Goal: Ask a question: Seek information or help from site administrators or community

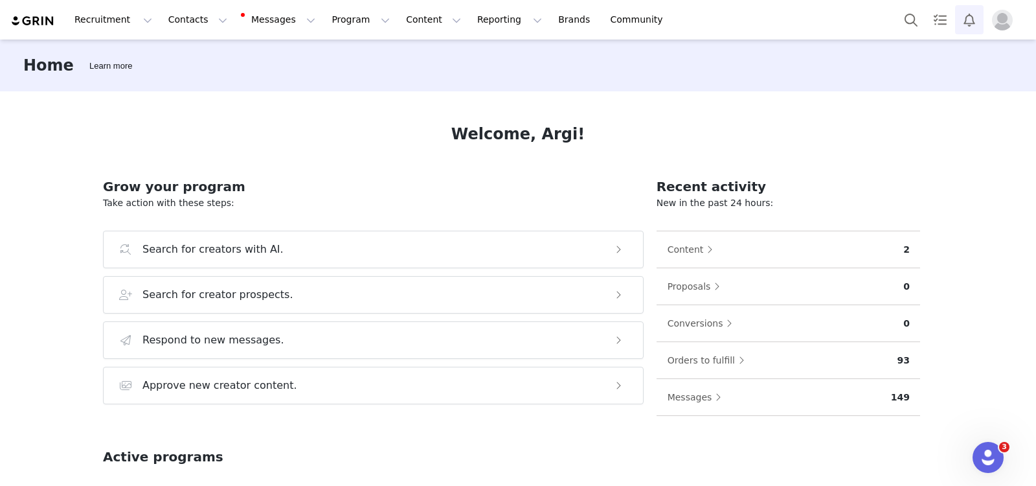
click at [932, 29] on button "Notifications" at bounding box center [970, 19] width 29 height 29
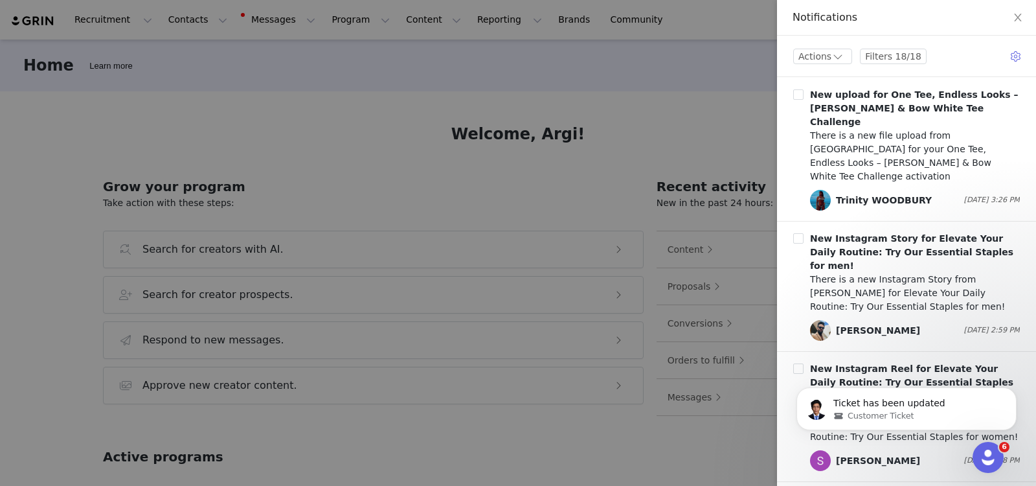
click at [694, 135] on div at bounding box center [518, 243] width 1036 height 486
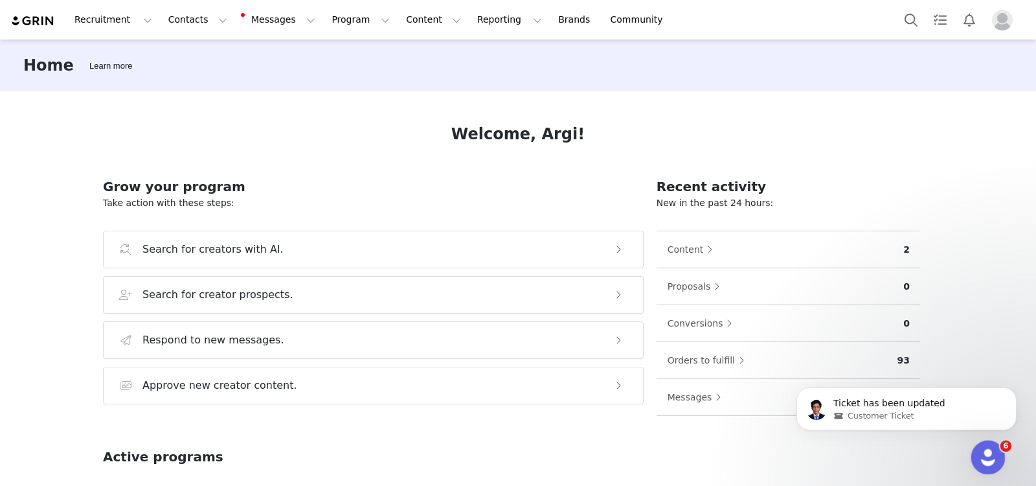
click at [932, 415] on div "Open Intercom Messenger" at bounding box center [986, 455] width 43 height 43
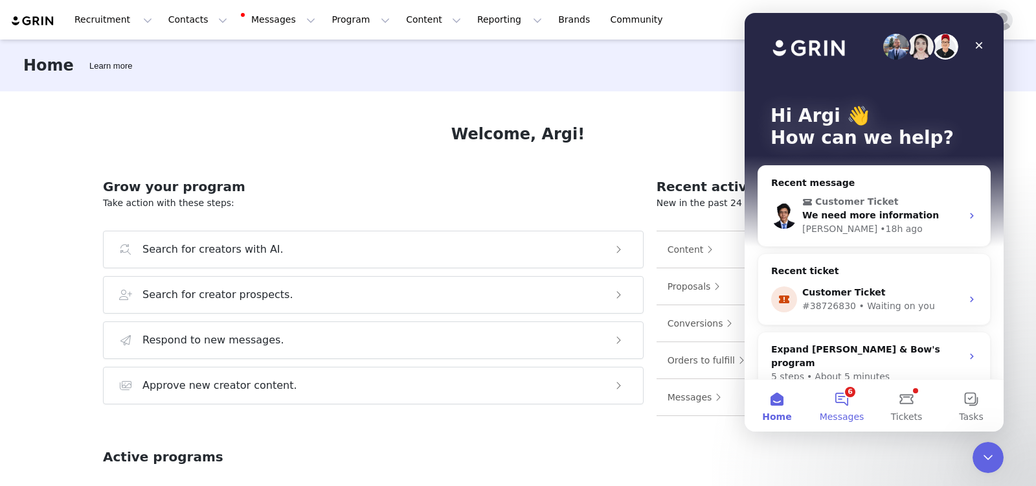
click at [838, 396] on button "6 Messages" at bounding box center [842, 406] width 65 height 52
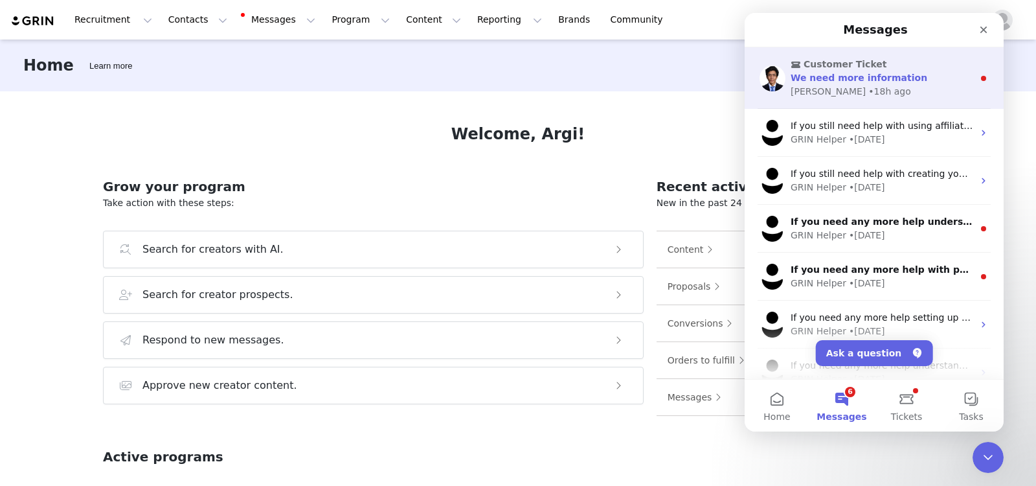
click at [843, 80] on span "We need more information" at bounding box center [859, 78] width 137 height 10
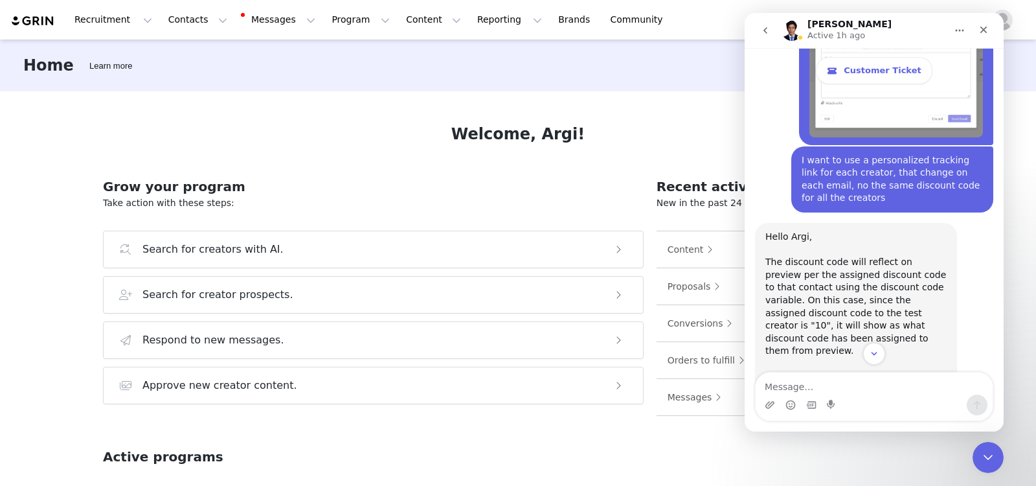
scroll to position [1925, 0]
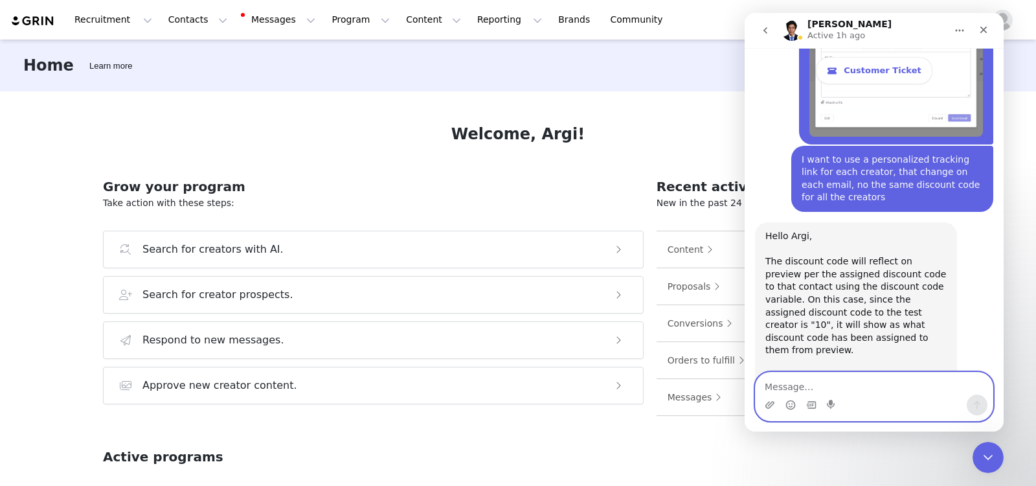
click at [879, 389] on textarea "Message…" at bounding box center [874, 383] width 237 height 22
click at [857, 387] on textarea "Message…" at bounding box center [874, 383] width 237 height 22
type textarea "t"
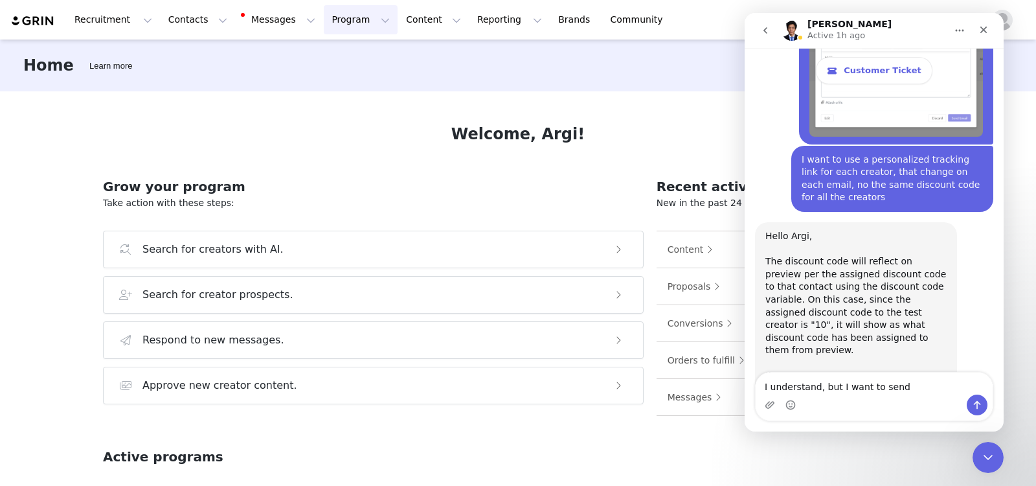
click at [324, 33] on button "Program Program" at bounding box center [361, 19] width 74 height 29
click at [332, 125] on p "Affiliates" at bounding box center [323, 129] width 40 height 14
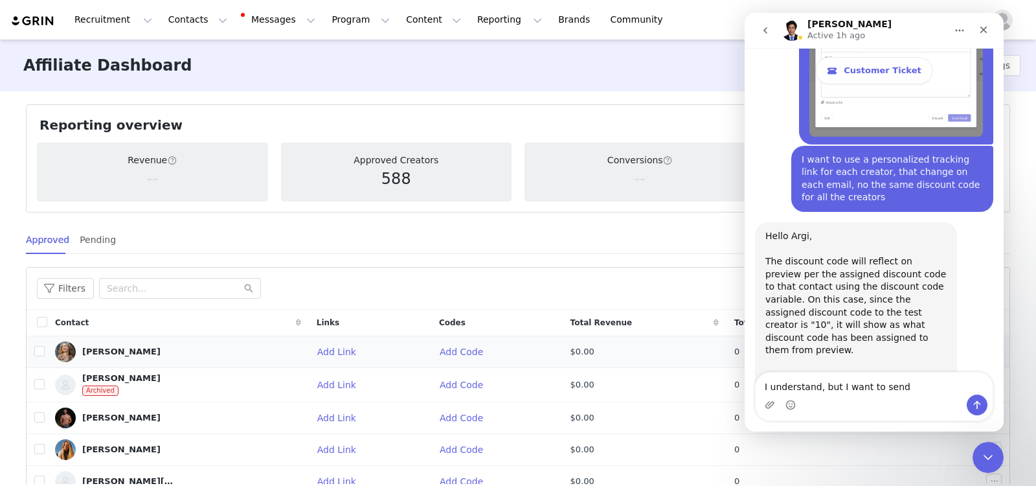
click at [309, 350] on td "Add Link" at bounding box center [370, 352] width 122 height 32
click at [317, 349] on button "Add Link" at bounding box center [342, 351] width 50 height 21
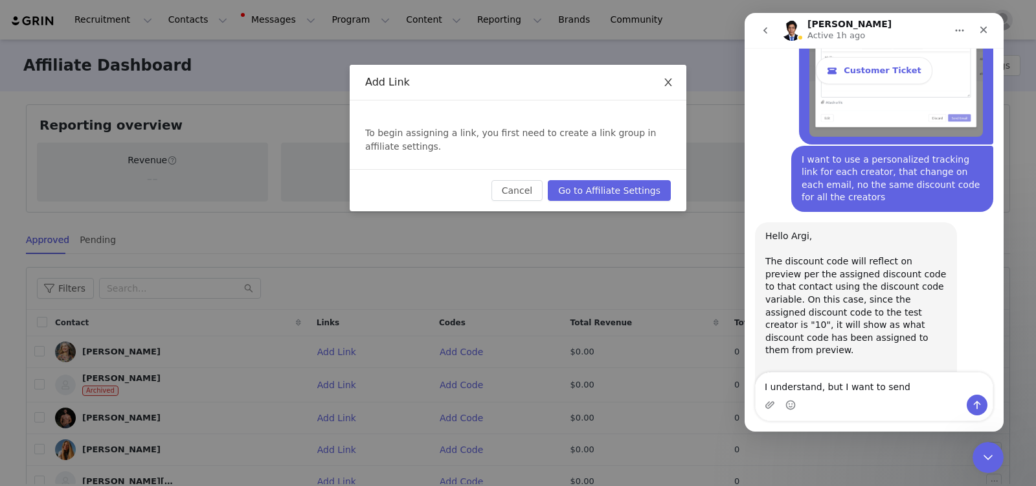
click at [667, 78] on icon "icon: close" at bounding box center [668, 82] width 10 height 10
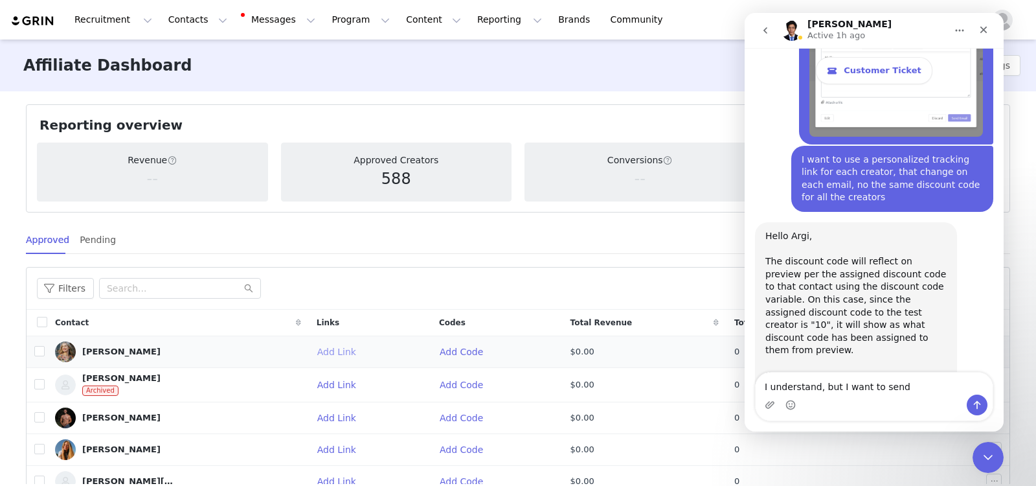
drag, startPoint x: 346, startPoint y: 351, endPoint x: 286, endPoint y: 349, distance: 59.7
click at [286, 349] on tr "[PERSON_NAME] Add Link Add Code $0.00 0" at bounding box center [518, 352] width 983 height 32
drag, startPoint x: 295, startPoint y: 319, endPoint x: 334, endPoint y: 322, distance: 39.0
click at [334, 322] on div "Links" at bounding box center [370, 323] width 122 height 22
copy span "Links"
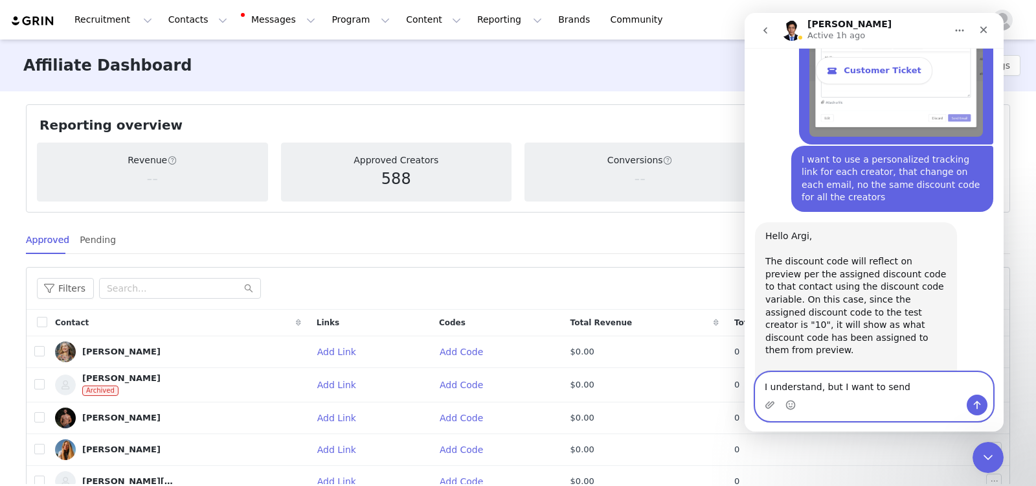
click at [916, 393] on textarea "I understand, but I want to send" at bounding box center [874, 383] width 237 height 22
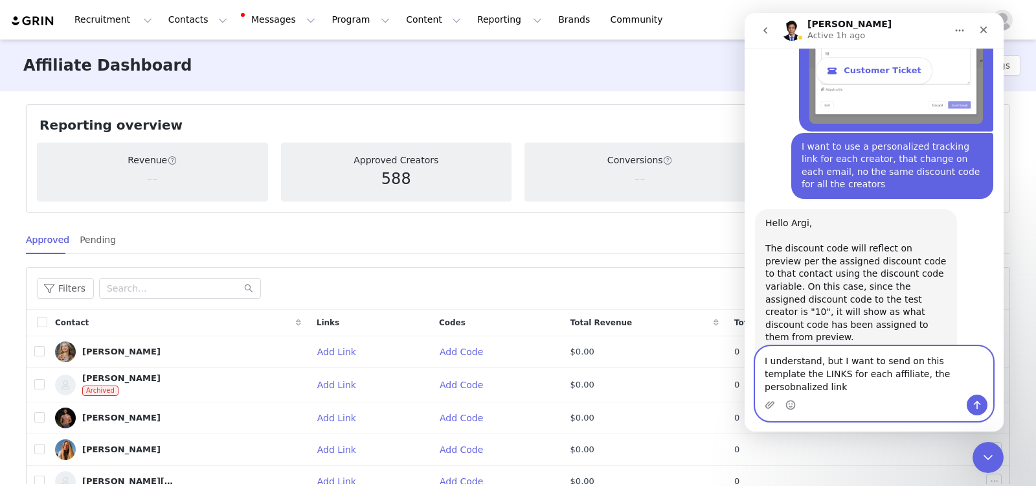
click at [902, 389] on textarea "I understand, but I want to send on this template the LINKS for each affiliate,…" at bounding box center [874, 371] width 237 height 48
click at [763, 376] on textarea "I understand, but I want to send on this template the LINKS for each affiliate,…" at bounding box center [874, 371] width 237 height 48
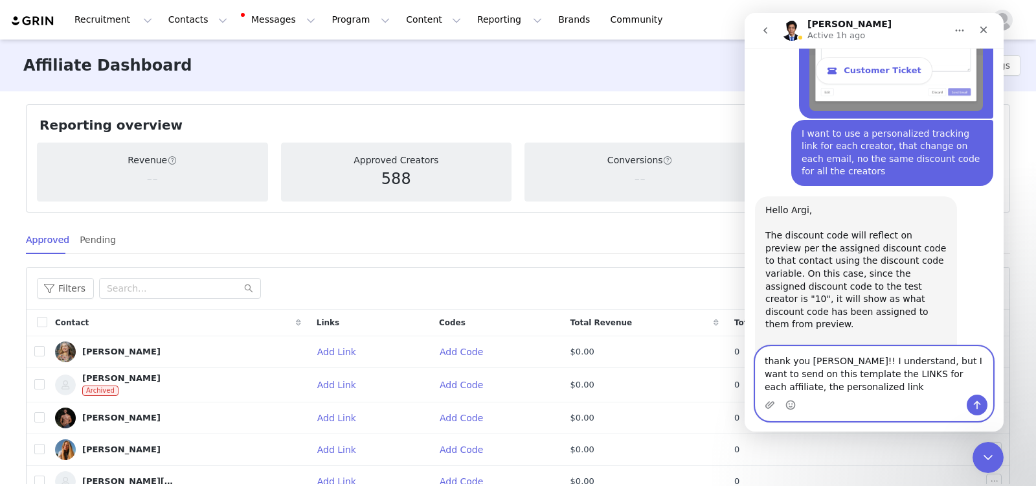
click at [884, 359] on textarea "thank you [PERSON_NAME]!! I understand, but I want to send on this template the…" at bounding box center [874, 371] width 237 height 48
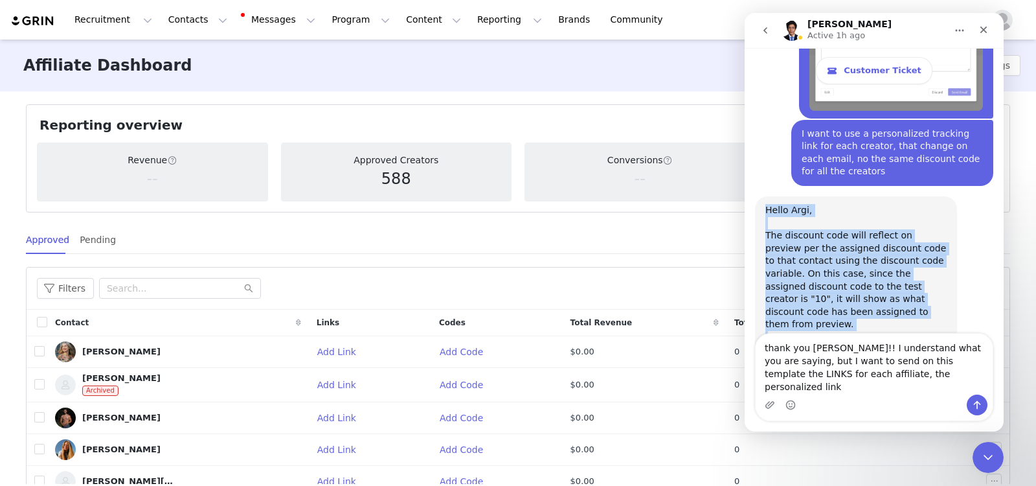
drag, startPoint x: 914, startPoint y: 275, endPoint x: 762, endPoint y: 98, distance: 233.3
click at [762, 196] on div "Hello Argi, The discount code will reflect on preview per the assigned discount…" at bounding box center [856, 311] width 202 height 231
copy div "Hello Argi, The discount code will reflect on preview per the assigned discount…"
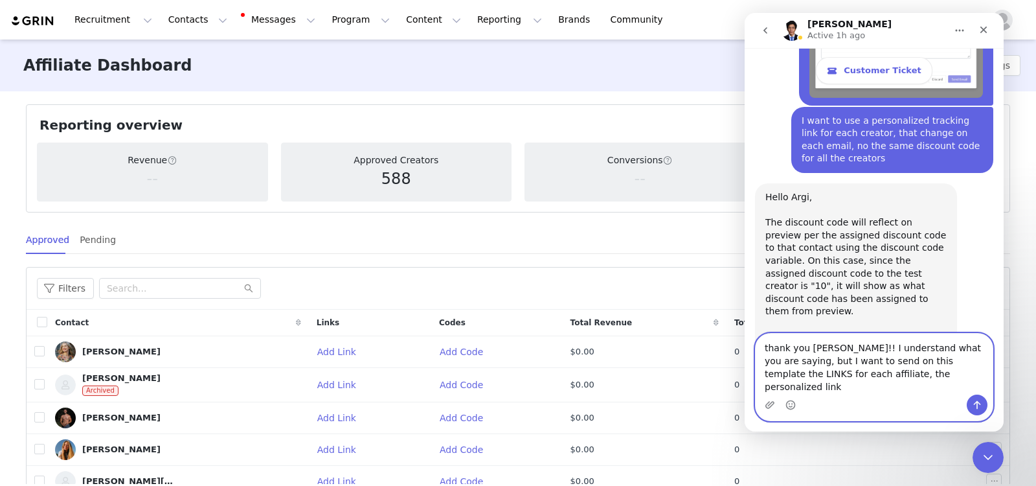
click at [762, 373] on textarea "thank you [PERSON_NAME]!! I understand what you are saying, but I want to send …" at bounding box center [874, 364] width 237 height 61
drag, startPoint x: 912, startPoint y: 376, endPoint x: 927, endPoint y: 378, distance: 15.0
click at [927, 378] on textarea "thank you [PERSON_NAME]!! I understand what you are saying, but what I want to …" at bounding box center [874, 364] width 237 height 61
type textarea "thank you [PERSON_NAME]!! I understand what you are saying, but what I want to …"
click at [932, 404] on button "Send a message…" at bounding box center [977, 405] width 21 height 21
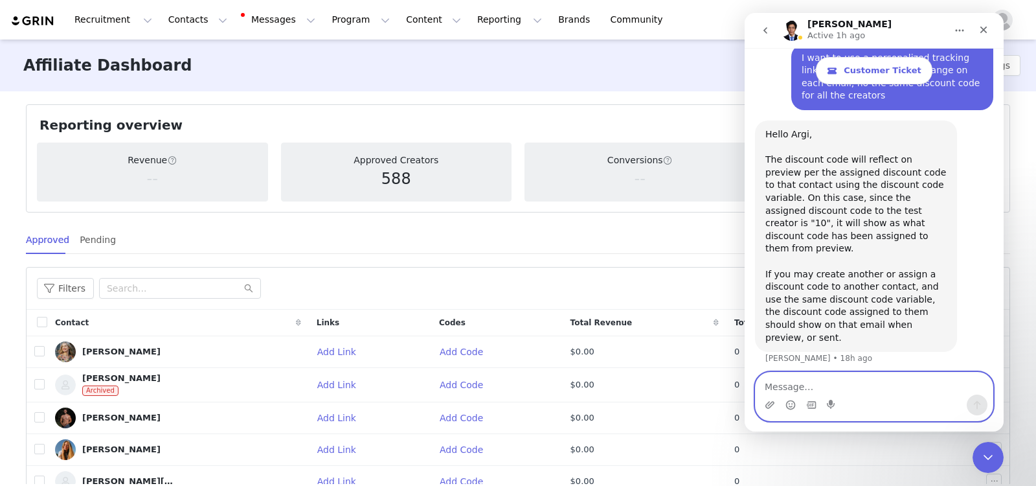
scroll to position [2050, 0]
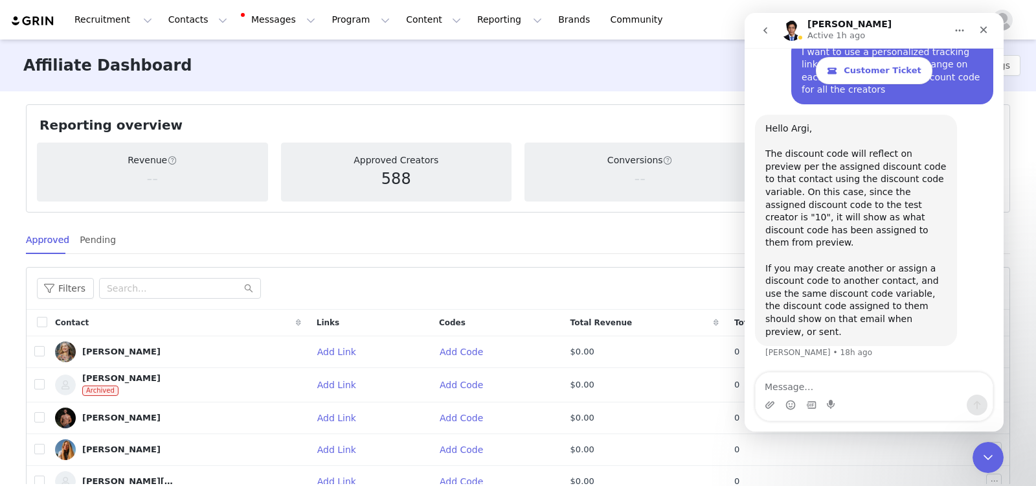
click at [645, 214] on div "Affiliate Dashboard Affiliate Settings Reporting overview View Affiliate Report…" at bounding box center [518, 348] width 1036 height 616
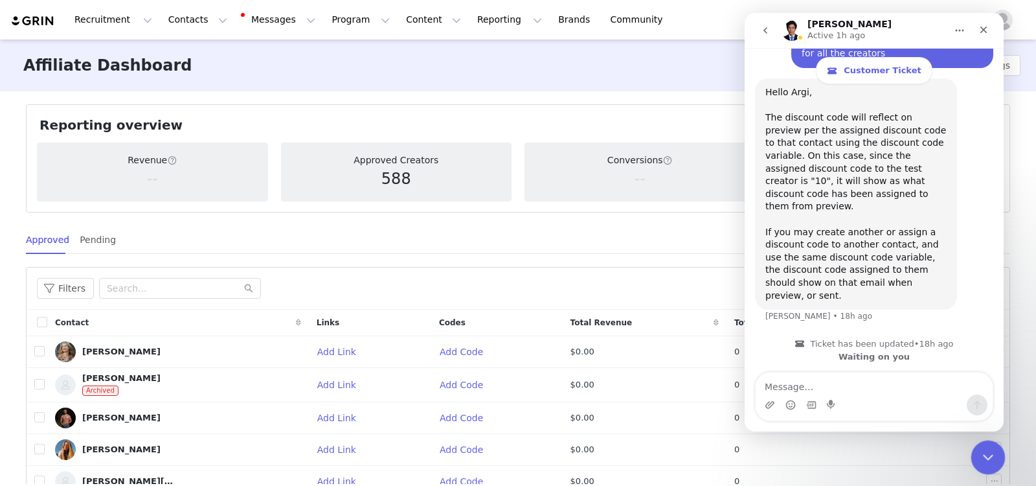
scroll to position [2095, 0]
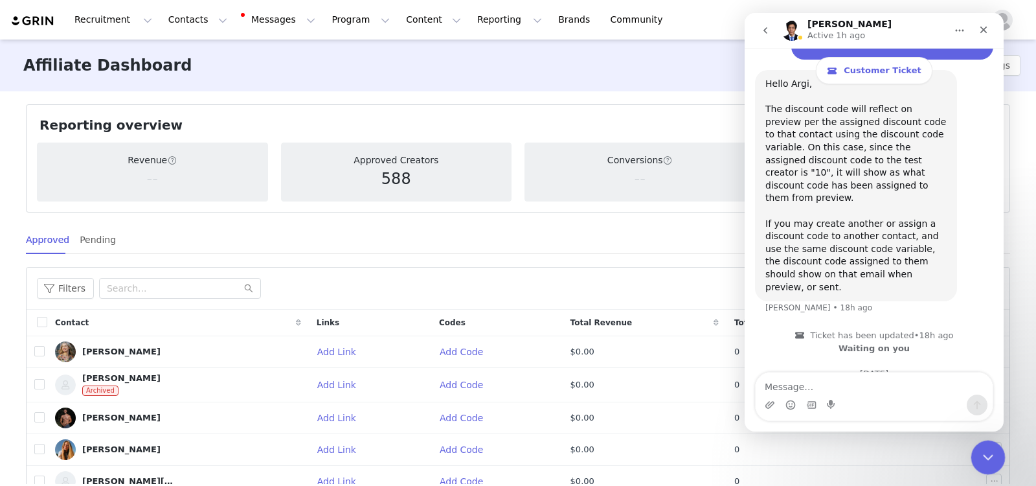
click at [932, 415] on icon "Close Intercom Messenger" at bounding box center [987, 456] width 16 height 16
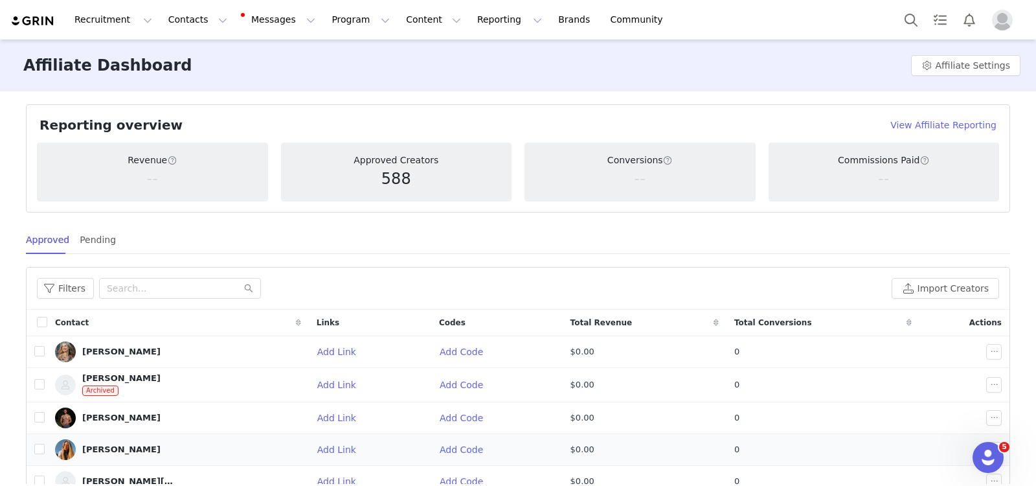
scroll to position [2082, 0]
click at [932, 415] on icon "Open Intercom Messenger" at bounding box center [986, 455] width 21 height 21
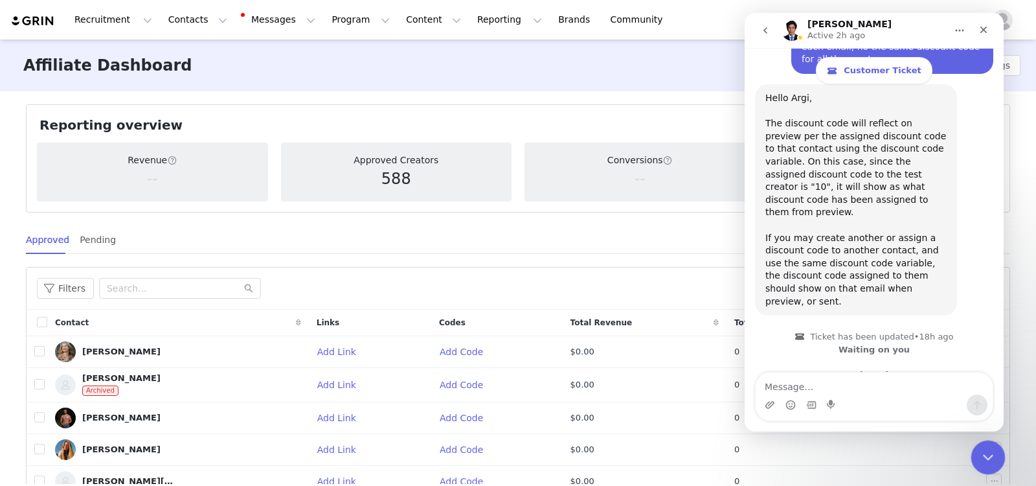
click at [932, 415] on icon "Close Intercom Messenger" at bounding box center [987, 456] width 16 height 16
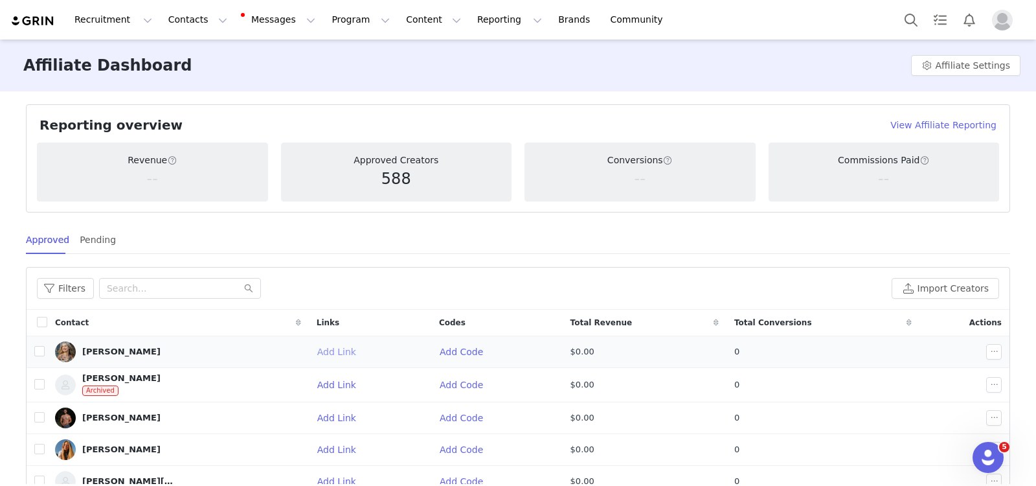
click at [317, 350] on button "Add Link" at bounding box center [342, 351] width 50 height 21
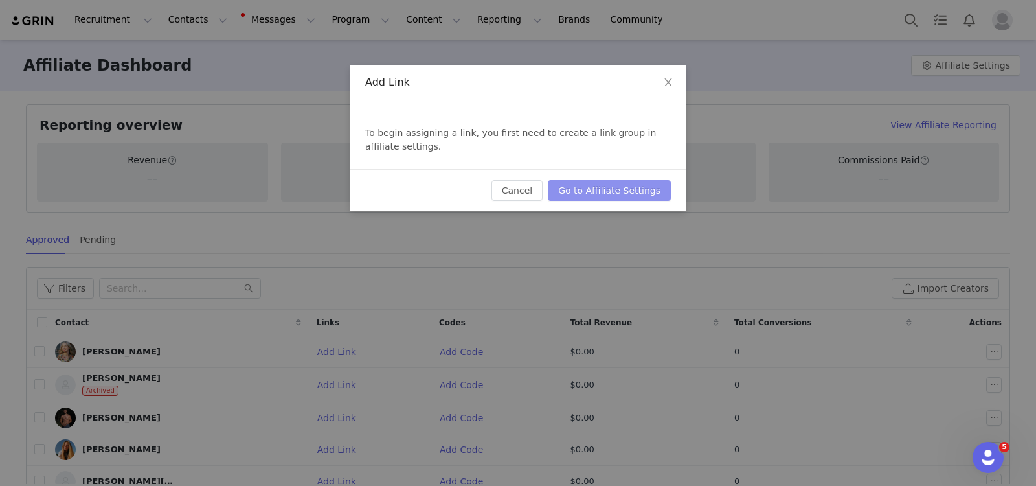
click at [635, 187] on button "Go to Affiliate Settings" at bounding box center [609, 190] width 123 height 21
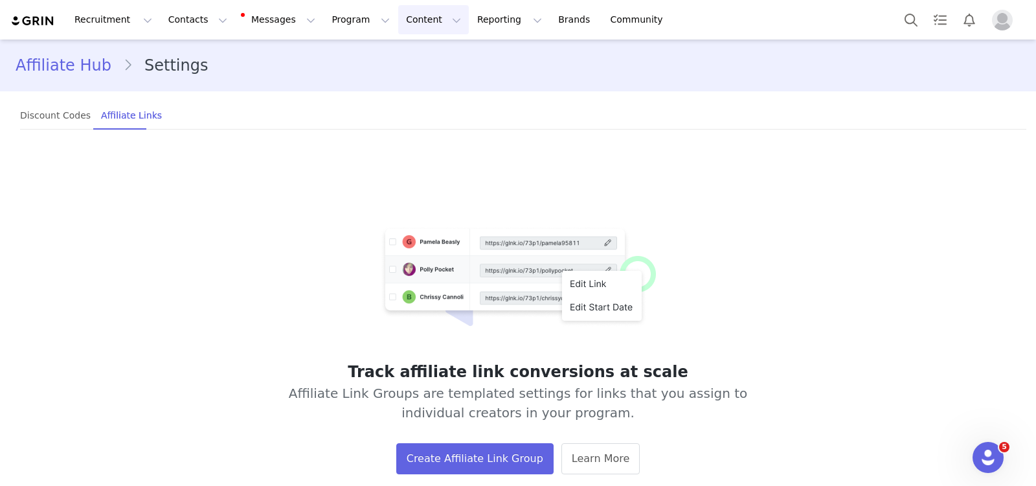
click at [398, 21] on button "Content Content" at bounding box center [433, 19] width 71 height 29
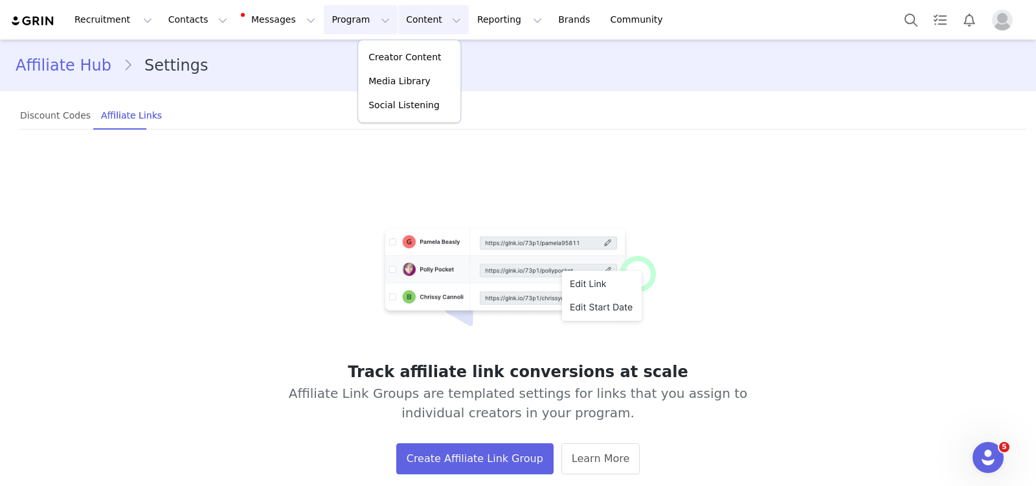
click at [332, 21] on button "Program Program" at bounding box center [361, 19] width 74 height 29
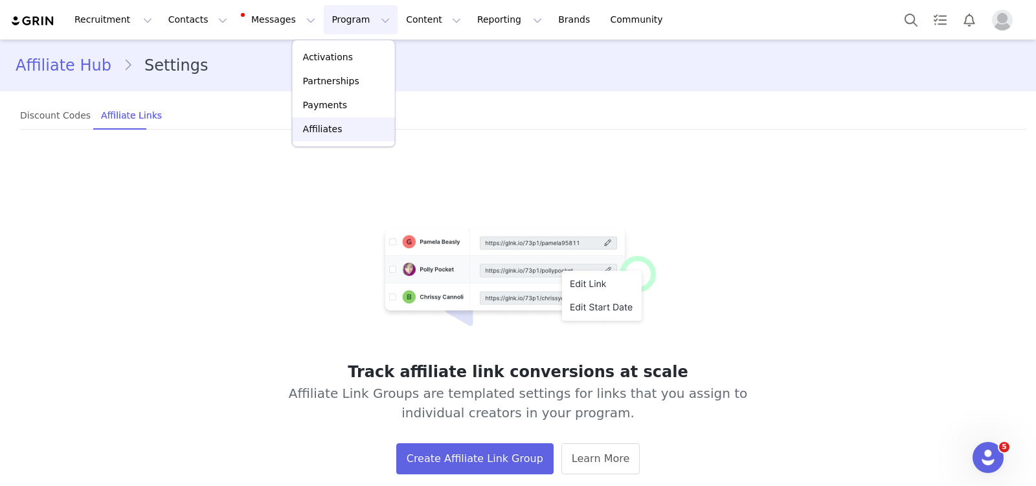
click at [345, 119] on link "Affiliates" at bounding box center [344, 129] width 102 height 24
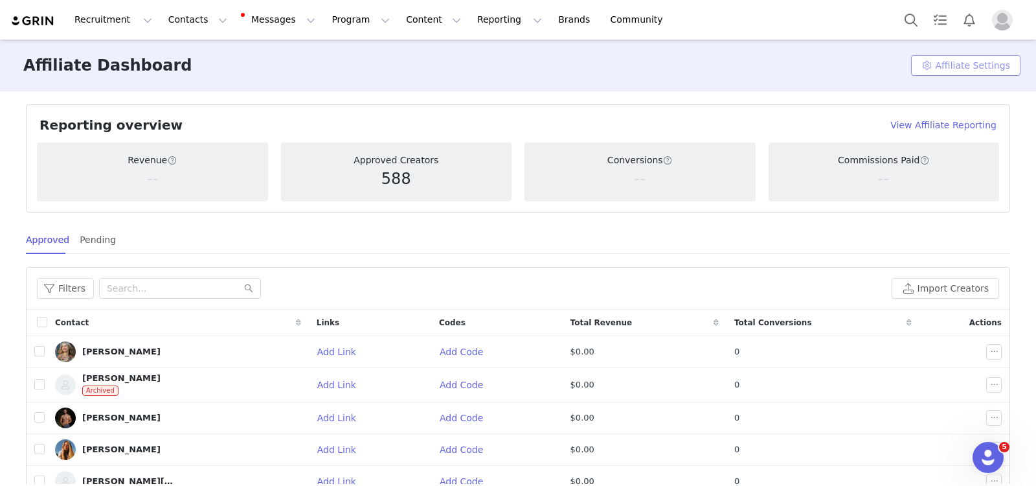
click at [932, 75] on button "Affiliate Settings" at bounding box center [965, 65] width 109 height 21
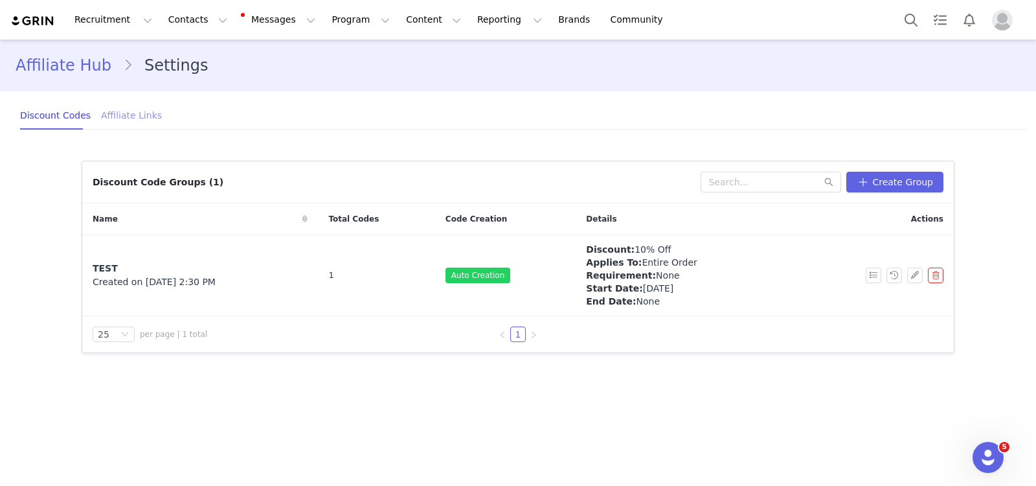
click at [113, 113] on div "Affiliate Links" at bounding box center [131, 115] width 61 height 29
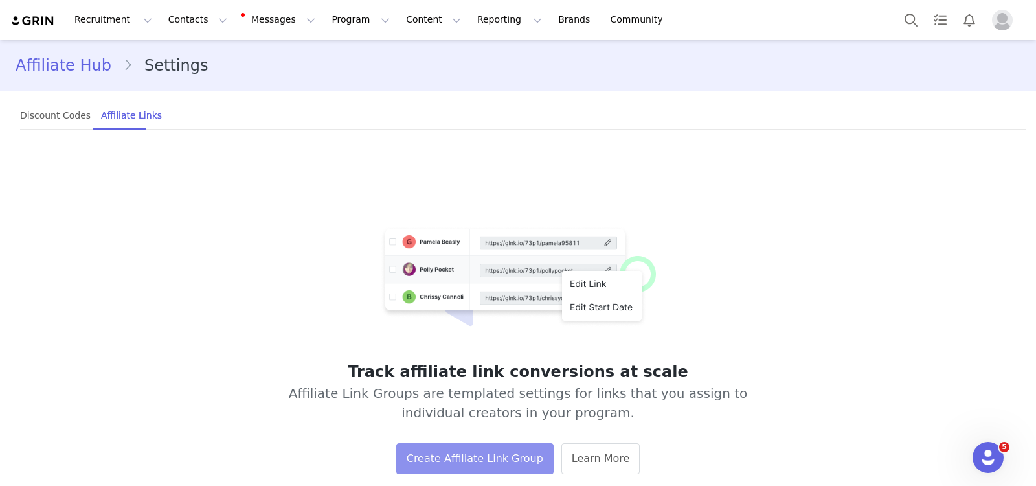
click at [497, 415] on button "Create Affiliate Link Group" at bounding box center [474, 458] width 157 height 31
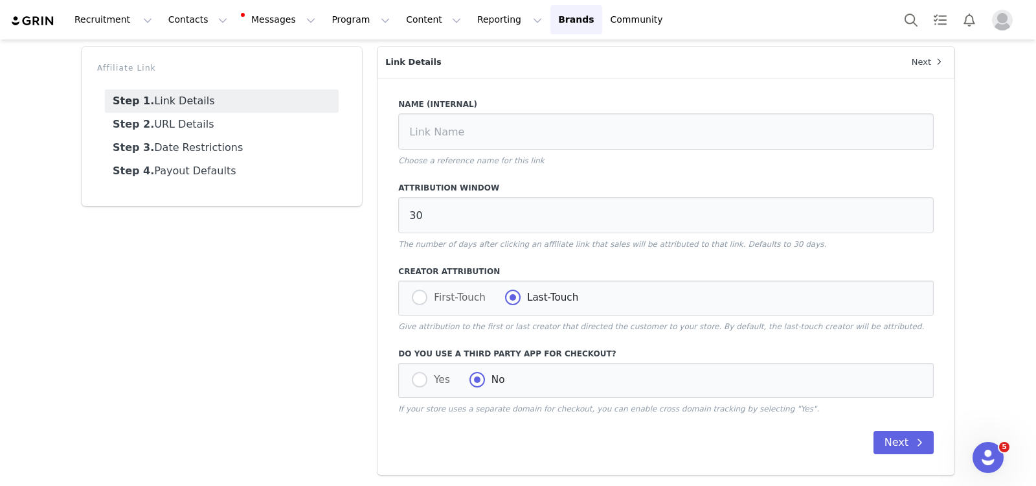
scroll to position [55, 0]
click at [896, 415] on button "Next" at bounding box center [904, 441] width 60 height 23
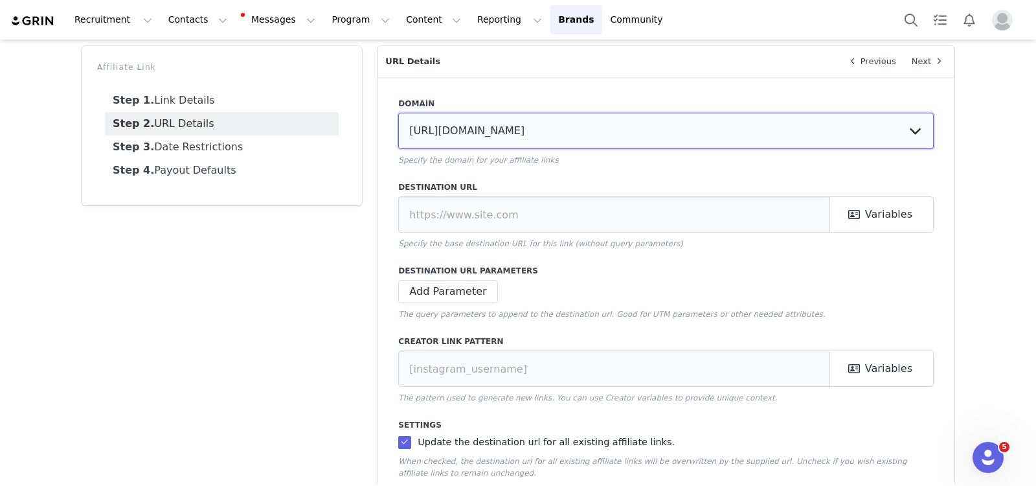
click at [486, 132] on select "[URL][DOMAIN_NAME]" at bounding box center [666, 131] width 536 height 36
click at [485, 132] on select "[URL][DOMAIN_NAME]" at bounding box center [666, 131] width 536 height 36
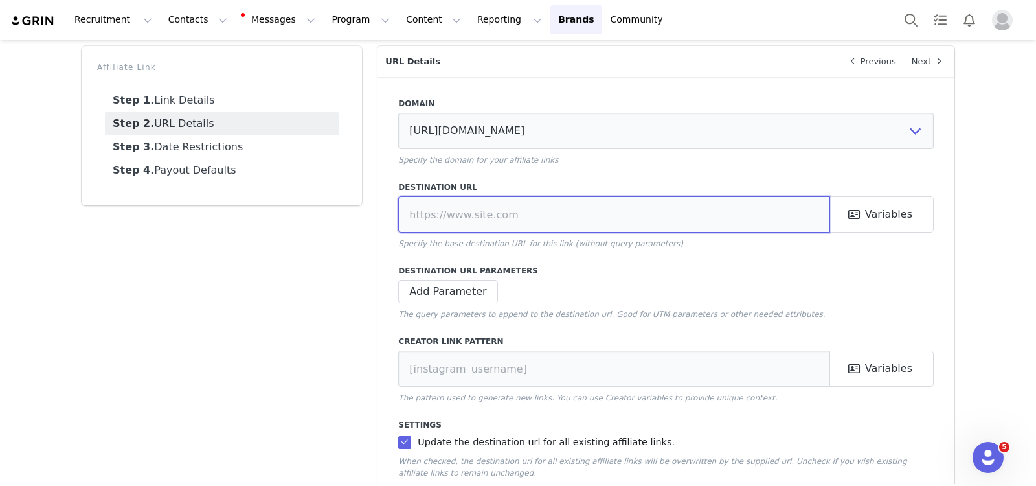
click at [485, 220] on input "text" at bounding box center [614, 214] width 432 height 36
paste input "[URL][DOMAIN_NAME]"
type input "[URL][DOMAIN_NAME]"
click at [697, 276] on label "Destination URL Parameters" at bounding box center [666, 271] width 536 height 12
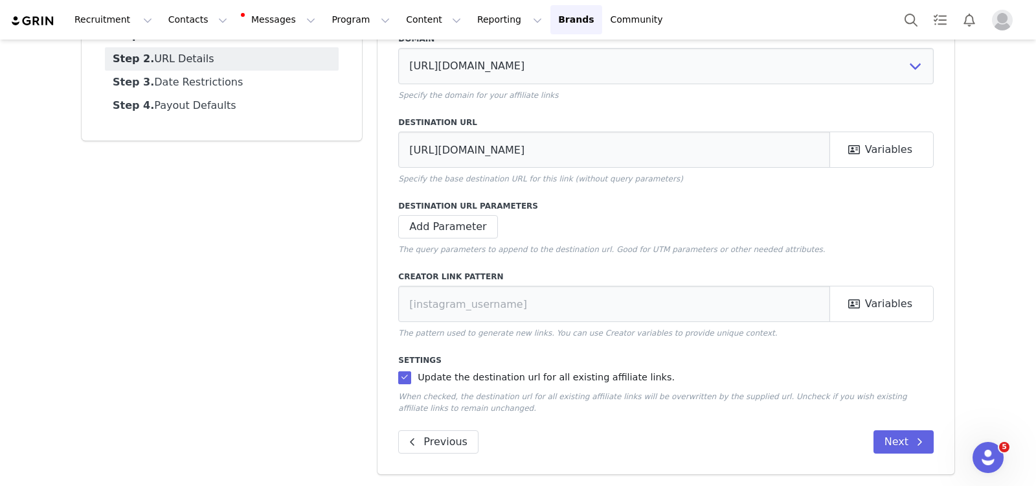
scroll to position [120, 0]
click at [573, 295] on input "text" at bounding box center [614, 304] width 432 height 36
click at [875, 312] on button "Variables" at bounding box center [882, 304] width 104 height 36
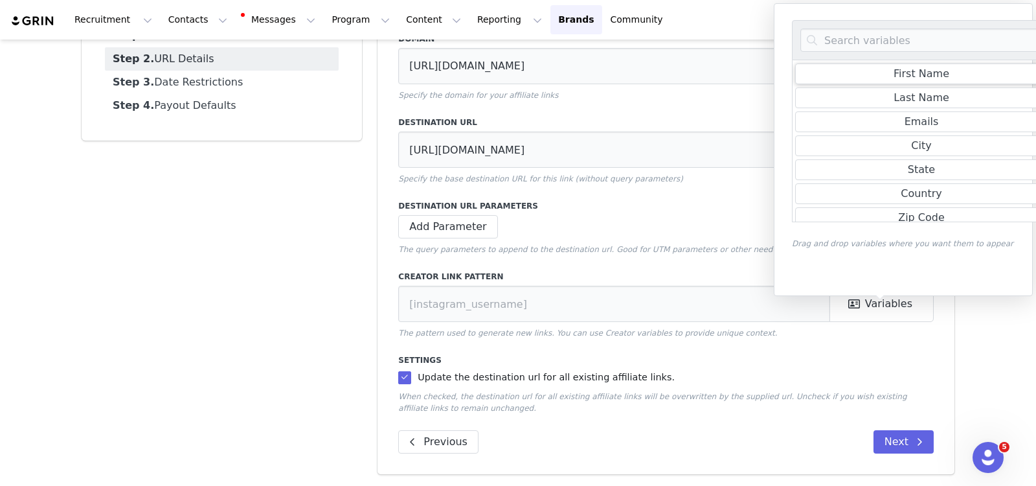
click at [918, 76] on div "First Name" at bounding box center [922, 74] width 56 height 16
click at [915, 76] on div "First Name" at bounding box center [922, 74] width 56 height 16
type input "[first_name]"
click at [533, 260] on div "Domain [URL][DOMAIN_NAME] Specify the domain for your affiliate links Destinati…" at bounding box center [666, 243] width 577 height 462
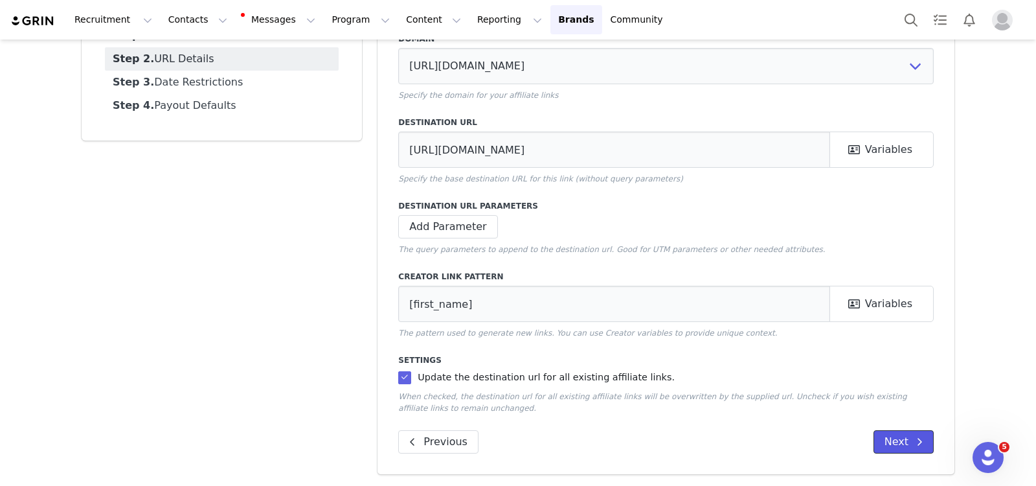
click at [900, 415] on button "Next" at bounding box center [904, 441] width 60 height 23
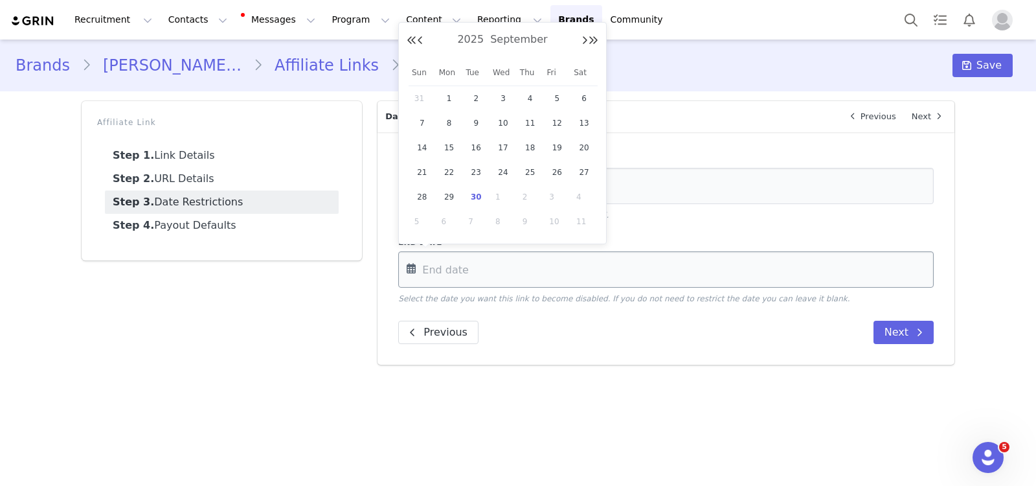
click at [460, 255] on input "text" at bounding box center [666, 269] width 536 height 36
click at [600, 324] on div "Previous Next" at bounding box center [666, 332] width 536 height 23
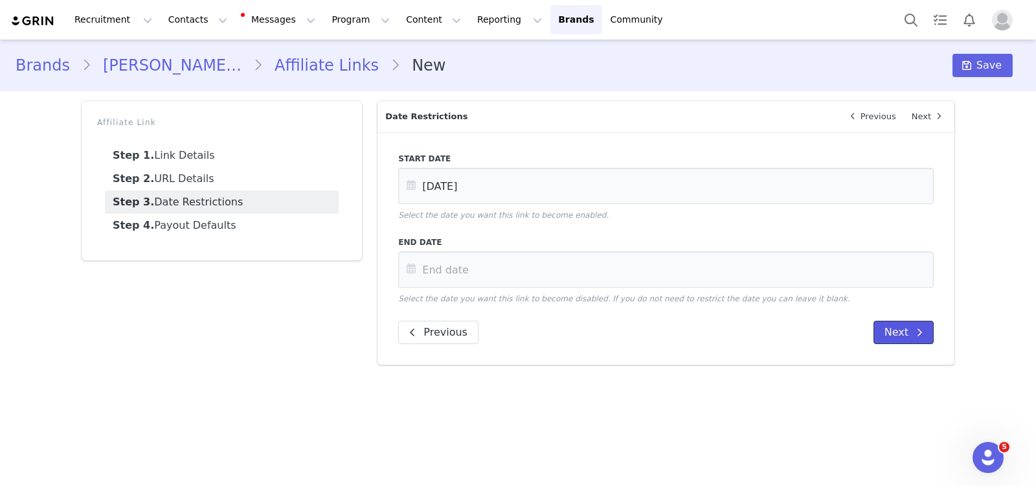
click at [893, 336] on button "Next" at bounding box center [904, 332] width 60 height 23
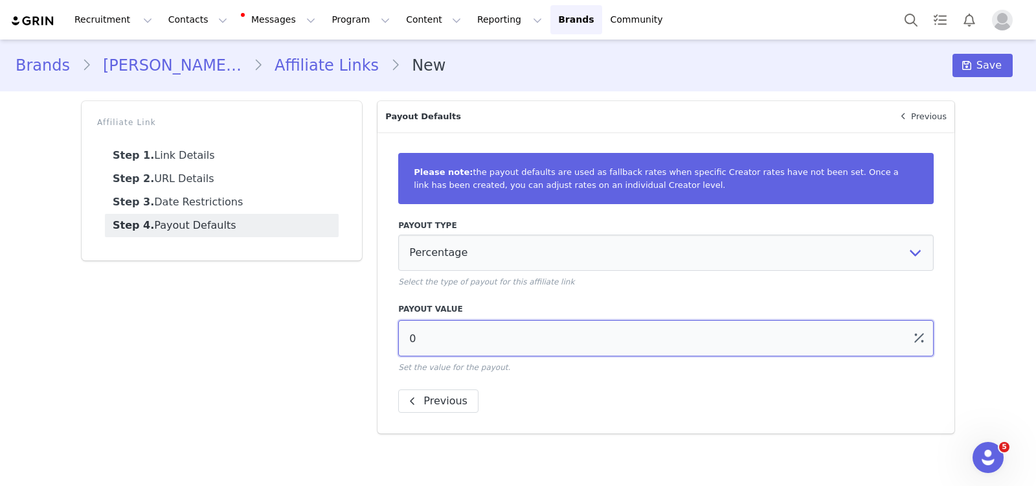
click at [464, 341] on input "0" at bounding box center [666, 338] width 536 height 36
drag, startPoint x: 427, startPoint y: 345, endPoint x: 359, endPoint y: 345, distance: 68.0
click at [359, 345] on div "Affiliate Link Step 1. Link Details Step 2. URL Details Step 3. Date Restrictio…" at bounding box center [518, 267] width 889 height 348
type input "10"
click at [650, 380] on div "Please note: the payout defaults are used as fallback rates when specific Creat…" at bounding box center [666, 282] width 577 height 301
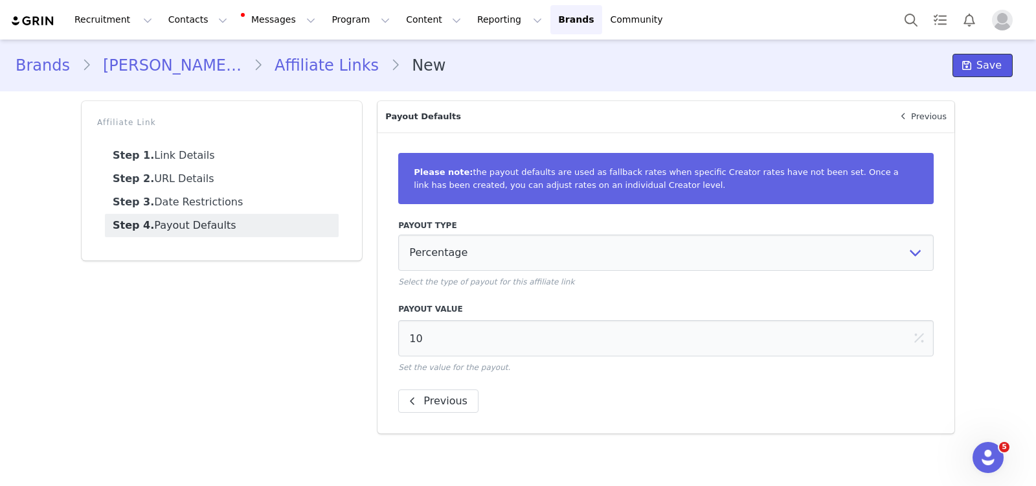
click at [932, 68] on icon at bounding box center [967, 65] width 9 height 10
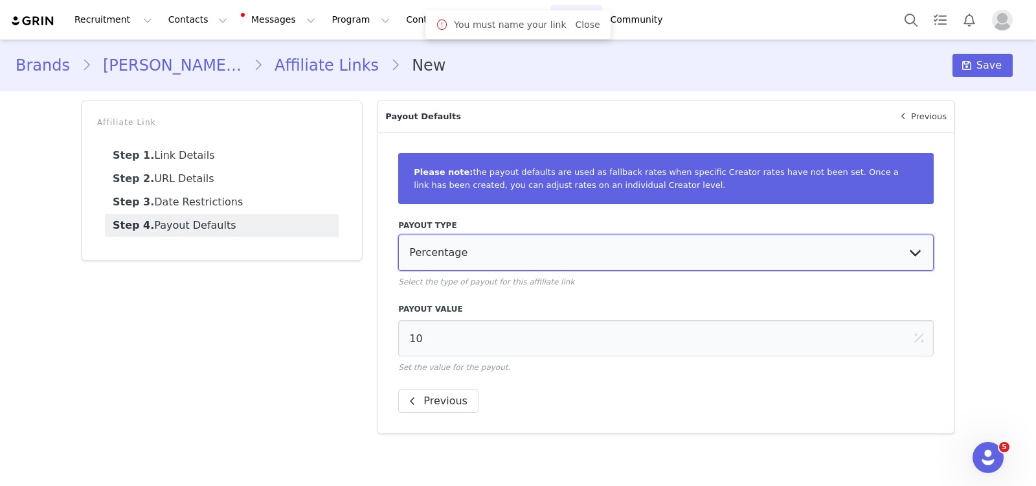
click at [538, 251] on select "Percentage Fixed Amount Commission Tiers" at bounding box center [666, 253] width 536 height 36
click at [211, 152] on link "Step 1. Link Details" at bounding box center [222, 155] width 234 height 23
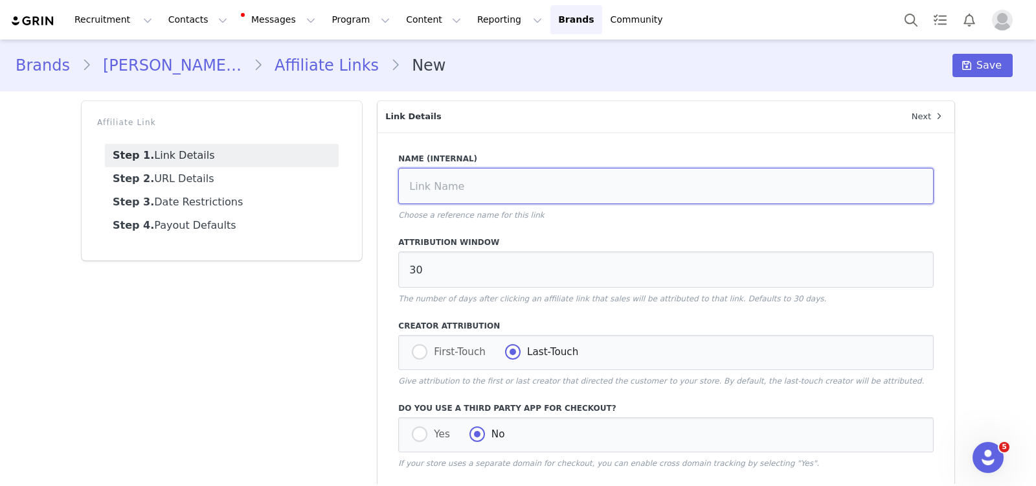
click at [439, 189] on input at bounding box center [666, 186] width 536 height 36
type input "TEST"
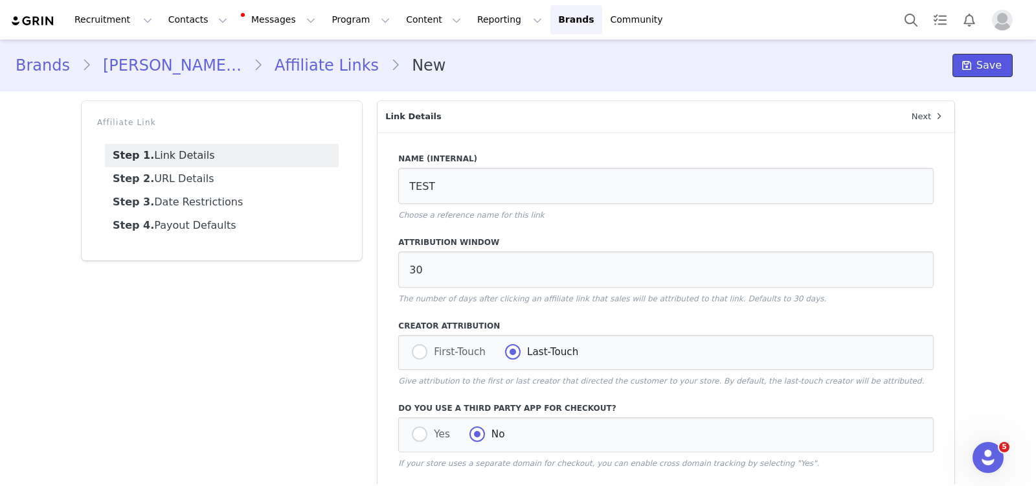
click at [932, 66] on span "Save" at bounding box center [989, 66] width 25 height 16
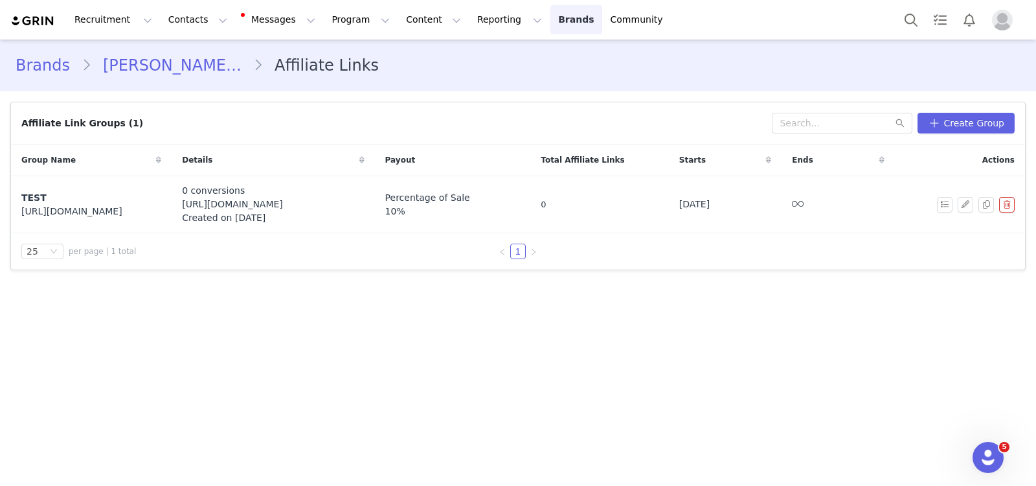
click at [551, 34] on link "Brands Brands" at bounding box center [576, 19] width 51 height 29
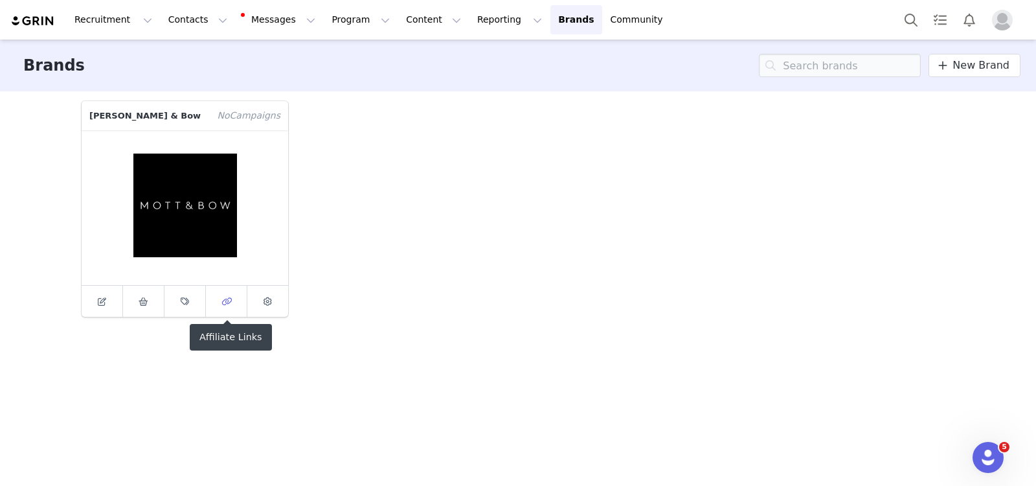
click at [214, 309] on link at bounding box center [226, 301] width 41 height 31
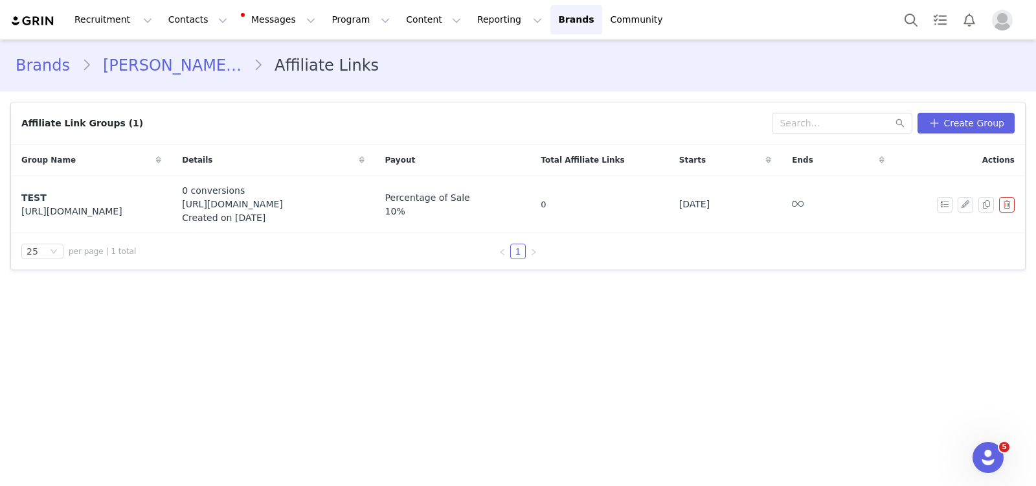
click at [510, 35] on div "Recruitment Recruitment Creator Search Curated Lists Landing Pages Web Extensio…" at bounding box center [518, 20] width 1036 height 40
click at [551, 14] on link "Brands Brands" at bounding box center [576, 19] width 51 height 29
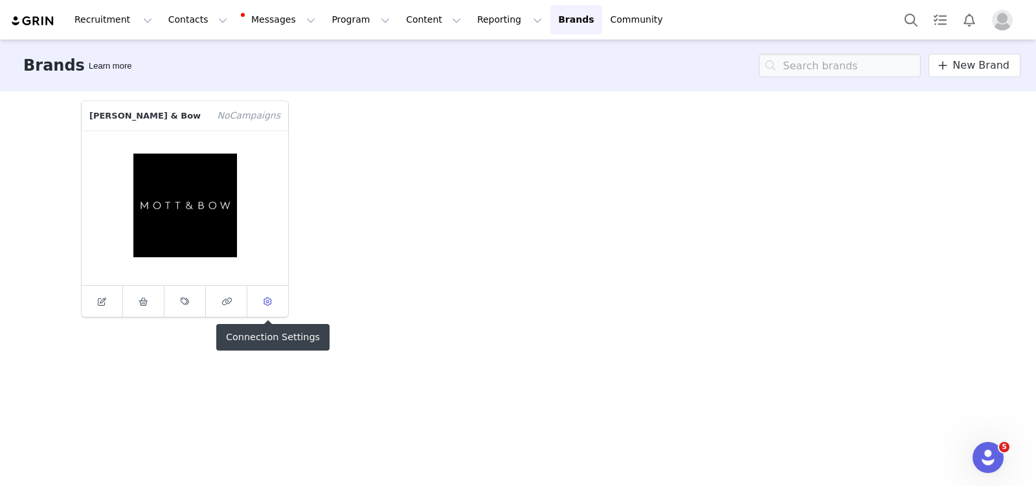
click at [280, 293] on link at bounding box center [267, 301] width 41 height 31
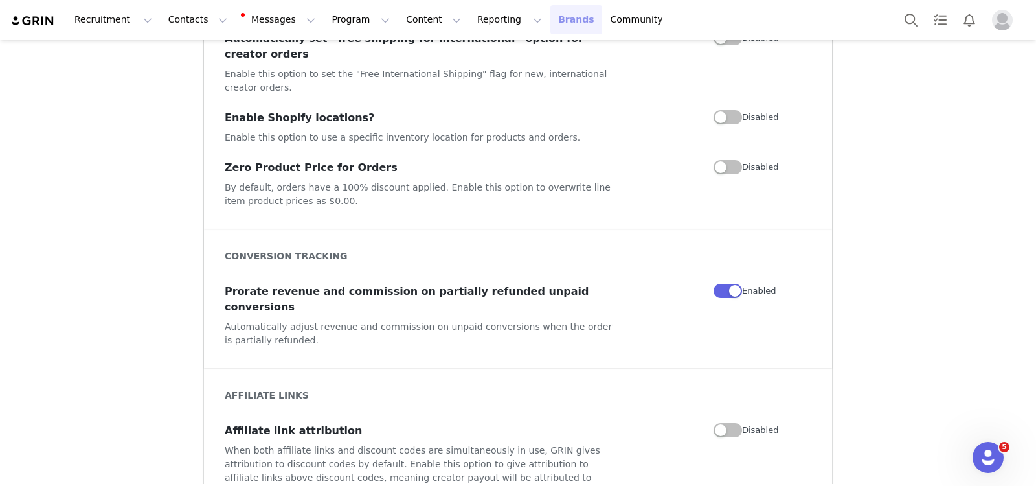
scroll to position [1132, 0]
click at [324, 19] on button "Program Program" at bounding box center [361, 19] width 74 height 29
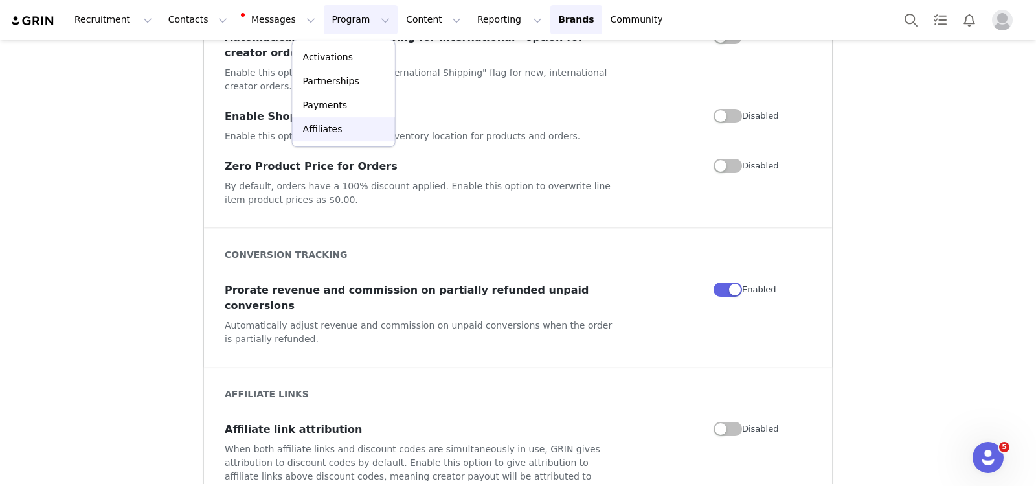
click at [328, 119] on link "Affiliates" at bounding box center [344, 129] width 102 height 24
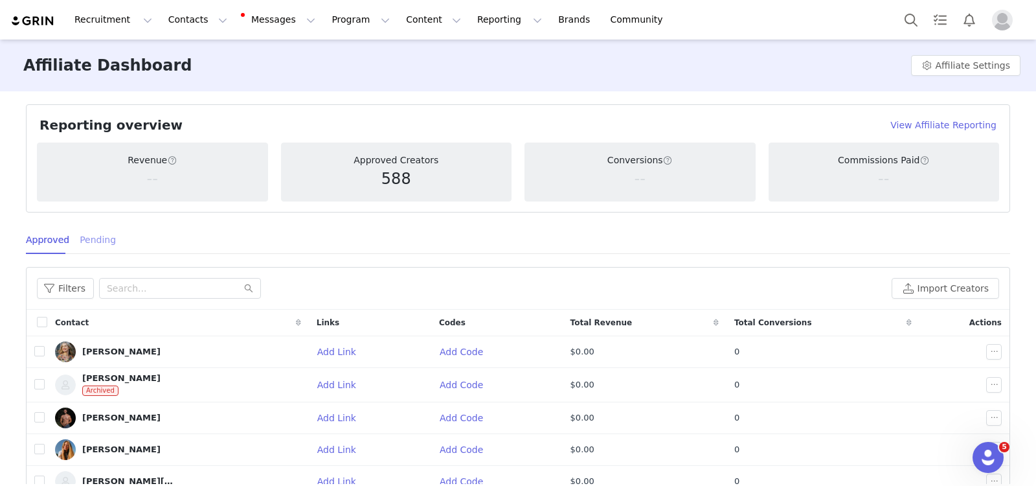
click at [93, 240] on div "Pending" at bounding box center [98, 239] width 36 height 29
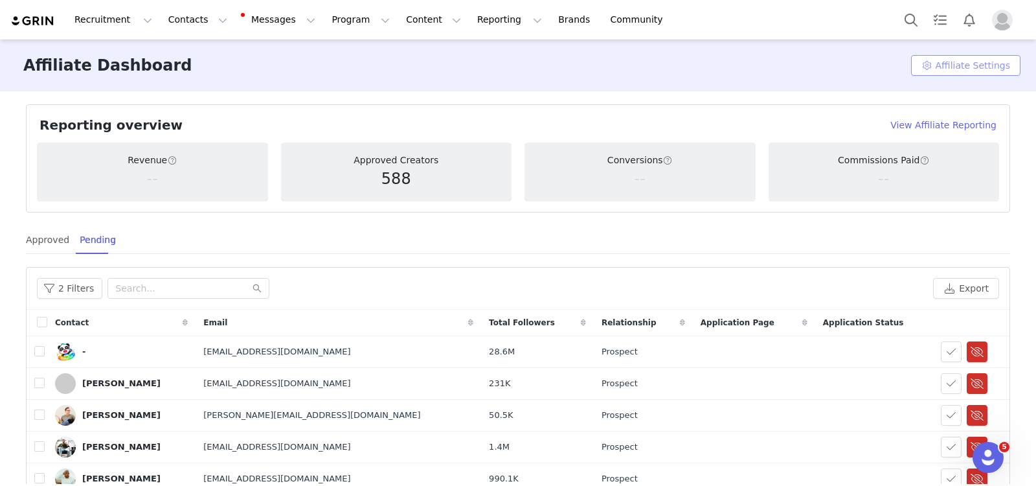
click at [932, 73] on button "Affiliate Settings" at bounding box center [965, 65] width 109 height 21
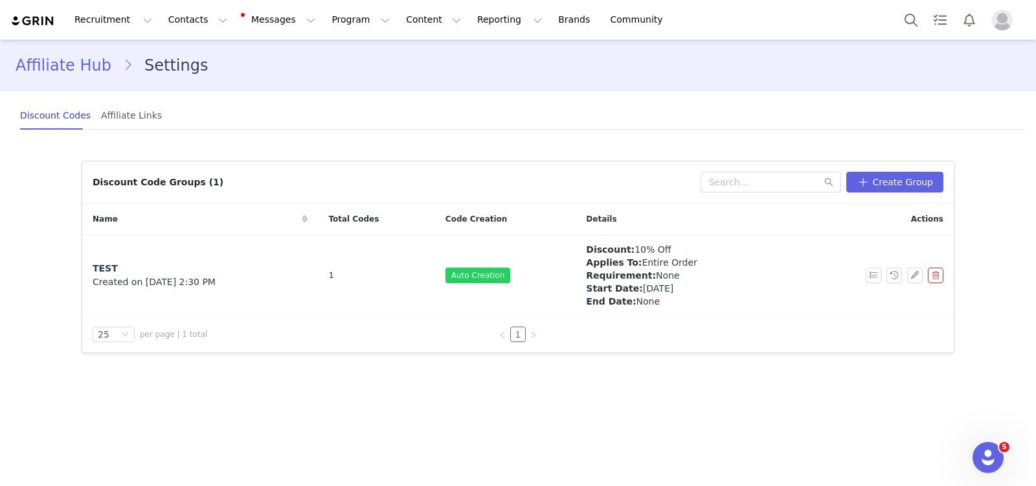
click at [928, 169] on div "Discount Code Groups (1) Create Group" at bounding box center [518, 182] width 872 height 42
click at [925, 176] on button "Create Group" at bounding box center [895, 182] width 97 height 21
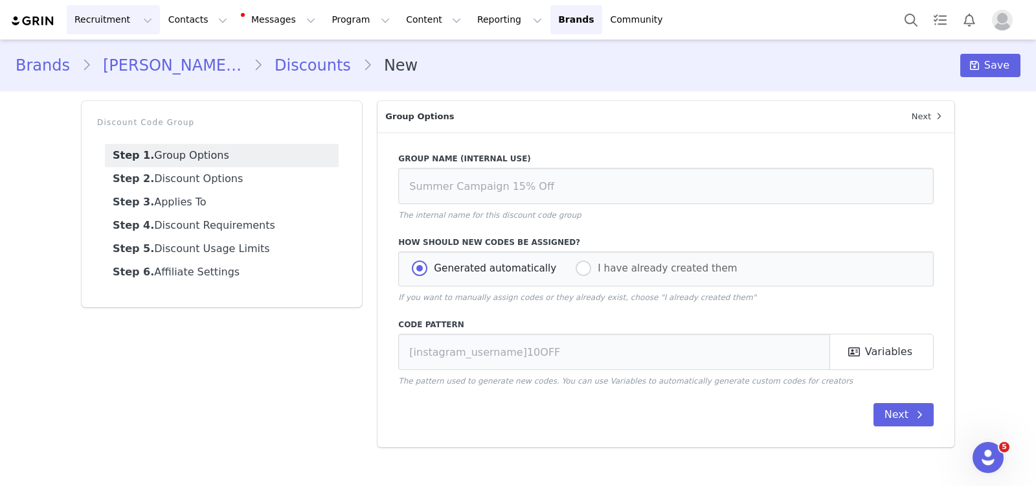
click at [106, 16] on button "Recruitment Recruitment" at bounding box center [113, 19] width 93 height 29
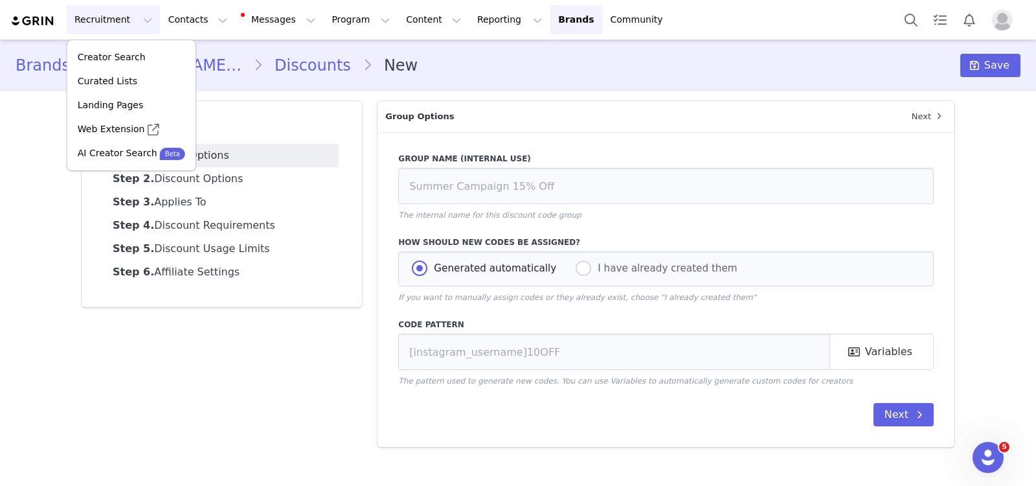
click at [108, 16] on button "Recruitment Recruitment" at bounding box center [113, 19] width 93 height 29
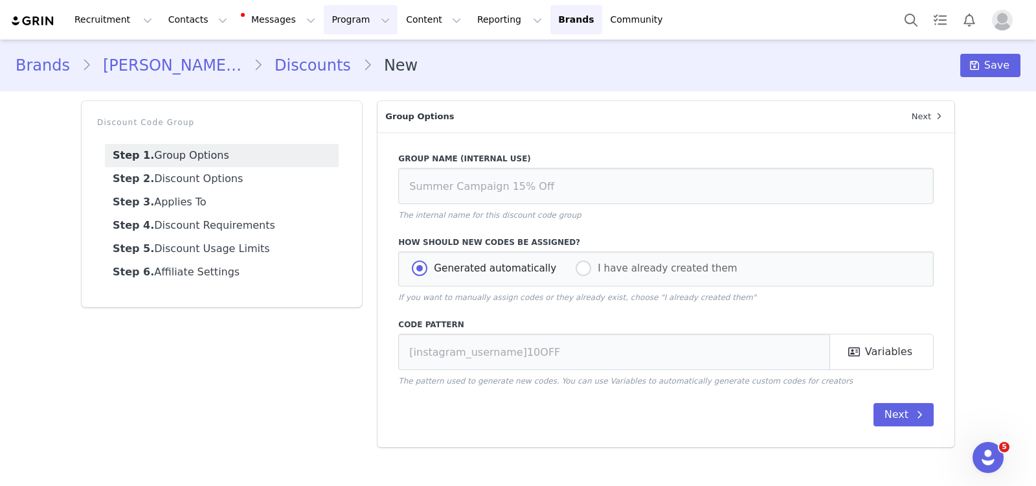
click at [324, 27] on button "Program Program" at bounding box center [361, 19] width 74 height 29
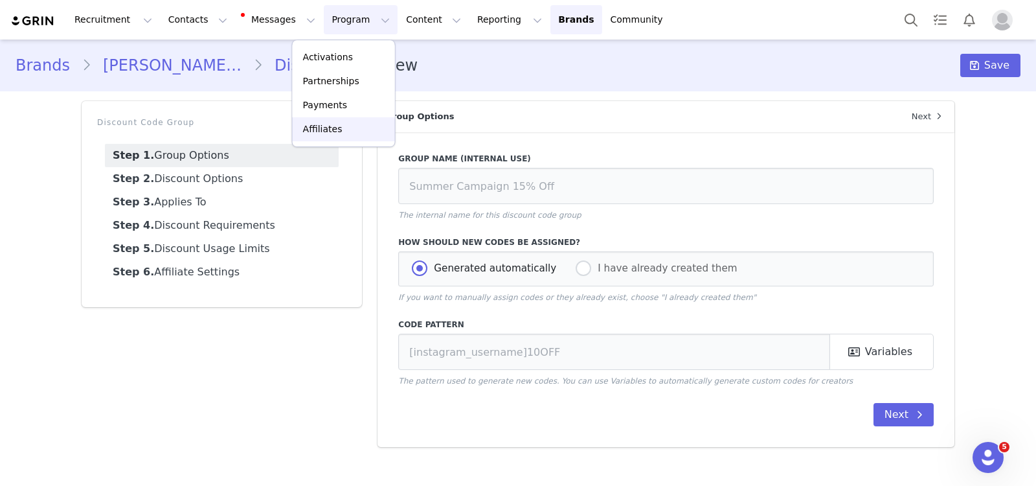
click at [335, 133] on p "Affiliates" at bounding box center [323, 129] width 40 height 14
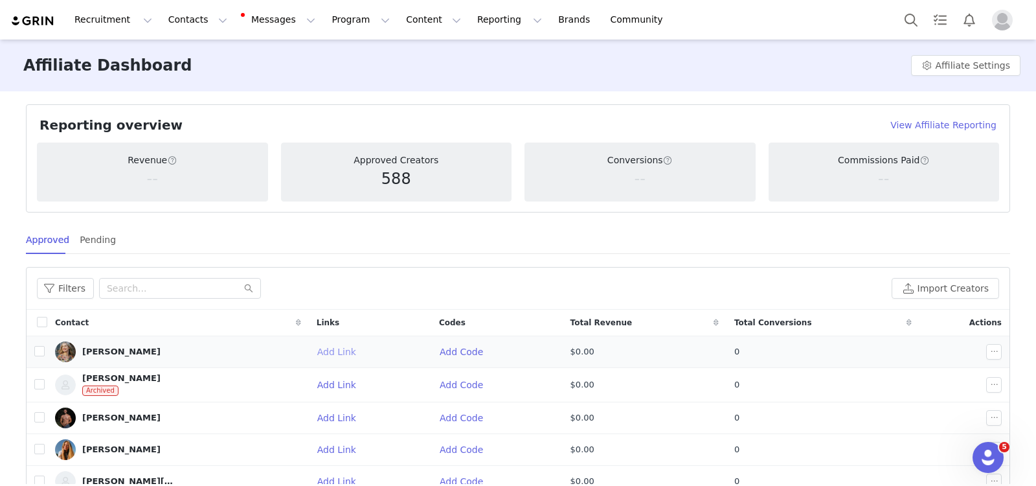
click at [325, 354] on button "Add Link" at bounding box center [342, 351] width 50 height 21
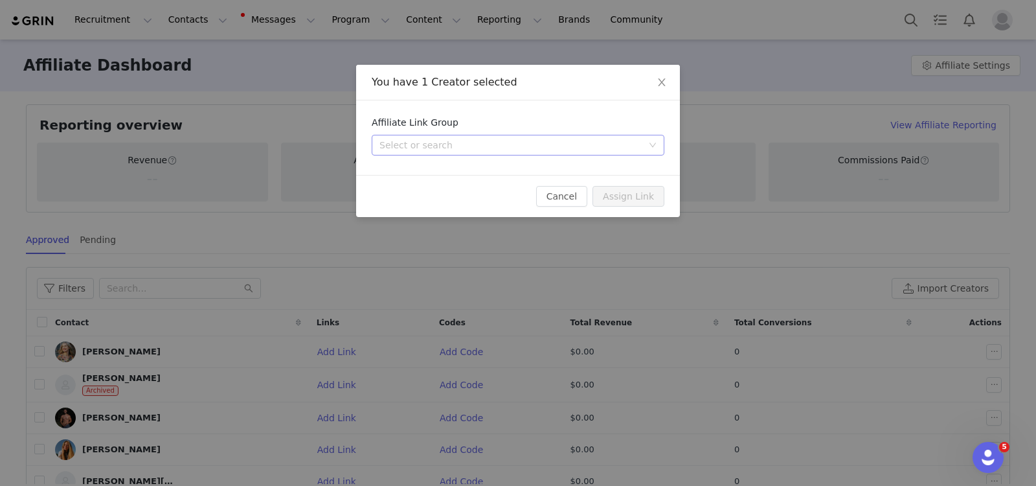
click at [416, 147] on div "Select or search" at bounding box center [511, 145] width 263 height 13
click at [422, 170] on li "TEST" at bounding box center [518, 171] width 293 height 21
click at [634, 189] on button "Assign Link" at bounding box center [629, 196] width 72 height 21
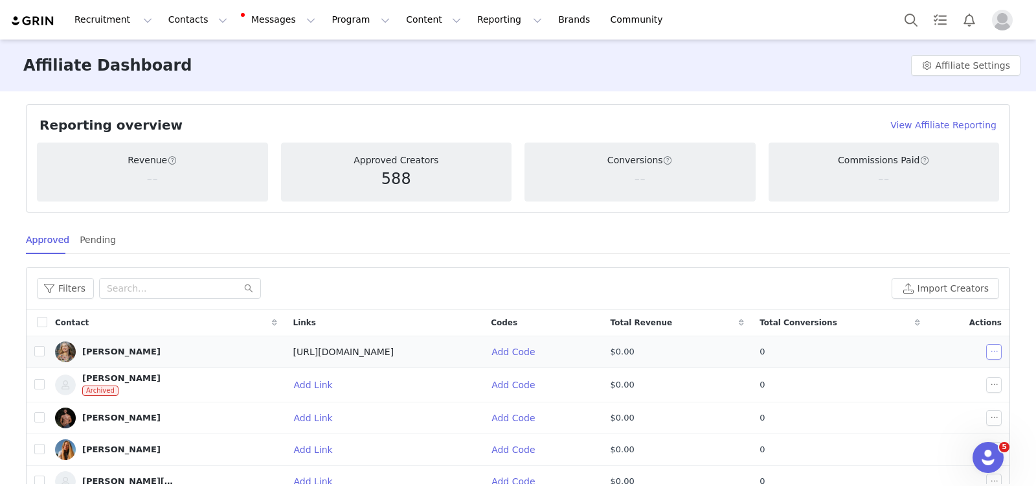
click at [932, 346] on button "button" at bounding box center [995, 352] width 16 height 16
click at [923, 391] on span "Add Link" at bounding box center [910, 393] width 39 height 14
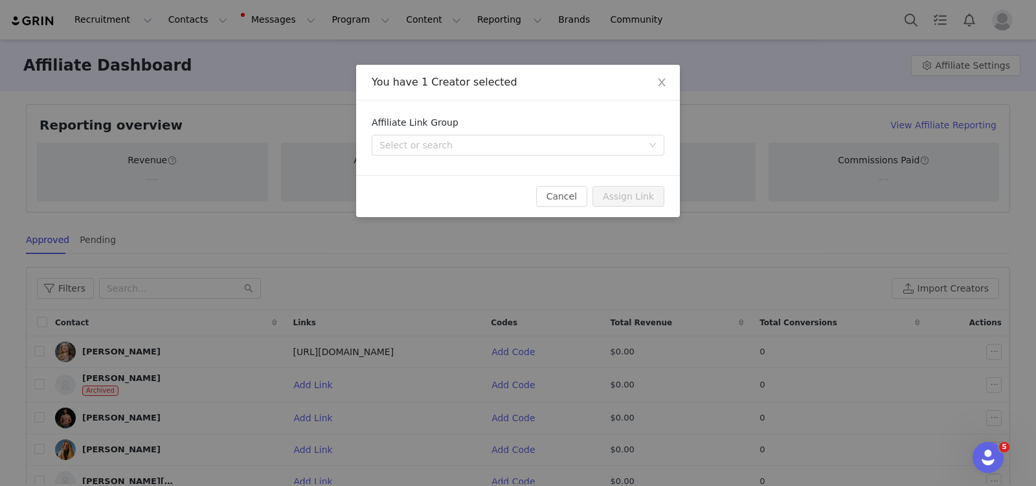
click at [734, 181] on div "You have 1 Creator selected Affiliate Link Group Select or search Cancel Assign…" at bounding box center [518, 243] width 1036 height 486
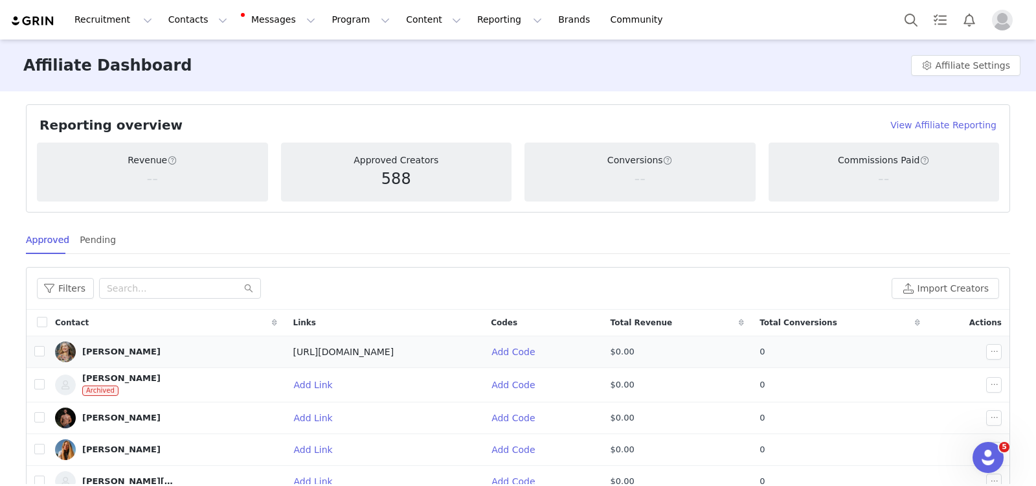
click at [310, 353] on span "[URL][DOMAIN_NAME]" at bounding box center [343, 352] width 101 height 10
click at [413, 303] on div "Filters Import Creators" at bounding box center [518, 289] width 983 height 42
click at [99, 15] on button "Recruitment Recruitment" at bounding box center [113, 19] width 93 height 29
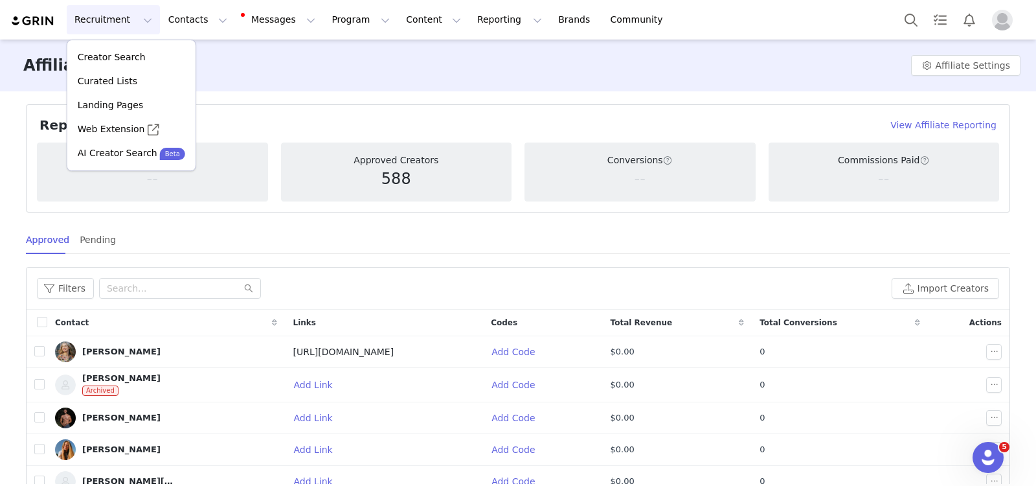
click at [99, 15] on button "Recruitment Recruitment" at bounding box center [113, 19] width 93 height 29
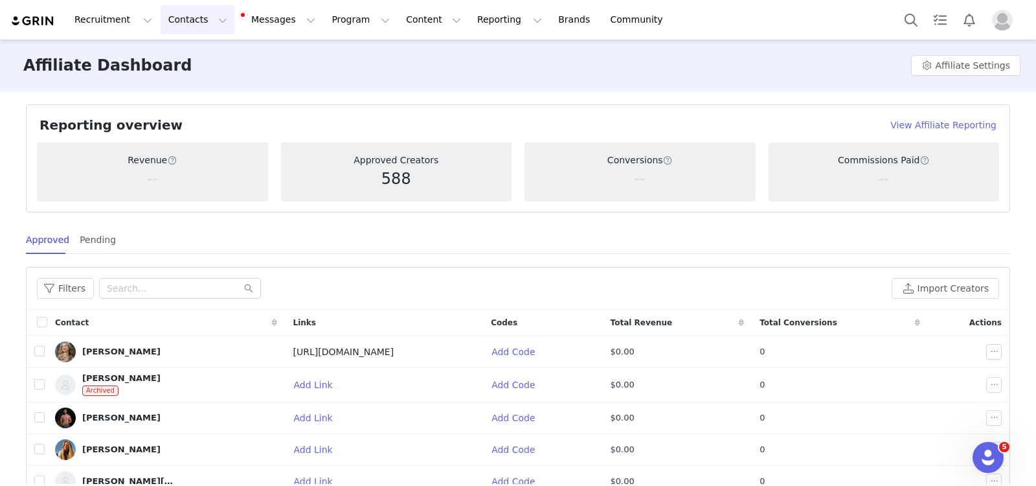
click at [175, 19] on button "Contacts Contacts" at bounding box center [198, 19] width 74 height 29
click at [243, 19] on button "Messages Messages" at bounding box center [279, 19] width 87 height 29
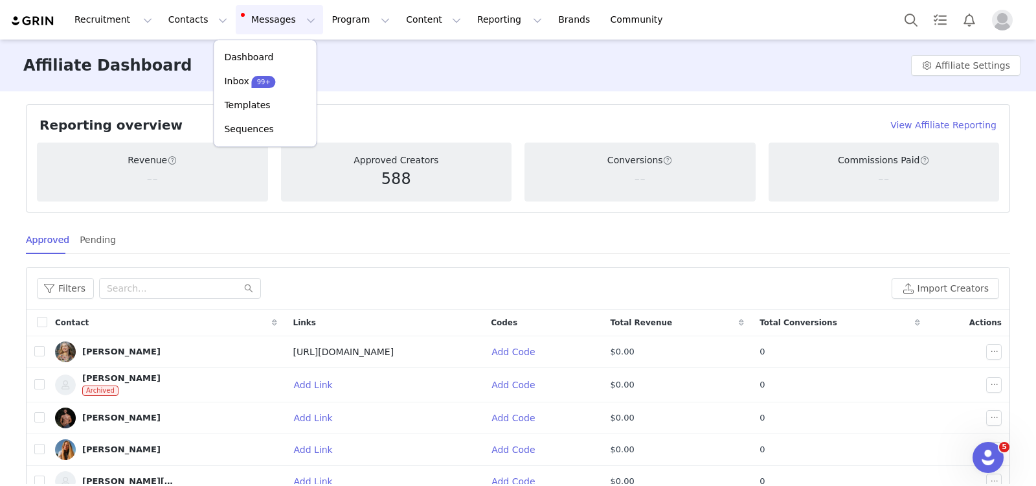
click at [243, 19] on button "Messages Messages" at bounding box center [279, 19] width 87 height 29
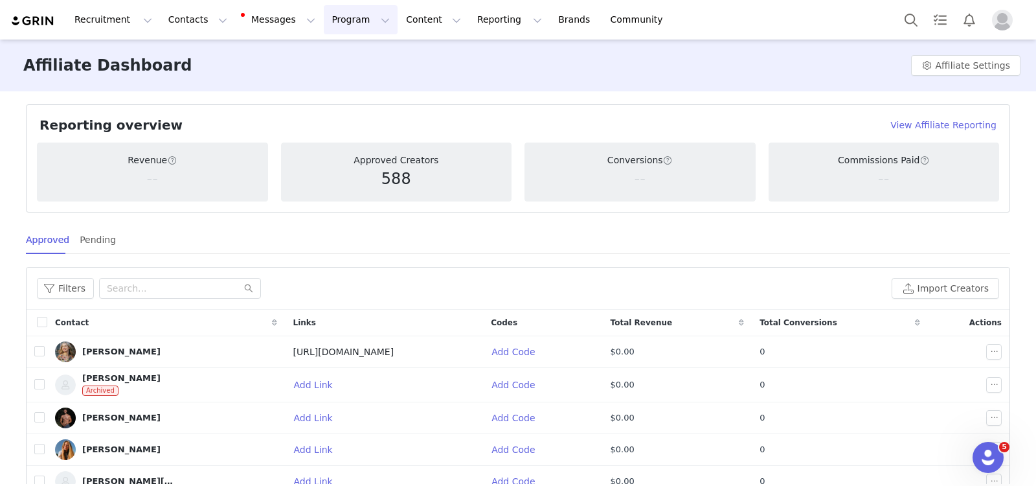
click at [324, 19] on button "Program Program" at bounding box center [361, 19] width 74 height 29
click at [551, 22] on link "Brands Brands" at bounding box center [576, 19] width 51 height 29
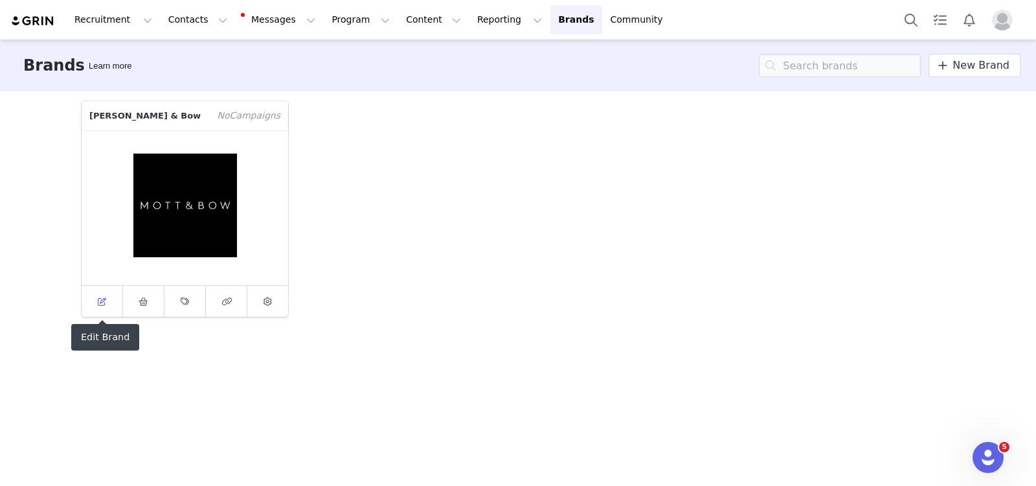
click at [98, 304] on icon at bounding box center [102, 301] width 8 height 8
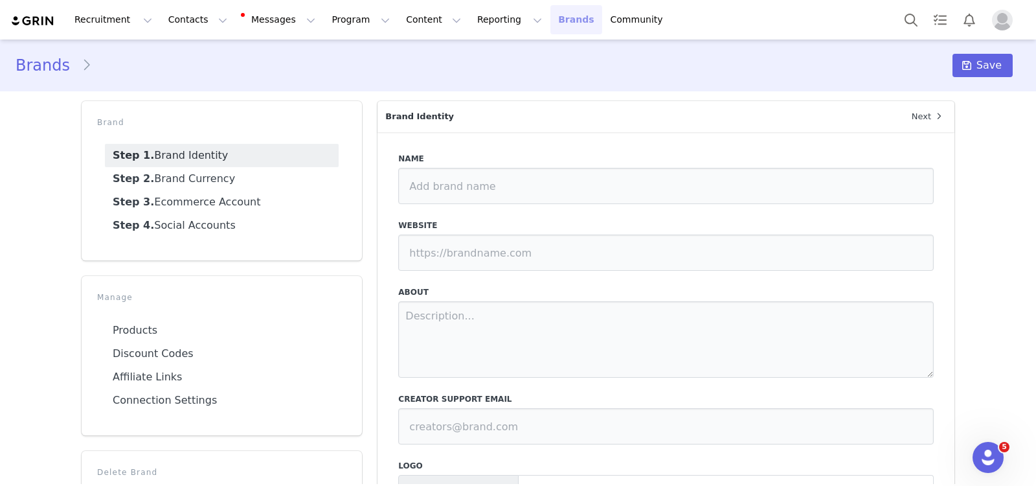
type input "[PERSON_NAME] & Bow"
type input "[URL][DOMAIN_NAME]"
type textarea "We are an NYC Clothing Brand born out of a simple question: how can we get peop…"
type input "[EMAIL_ADDRESS][DOMAIN_NAME]"
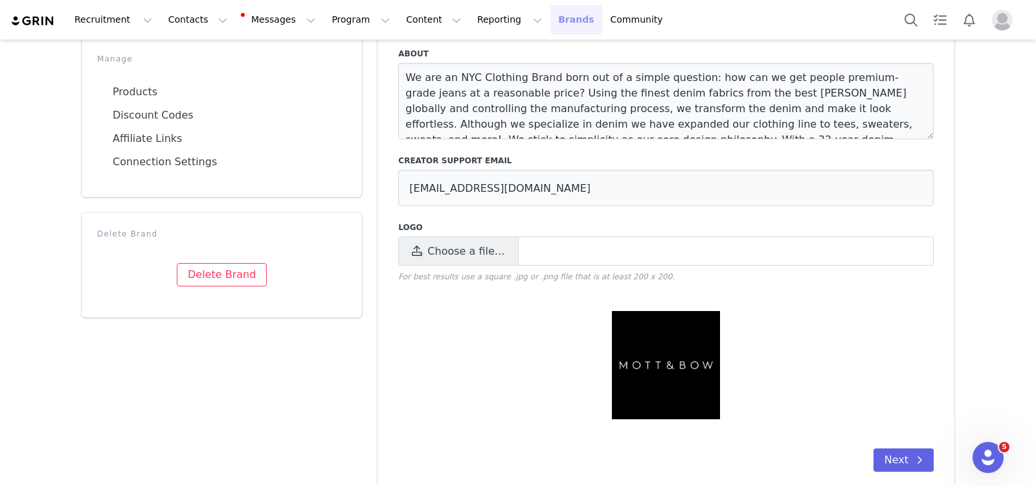
scroll to position [255, 0]
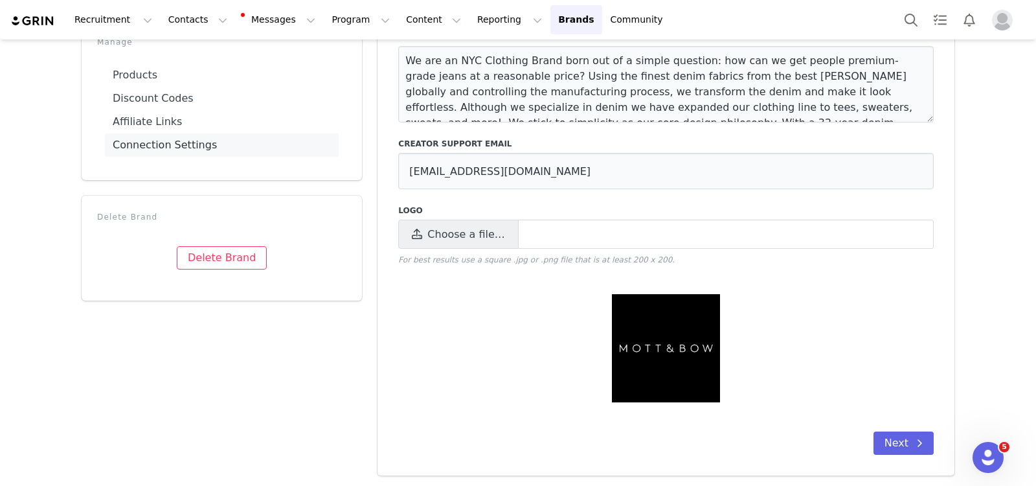
click at [155, 142] on link "Connection Settings" at bounding box center [222, 144] width 234 height 23
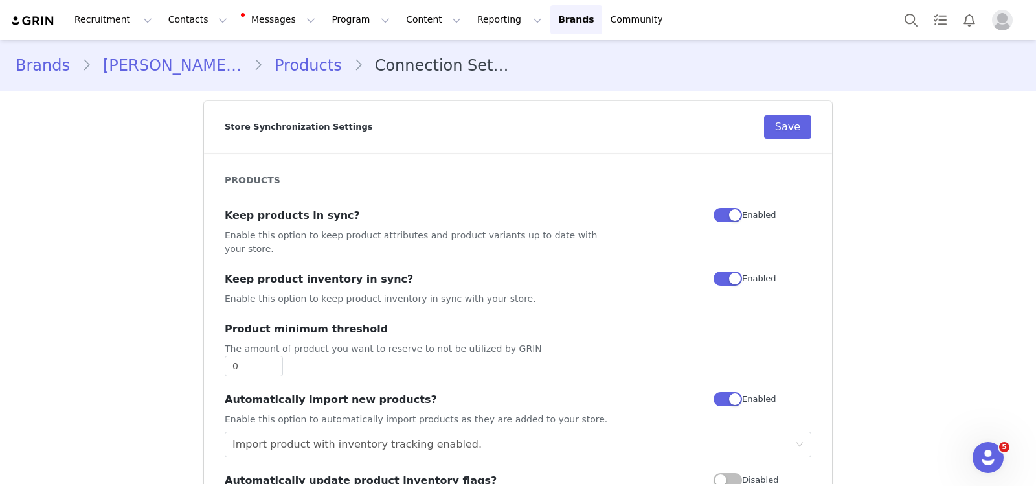
click at [263, 63] on link "Products" at bounding box center [308, 65] width 91 height 23
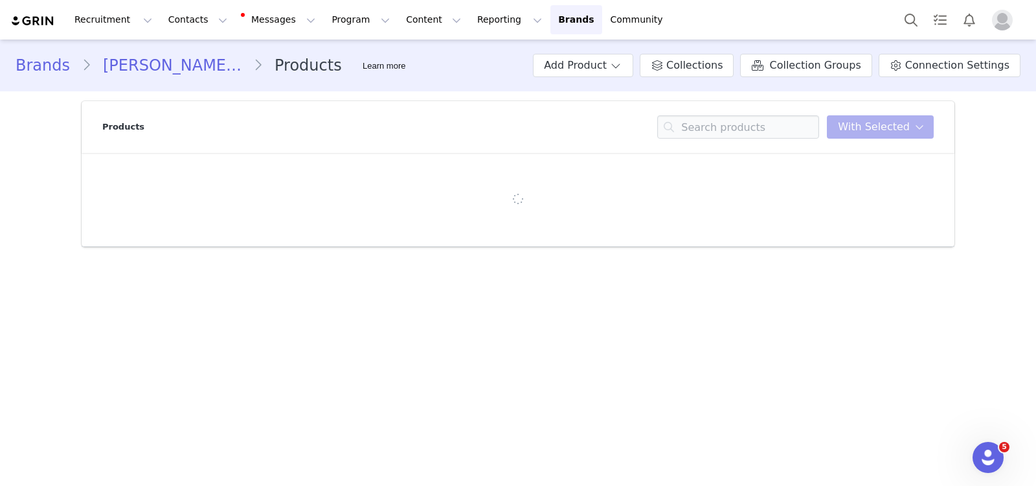
click at [161, 71] on link "[PERSON_NAME] & Bow" at bounding box center [172, 65] width 162 height 23
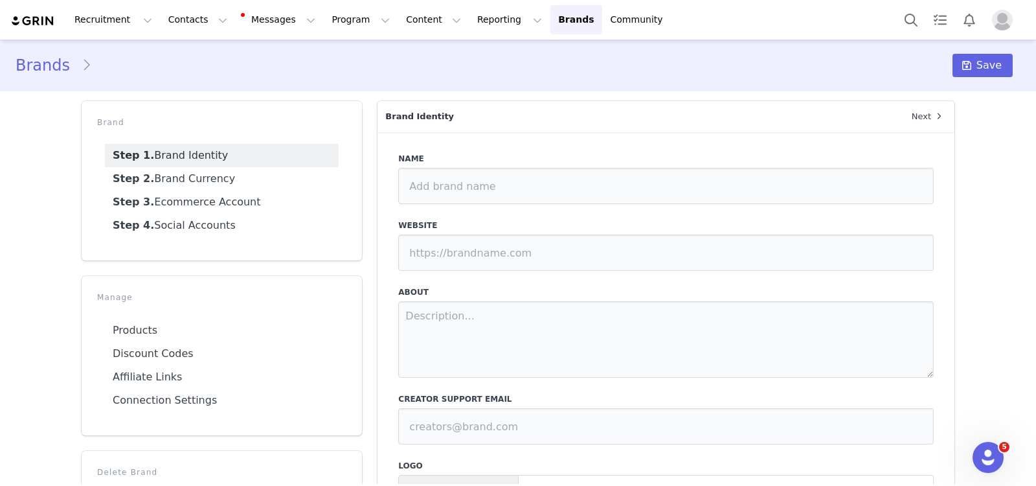
type input "[PERSON_NAME] & Bow"
type input "[URL][DOMAIN_NAME]"
type textarea "We are an NYC Clothing Brand born out of a simple question: how can we get peop…"
type input "[EMAIL_ADDRESS][DOMAIN_NAME]"
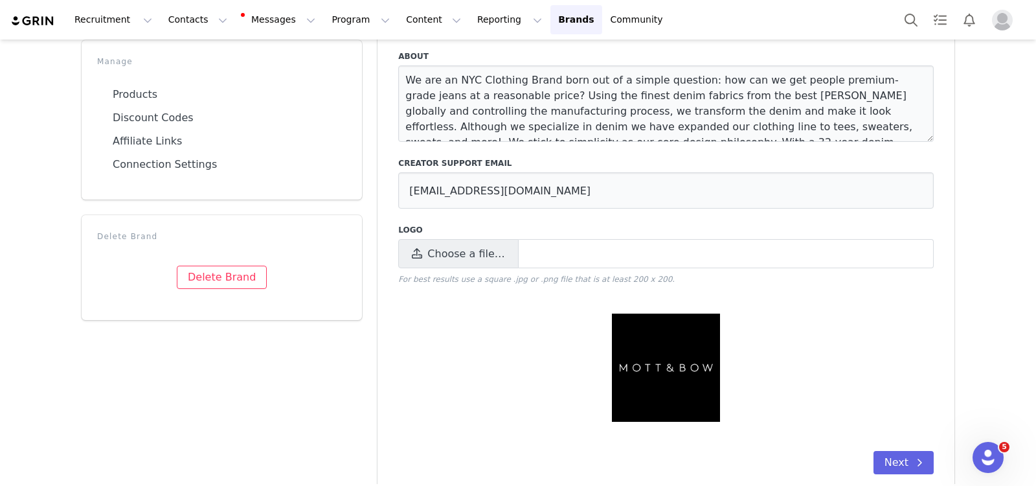
scroll to position [255, 0]
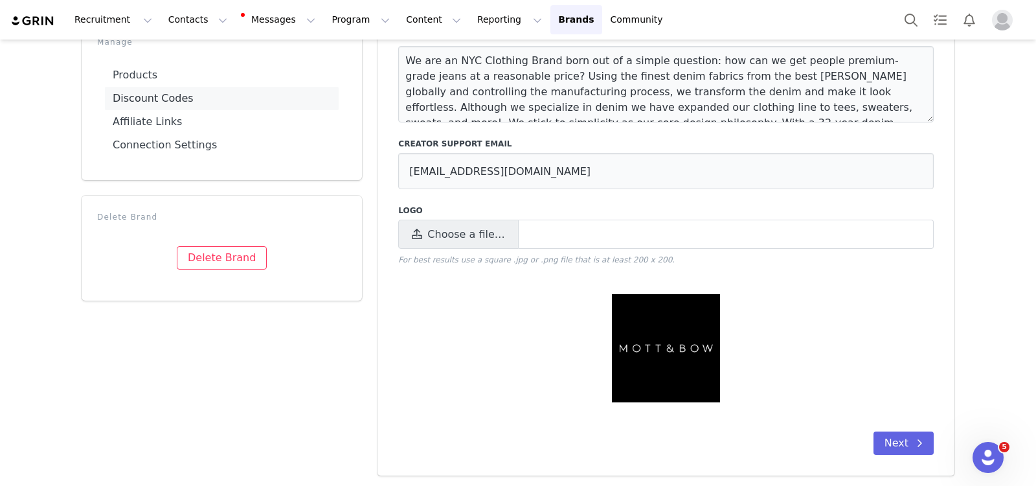
click at [180, 100] on link "Discount Codes" at bounding box center [222, 98] width 234 height 23
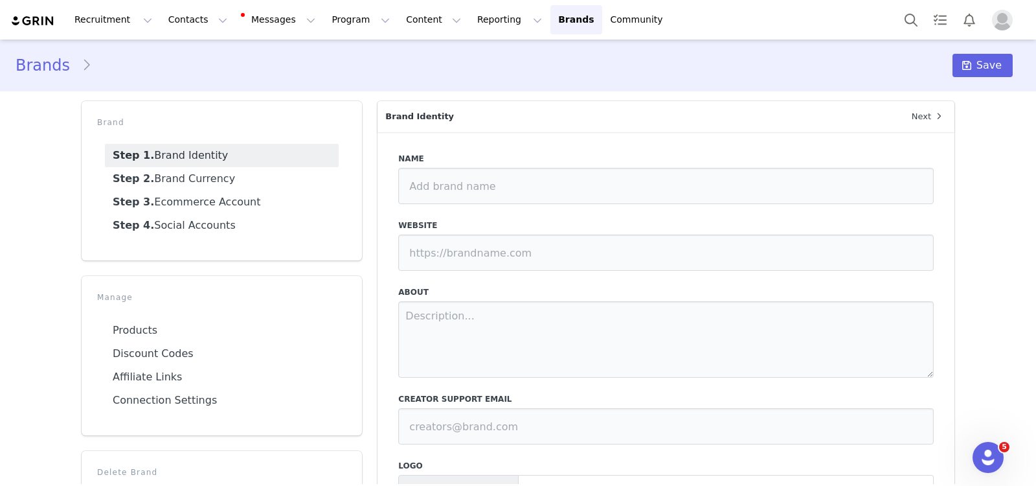
type input "[PERSON_NAME] & Bow"
type input "[URL][DOMAIN_NAME]"
type textarea "We are an NYC Clothing Brand born out of a simple question: how can we get peop…"
type input "[EMAIL_ADDRESS][DOMAIN_NAME]"
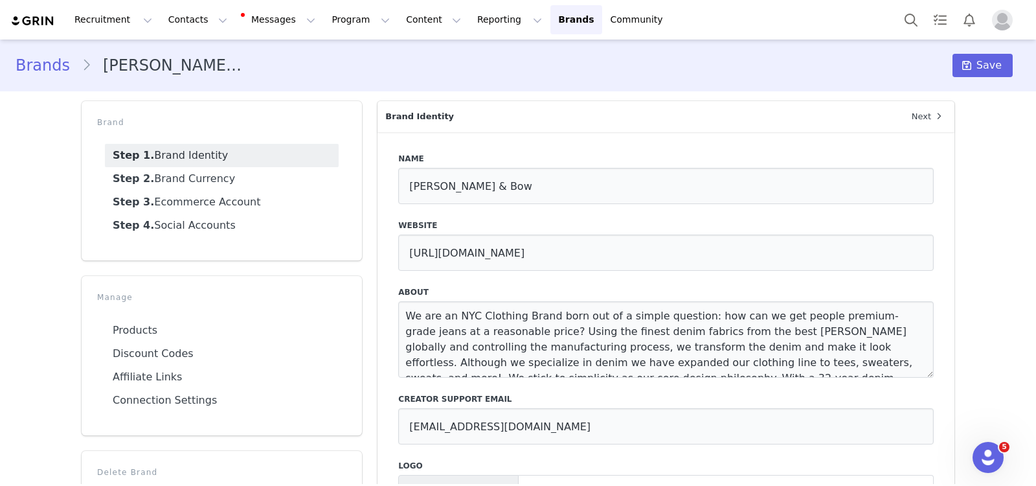
click at [18, 63] on link "Brands" at bounding box center [49, 65] width 66 height 23
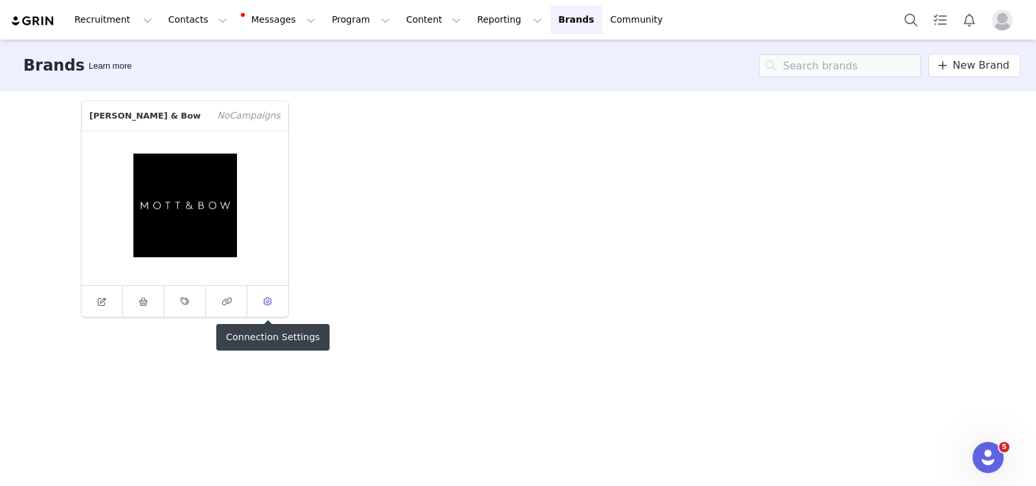
click at [269, 299] on icon at bounding box center [268, 301] width 8 height 8
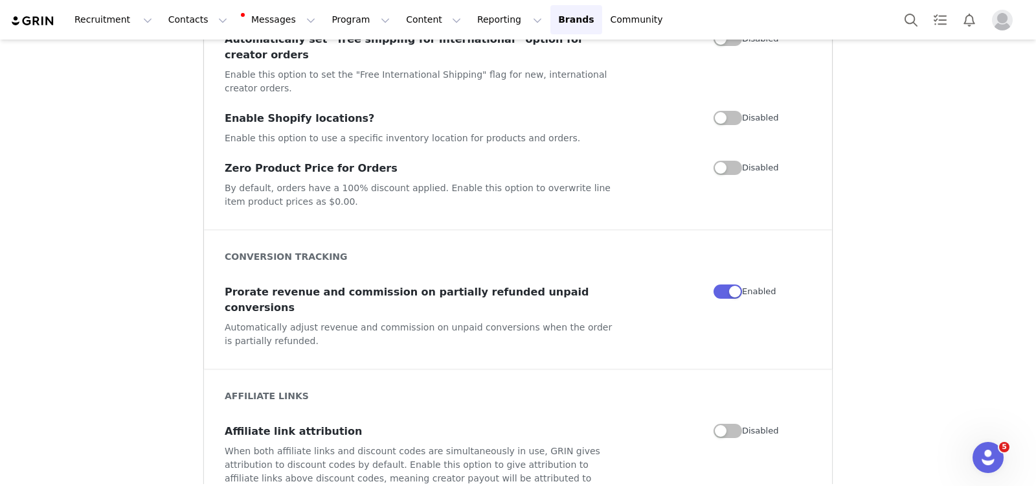
scroll to position [1132, 0]
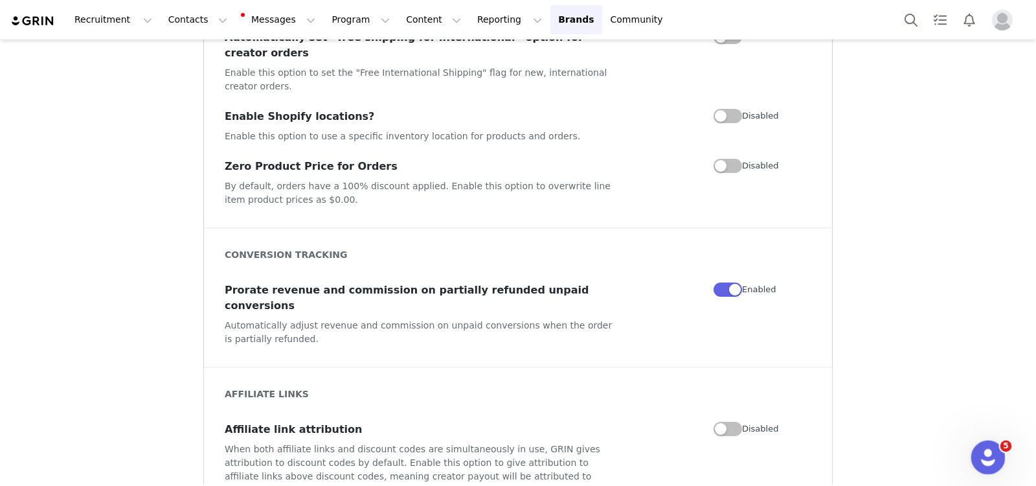
click at [932, 415] on icon "Open Intercom Messenger" at bounding box center [986, 455] width 21 height 21
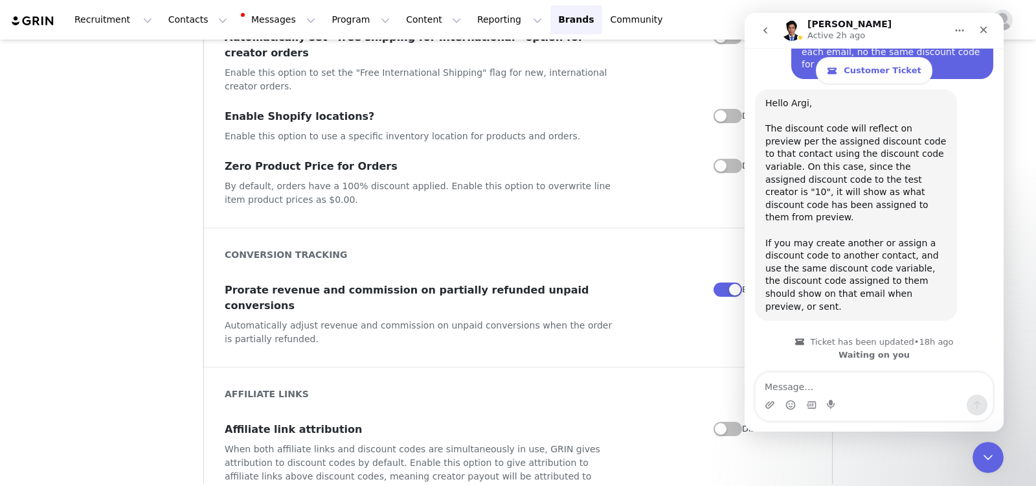
scroll to position [2082, 0]
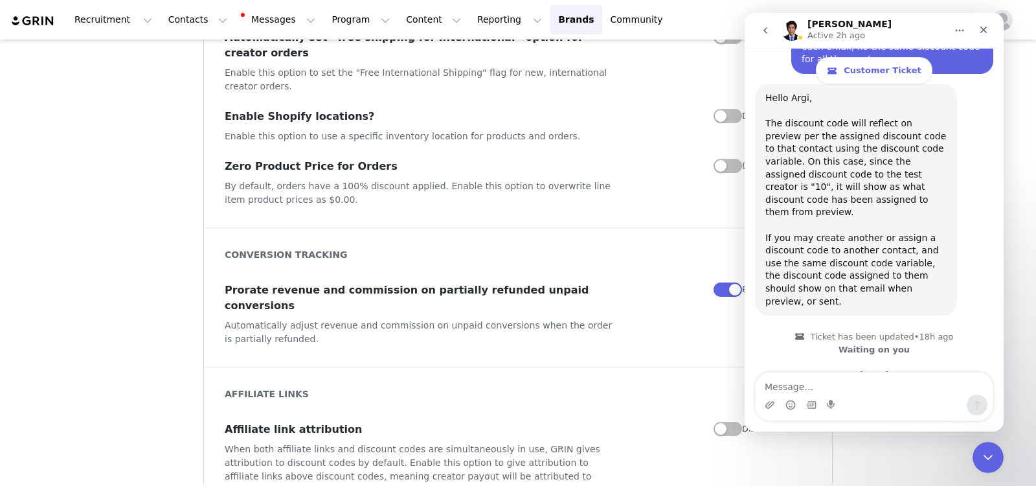
click at [765, 32] on icon "go back" at bounding box center [766, 30] width 10 height 10
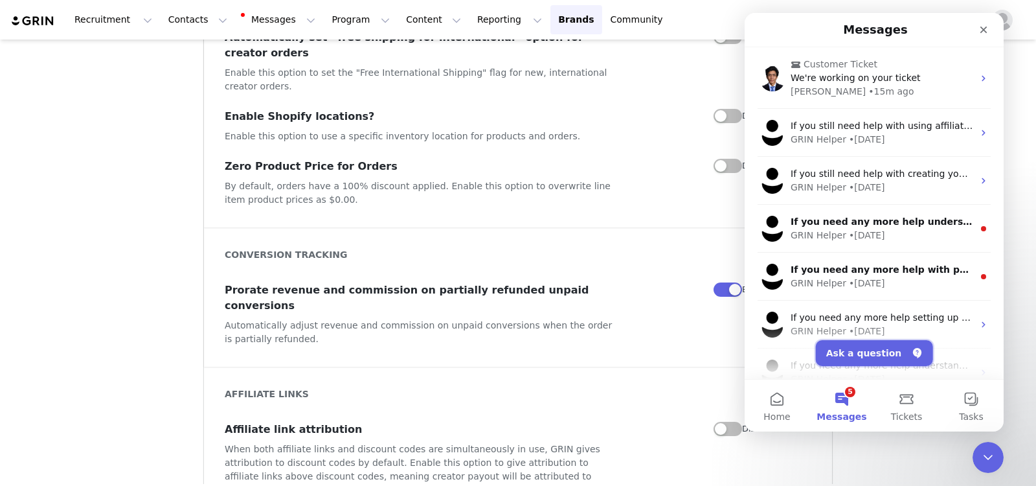
click at [884, 354] on button "Ask a question" at bounding box center [874, 353] width 117 height 26
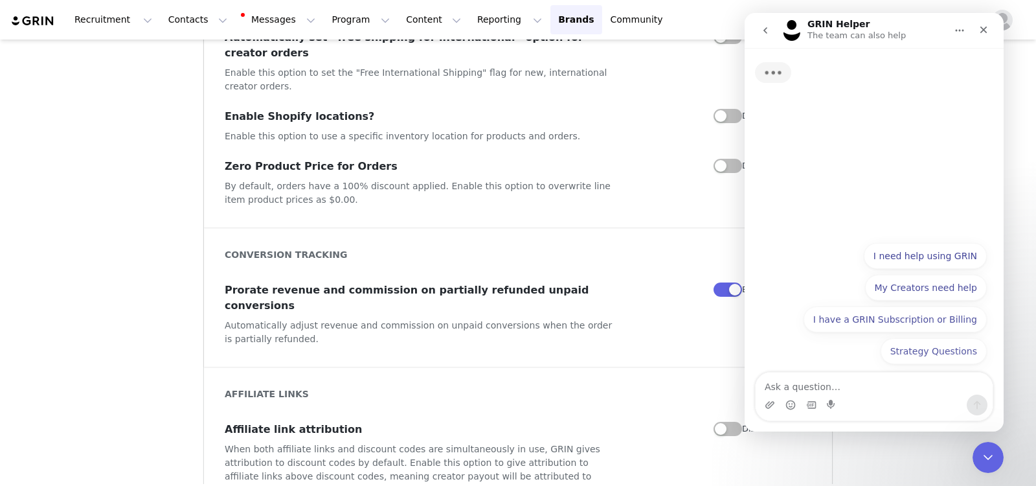
click at [839, 391] on textarea "Ask a question…" at bounding box center [874, 383] width 237 height 22
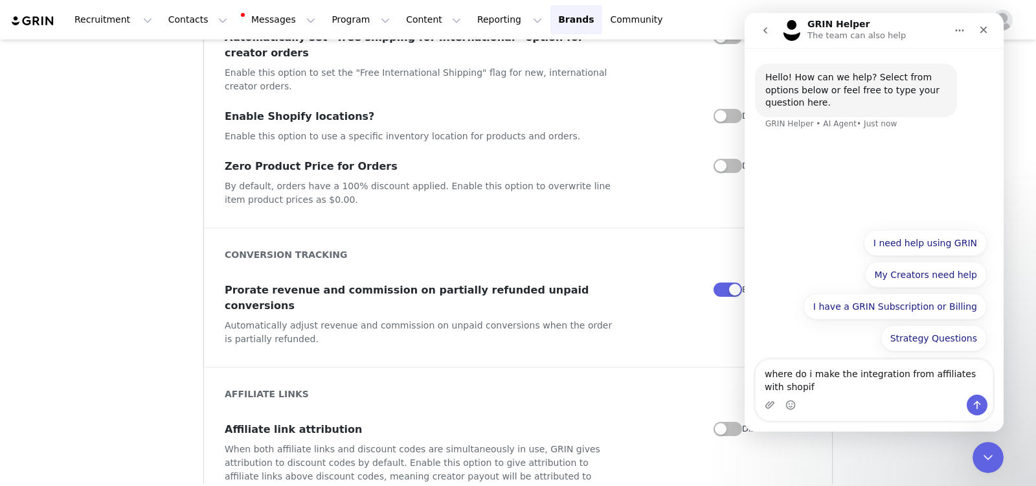
type textarea "where do i make the integration from affiliates with shopify"
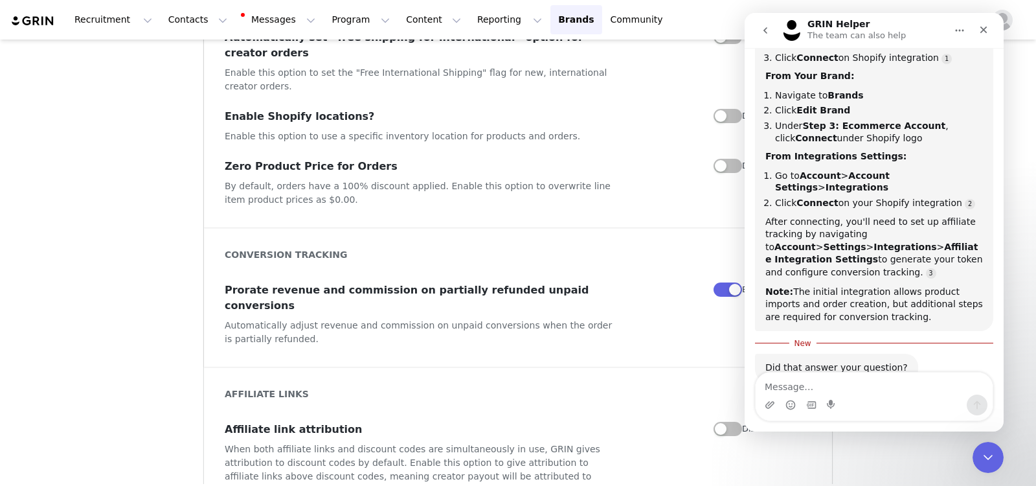
scroll to position [228, 0]
drag, startPoint x: 996, startPoint y: 455, endPoint x: 999, endPoint y: 450, distance: 6.7
click at [932, 415] on div "Close Intercom Messenger" at bounding box center [986, 455] width 31 height 31
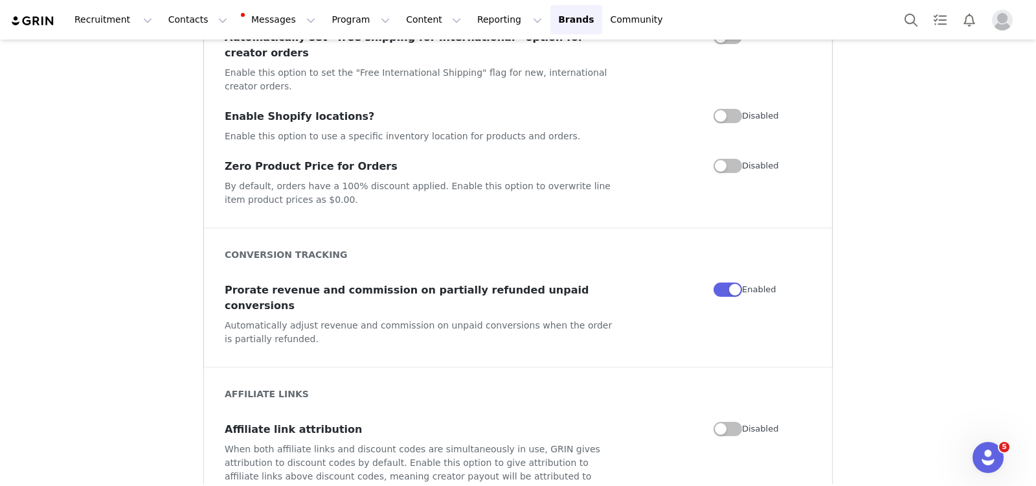
click at [932, 28] on img "Profile" at bounding box center [1002, 20] width 21 height 21
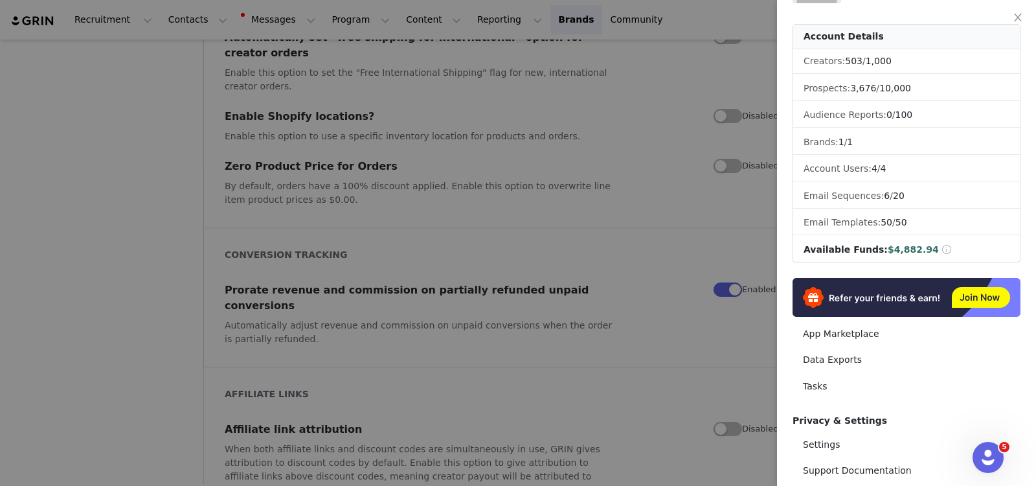
scroll to position [166, 0]
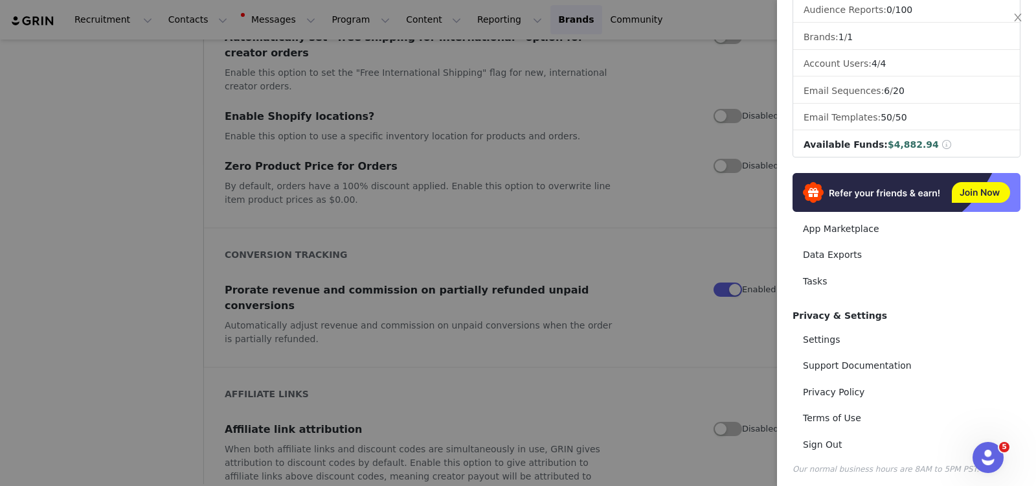
click at [759, 34] on div at bounding box center [518, 243] width 1036 height 486
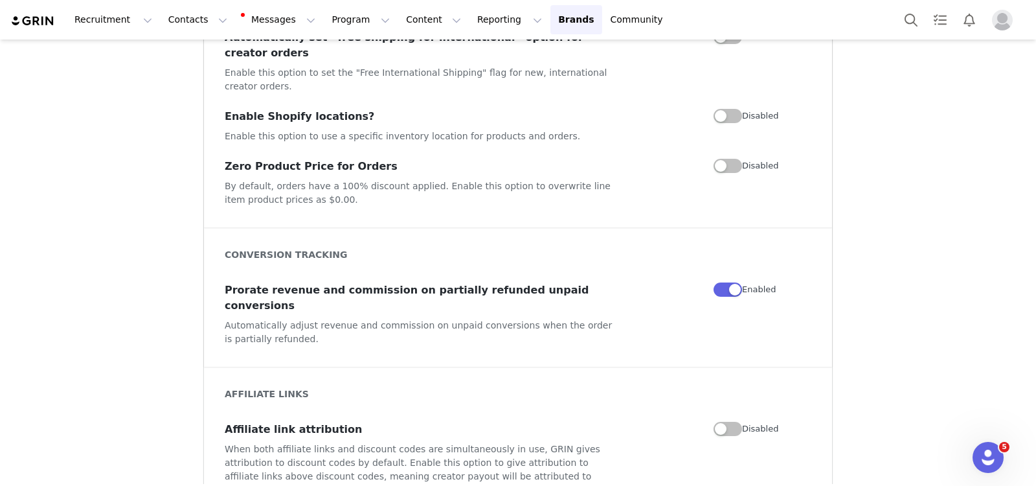
scroll to position [917, 0]
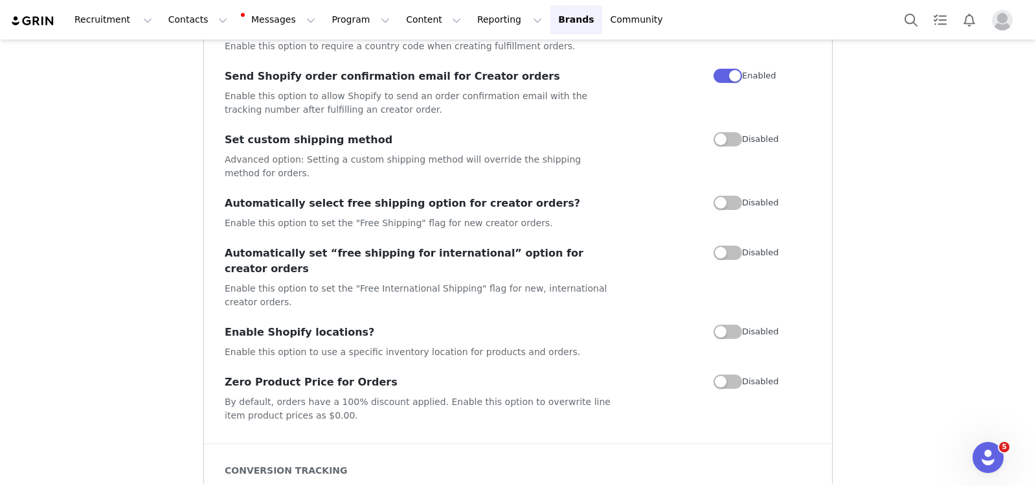
click at [31, 12] on div "Recruitment Recruitment Creator Search Curated Lists Landing Pages Web Extensio…" at bounding box center [343, 19] width 666 height 29
click at [932, 14] on link "Tasks" at bounding box center [940, 19] width 29 height 29
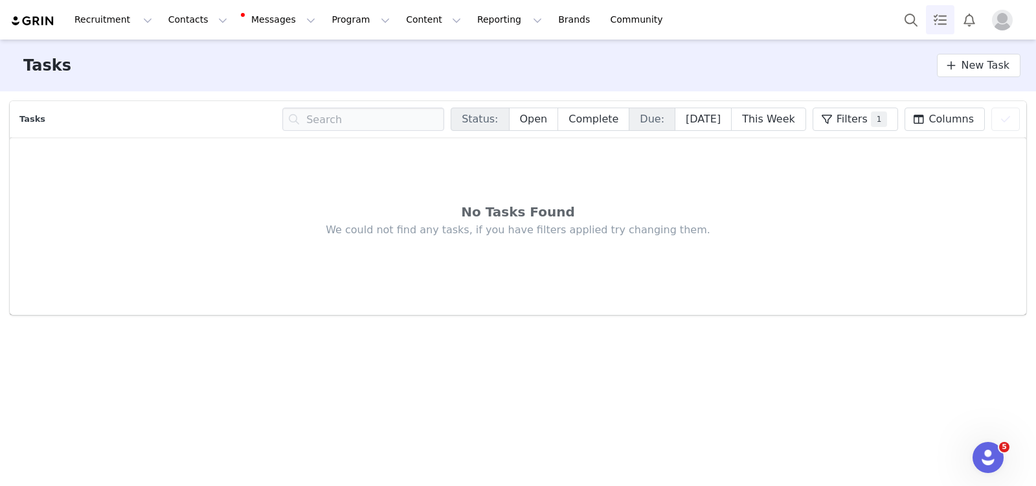
click at [932, 8] on div at bounding box center [961, 19] width 129 height 29
click at [932, 18] on img "Profile" at bounding box center [1002, 20] width 21 height 21
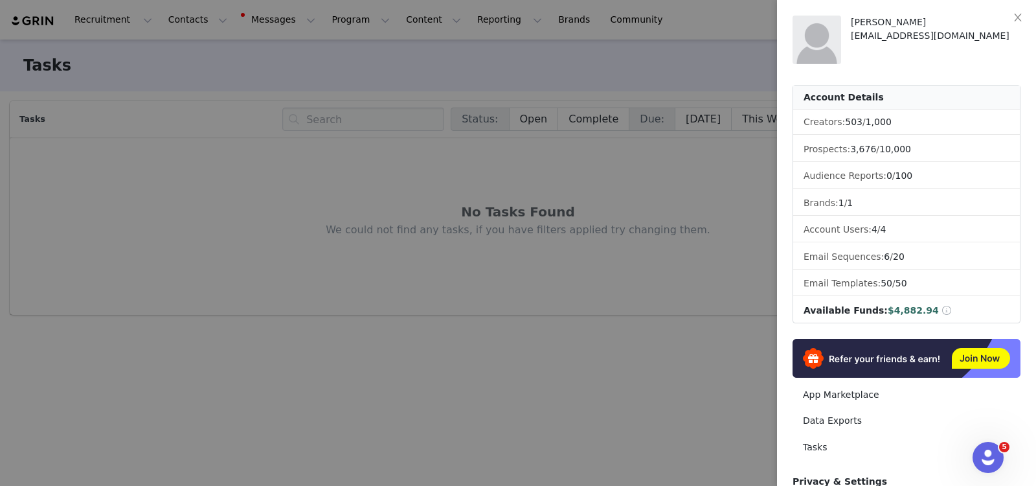
click at [752, 52] on div at bounding box center [518, 243] width 1036 height 486
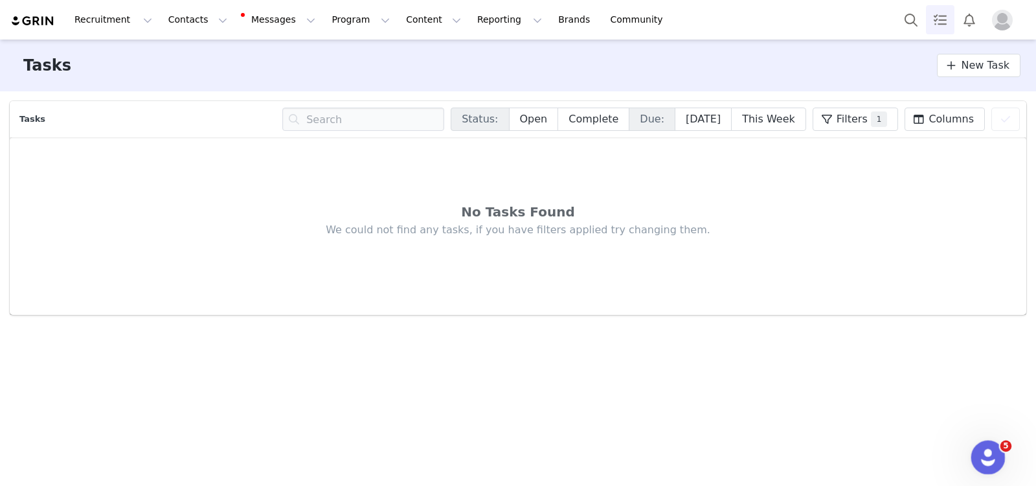
click at [932, 415] on div "Open Intercom Messenger" at bounding box center [986, 455] width 43 height 43
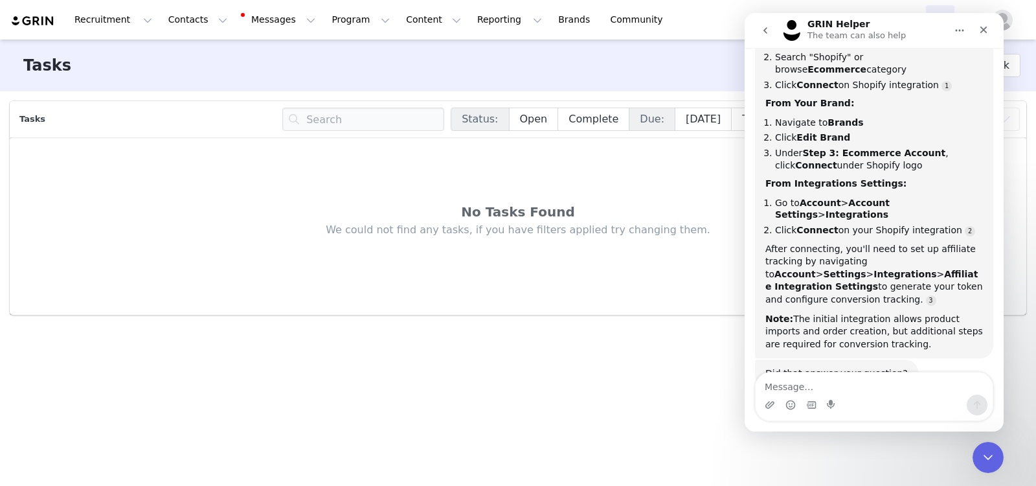
scroll to position [207, 0]
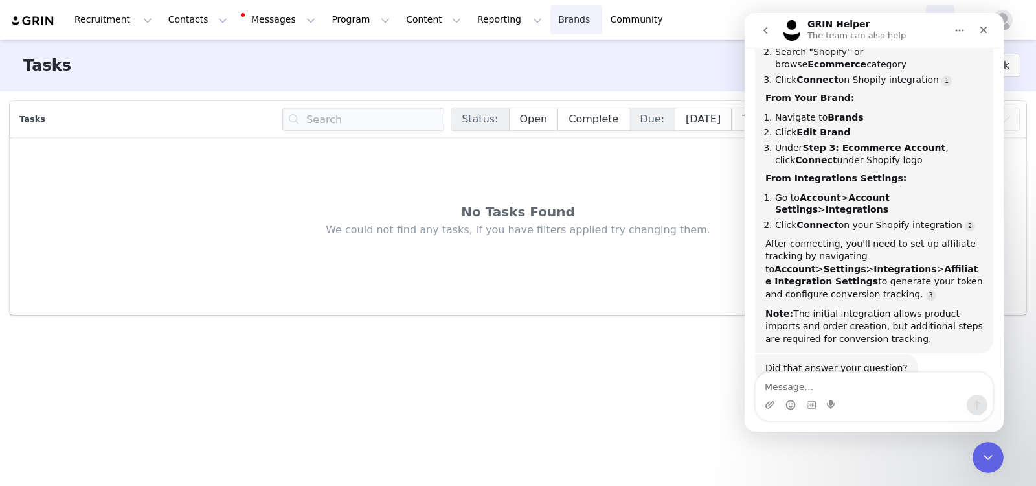
click at [551, 27] on link "Brands Brands" at bounding box center [576, 19] width 51 height 29
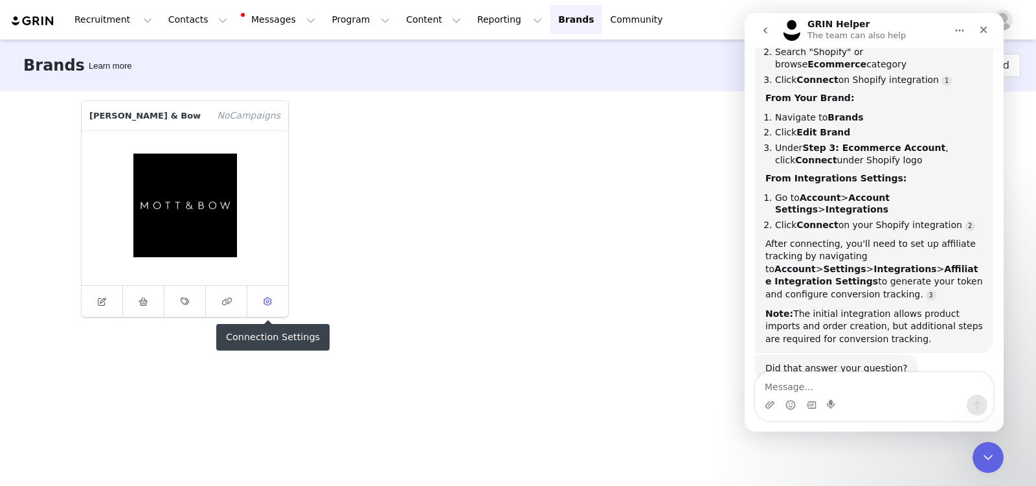
click at [269, 302] on icon at bounding box center [268, 301] width 8 height 8
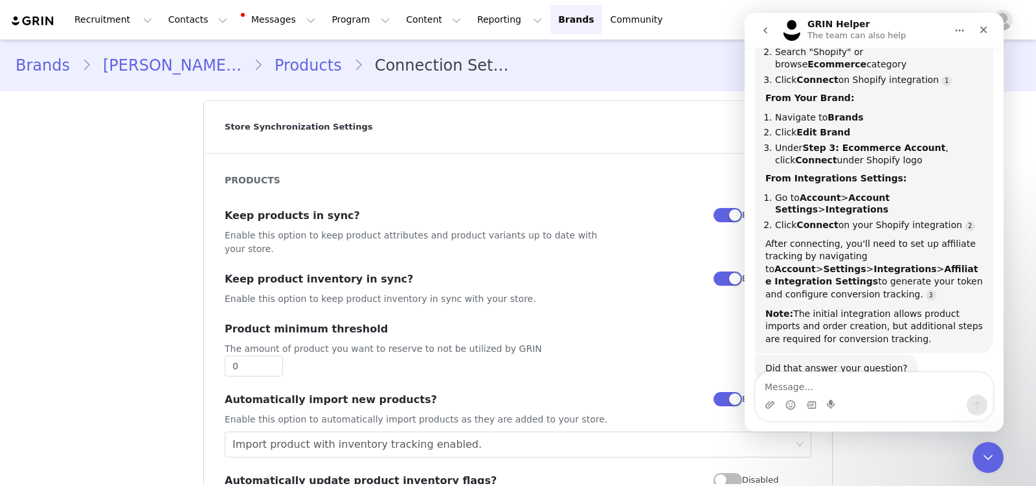
click at [146, 68] on link "[PERSON_NAME] & Bow" at bounding box center [172, 65] width 162 height 23
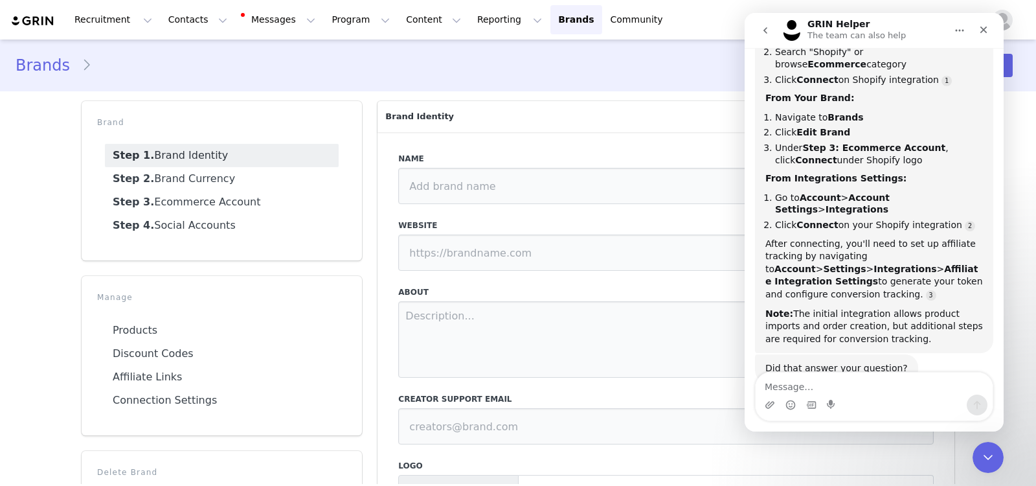
type input "[PERSON_NAME] & Bow"
type input "[URL][DOMAIN_NAME]"
type textarea "We are an NYC Clothing Brand born out of a simple question: how can we get peop…"
type input "[EMAIL_ADDRESS][DOMAIN_NAME]"
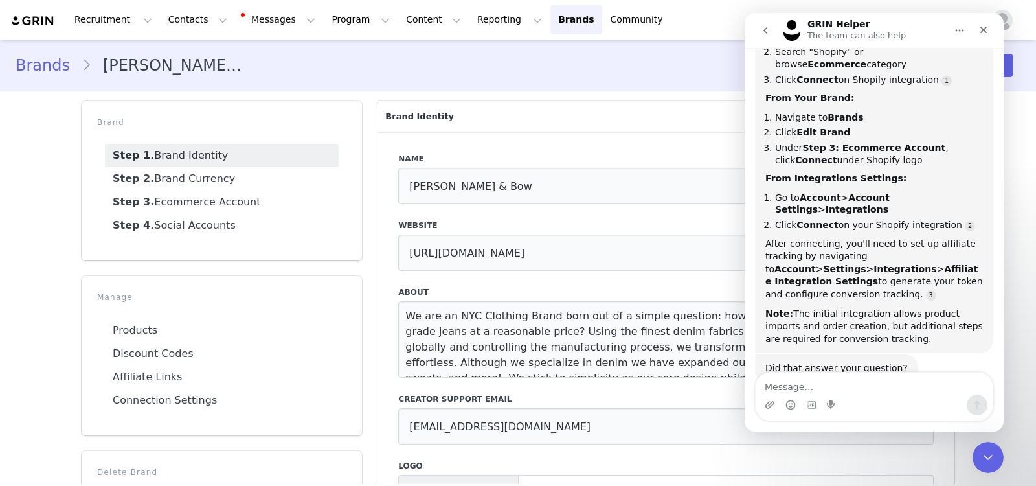
click at [816, 192] on b "Account" at bounding box center [820, 197] width 41 height 10
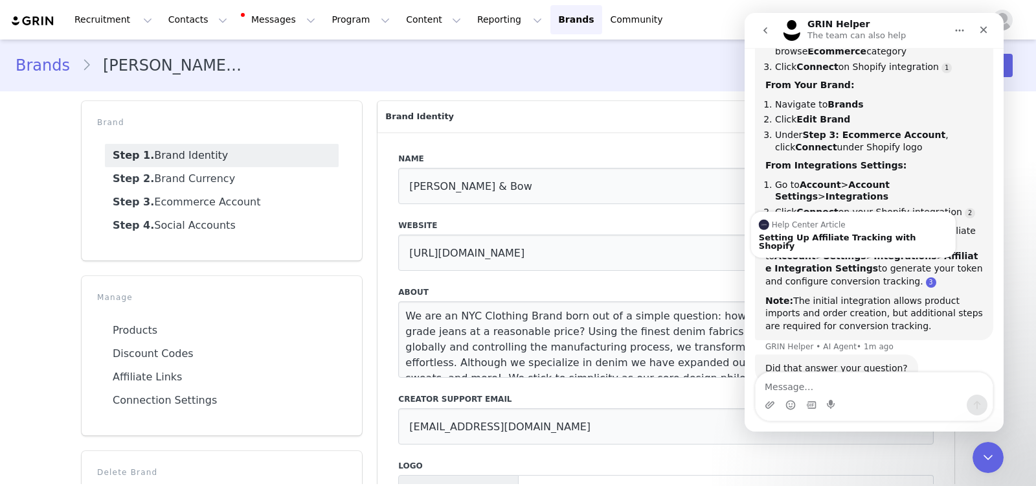
click at [926, 277] on link "Source reference 10772506:" at bounding box center [931, 282] width 10 height 10
click at [801, 218] on div "Help Center Article Setting Up Affiliate Tracking with Shopify" at bounding box center [853, 235] width 205 height 46
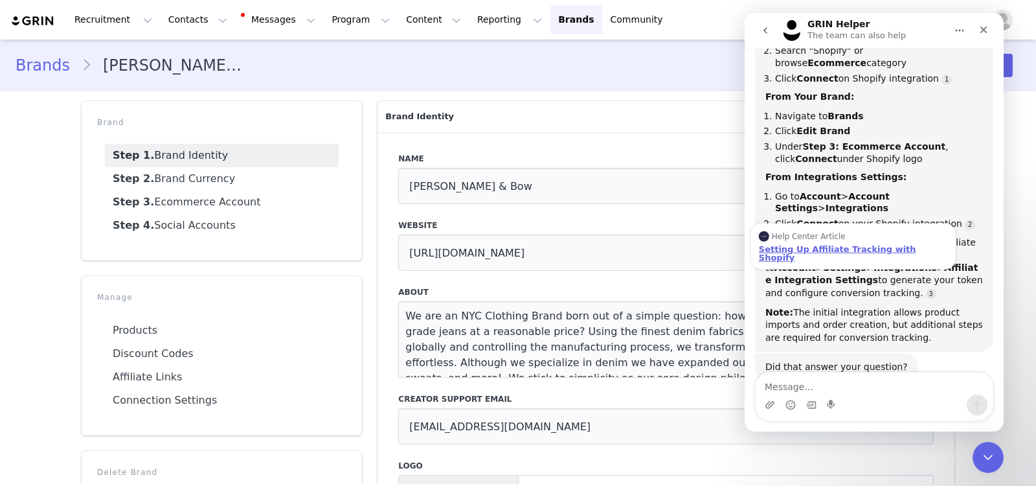
scroll to position [207, 0]
click at [814, 246] on div "Setting Up Affiliate Tracking with Shopify" at bounding box center [853, 254] width 189 height 17
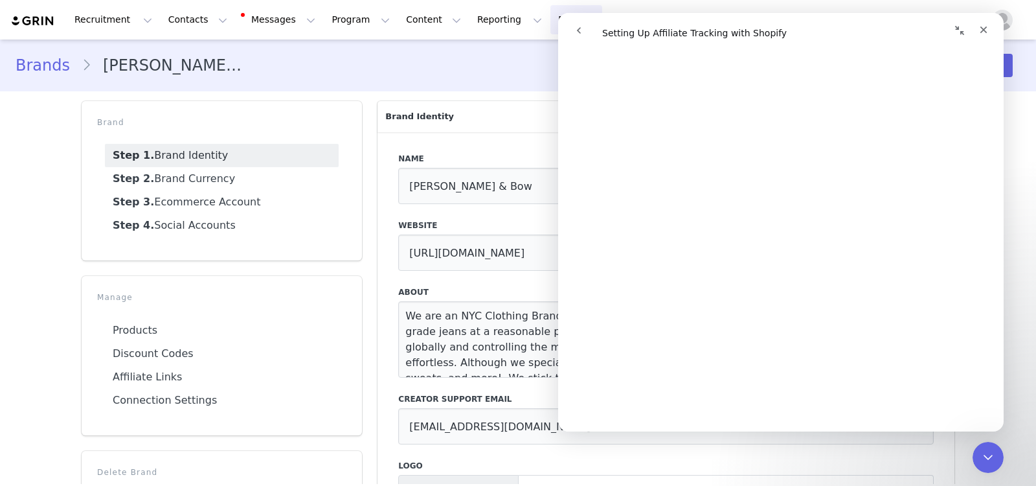
scroll to position [360, 0]
click at [932, 415] on div "Close Intercom Messenger" at bounding box center [986, 455] width 31 height 31
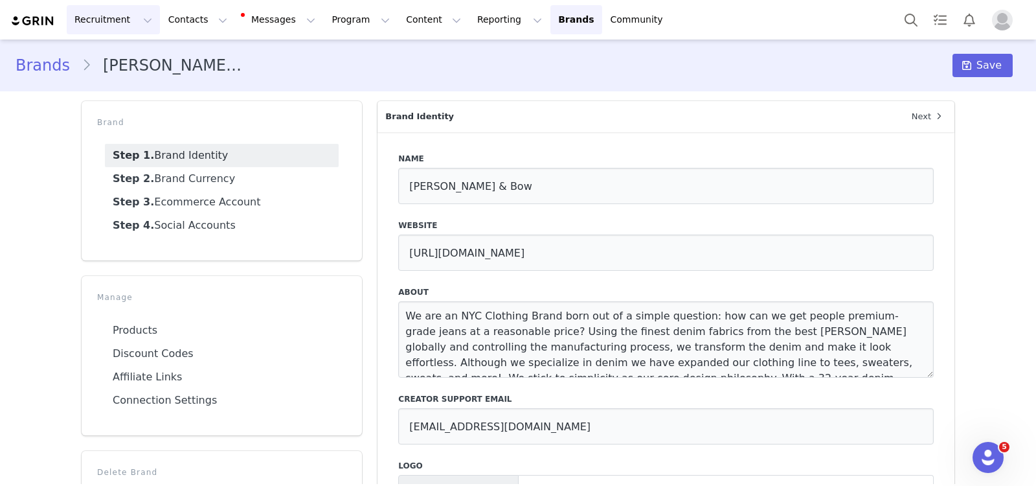
click at [91, 23] on button "Recruitment Recruitment" at bounding box center [113, 19] width 93 height 29
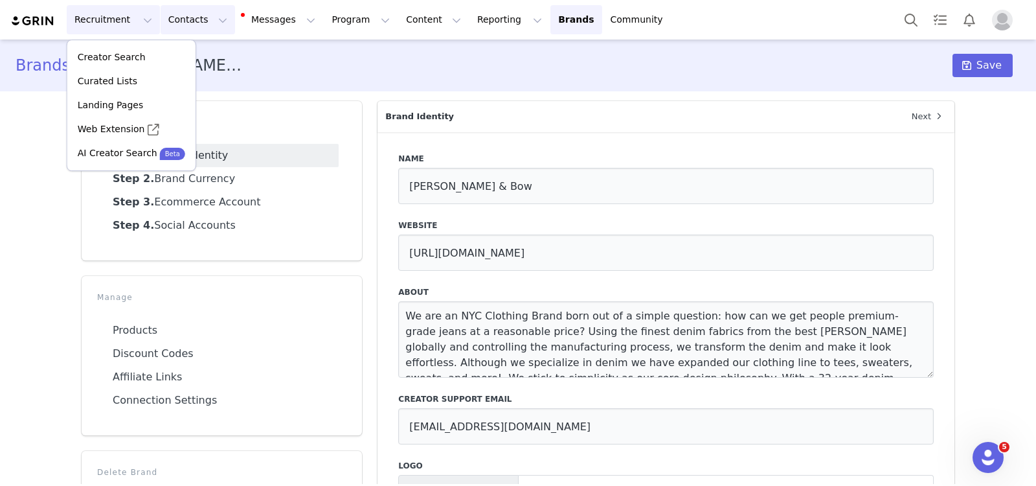
click at [161, 23] on button "Contacts Contacts" at bounding box center [198, 19] width 74 height 29
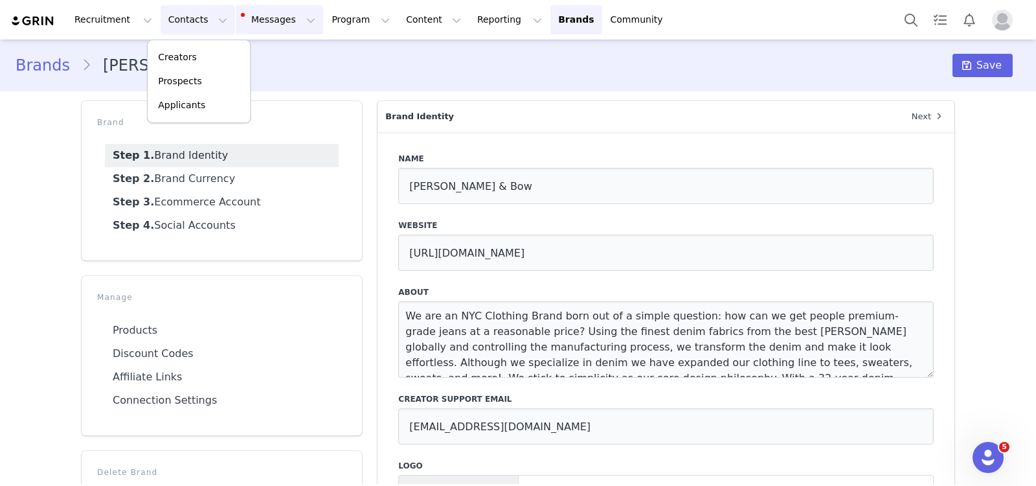
click at [251, 24] on button "Messages Messages" at bounding box center [279, 19] width 87 height 29
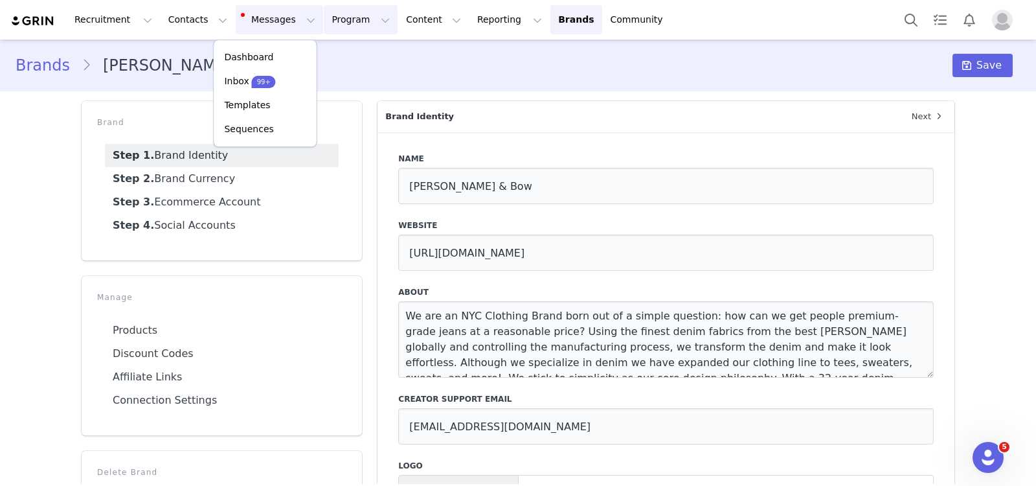
click at [338, 21] on button "Program Program" at bounding box center [361, 19] width 74 height 29
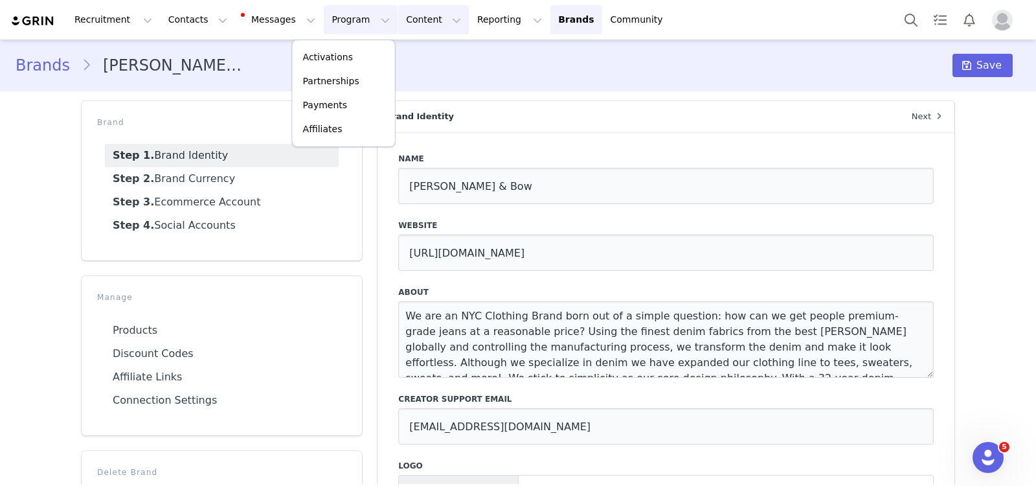
click at [398, 17] on button "Content Content" at bounding box center [433, 19] width 71 height 29
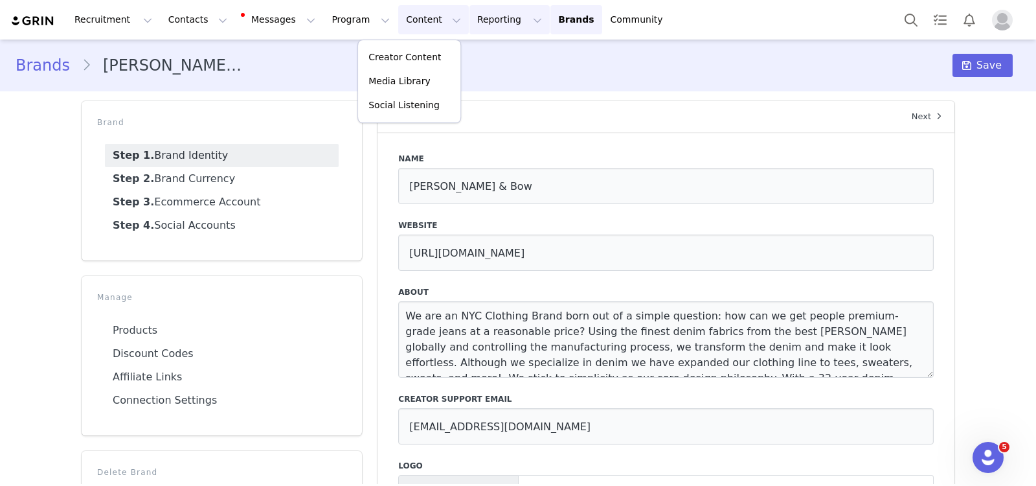
click at [470, 21] on button "Reporting Reporting" at bounding box center [510, 19] width 80 height 29
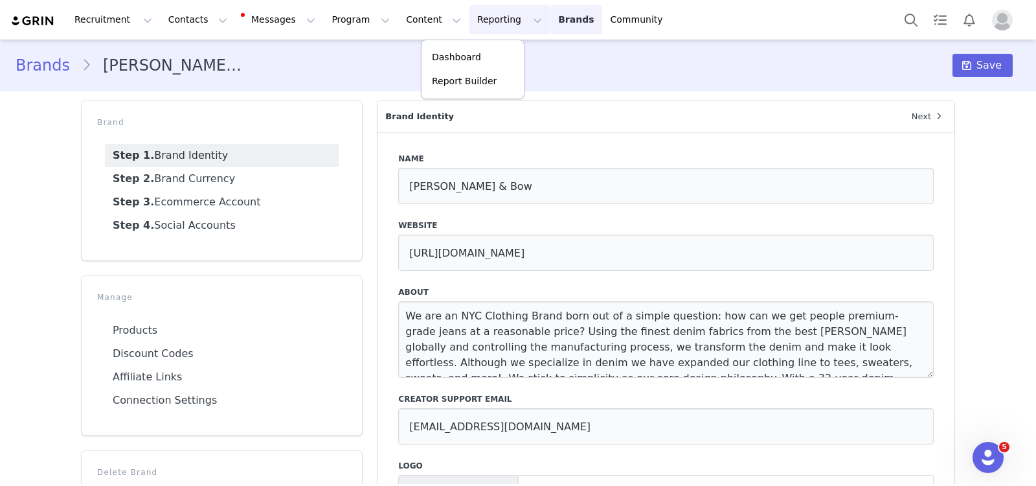
click at [551, 32] on link "Brands Brands" at bounding box center [576, 19] width 51 height 29
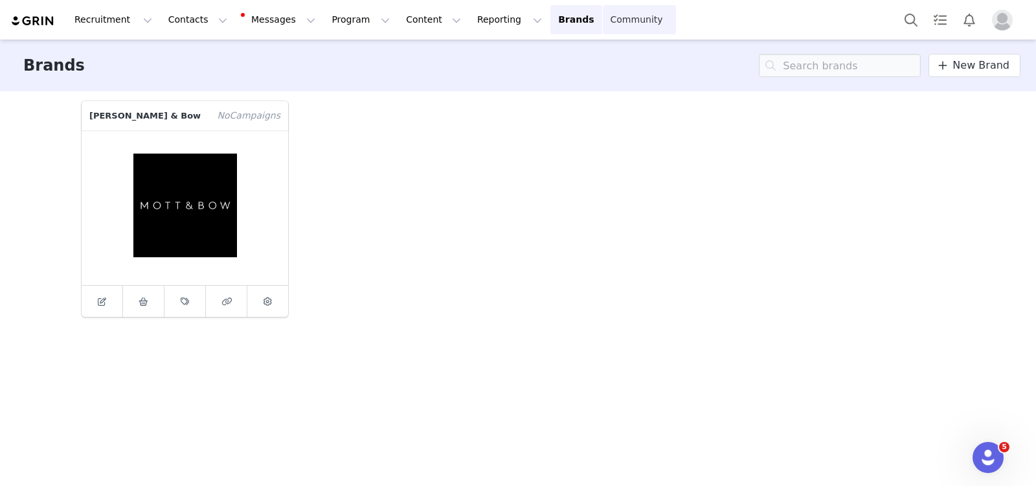
click at [603, 23] on link "Community Community" at bounding box center [640, 19] width 74 height 29
click at [932, 21] on img "Profile" at bounding box center [1002, 20] width 21 height 21
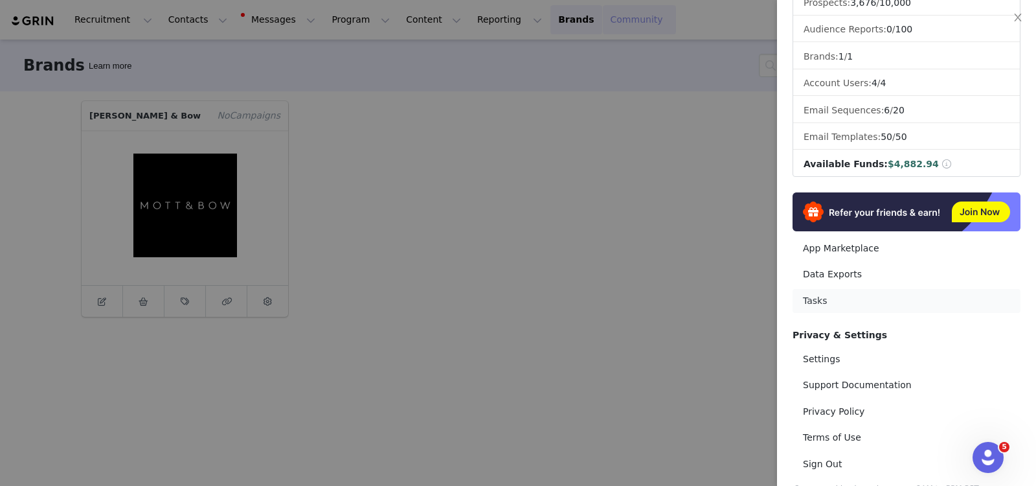
scroll to position [166, 0]
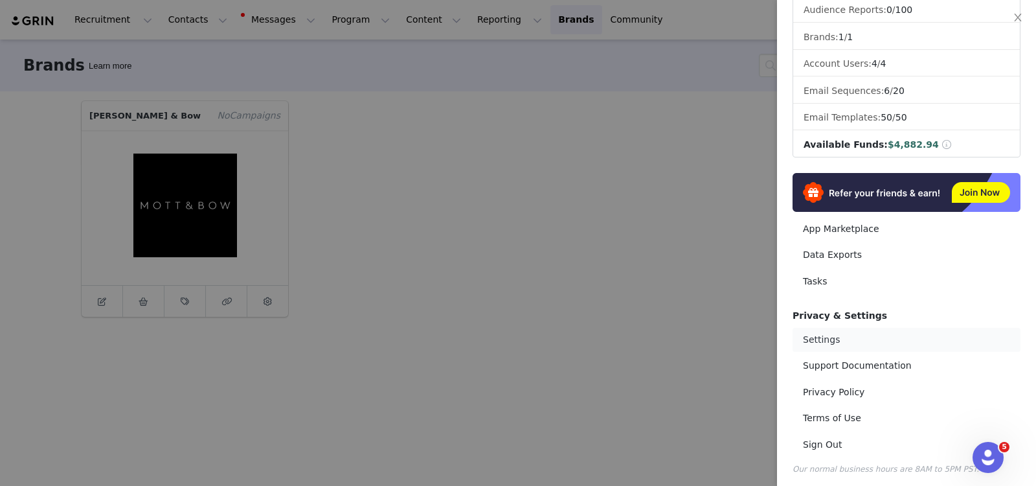
click at [821, 336] on link "Settings" at bounding box center [907, 340] width 228 height 24
select select "UTC"
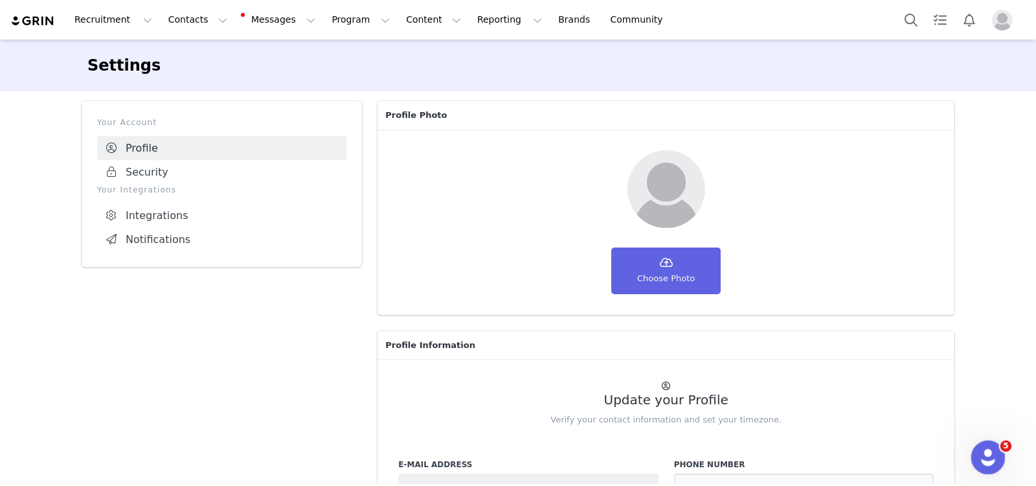
click at [932, 415] on icon "Open Intercom Messenger" at bounding box center [986, 455] width 21 height 21
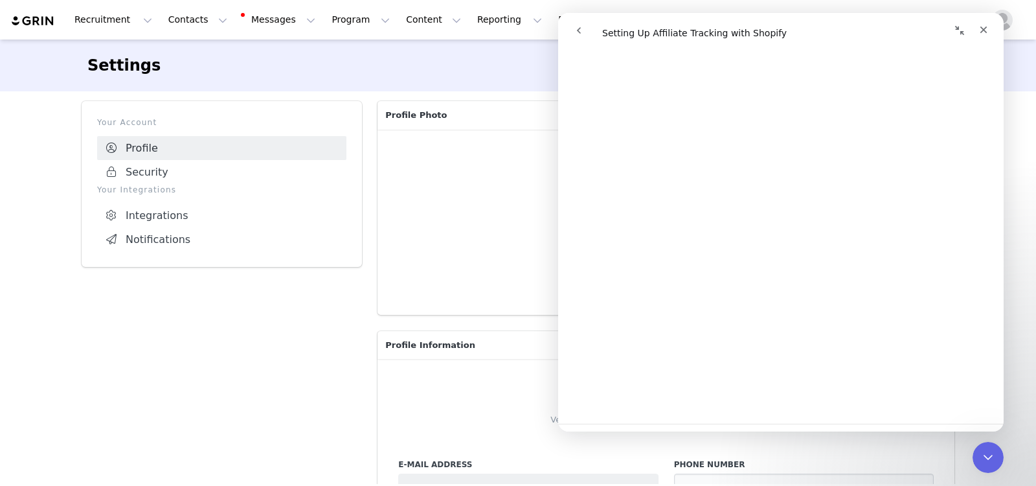
scroll to position [2215, 0]
click at [575, 38] on button "go back" at bounding box center [579, 30] width 25 height 25
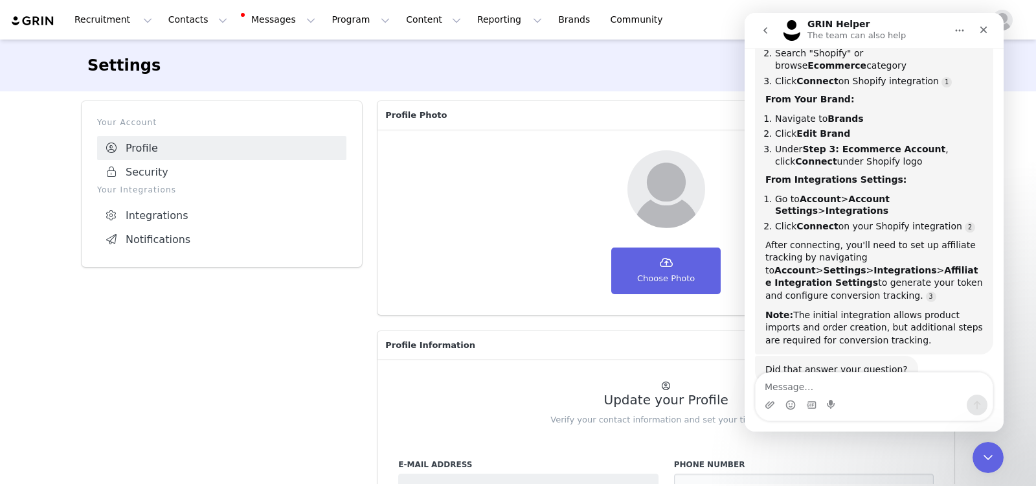
scroll to position [207, 0]
click at [854, 397] on div "Intercom messenger" at bounding box center [874, 405] width 237 height 21
click at [828, 375] on textarea "Message…" at bounding box center [874, 383] width 237 height 22
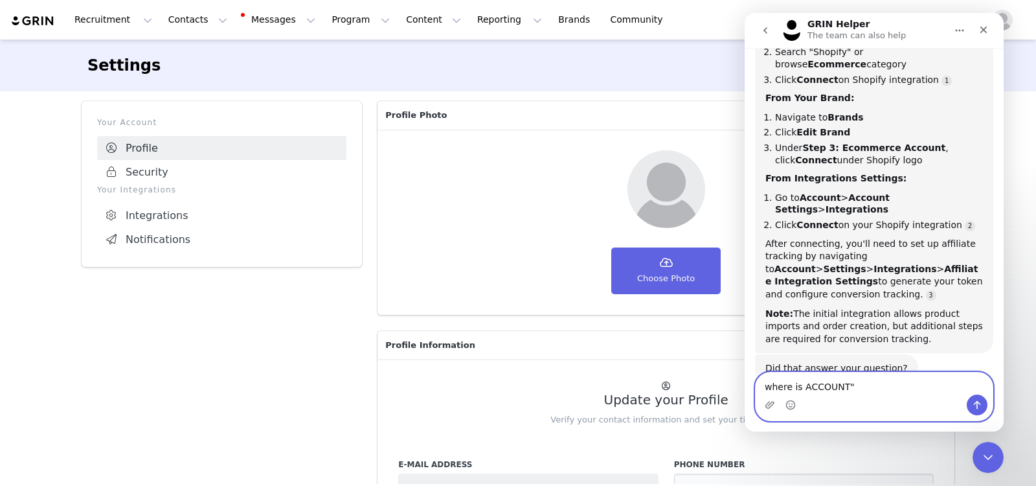
click at [804, 387] on textarea "where is ACCOUNT"" at bounding box center [874, 383] width 237 height 22
click at [799, 385] on textarea "where is ACCOUNT"" at bounding box center [874, 383] width 237 height 22
click at [857, 391] on textarea "where is "ACCOUNT"" at bounding box center [874, 383] width 237 height 22
type textarea "where is "ACCOUNT"?"
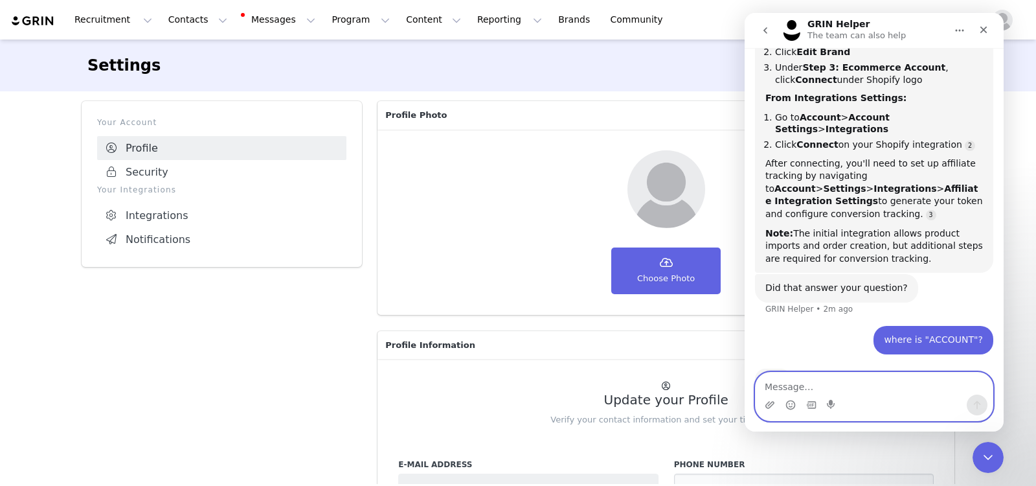
scroll to position [287, 0]
click at [45, 18] on img at bounding box center [32, 21] width 45 height 12
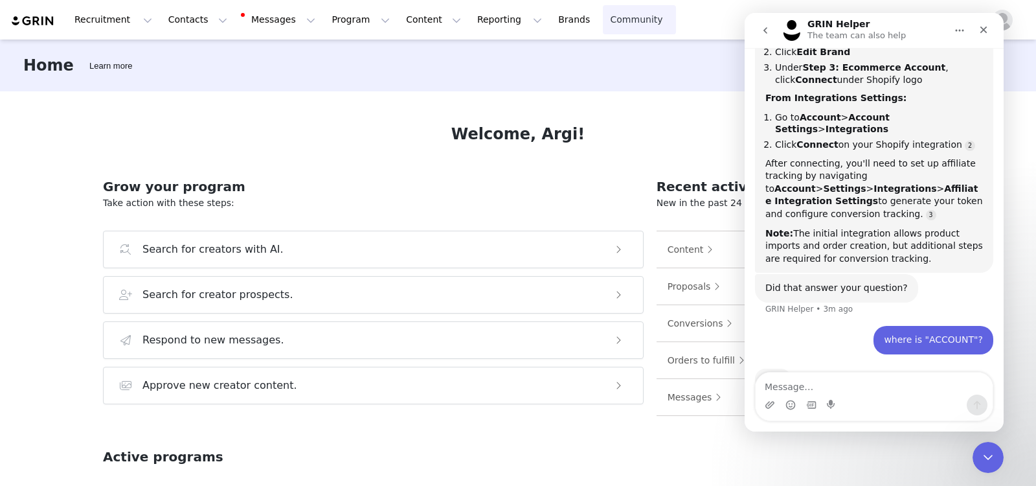
click at [603, 8] on link "Community Community" at bounding box center [640, 19] width 74 height 29
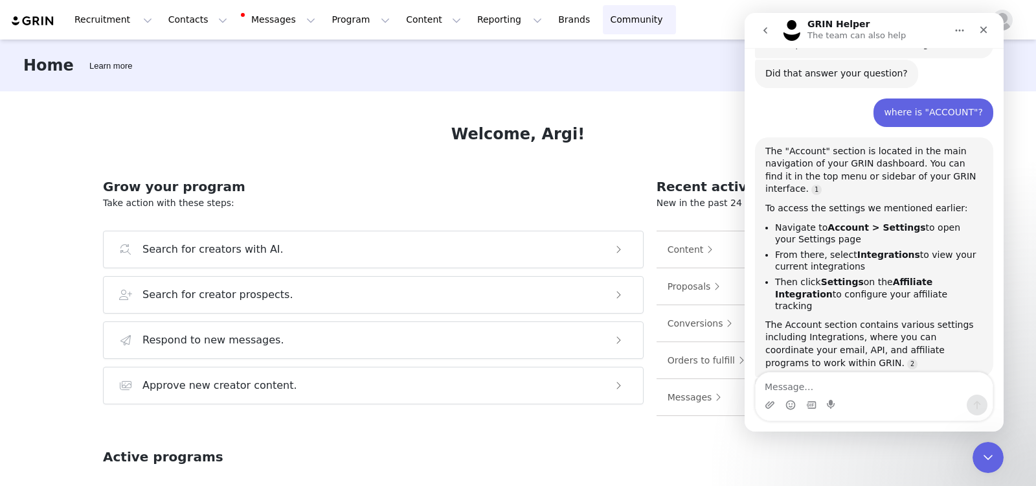
scroll to position [518, 0]
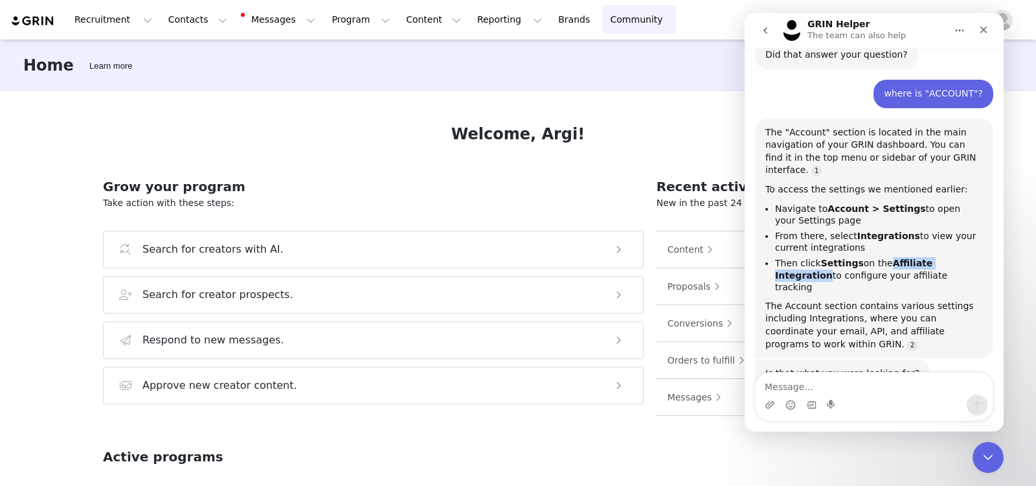
drag, startPoint x: 886, startPoint y: 224, endPoint x: 963, endPoint y: 218, distance: 76.7
click at [932, 257] on li "Then click Settings on the Affiliate Integration to configure your affiliate tr…" at bounding box center [879, 275] width 208 height 36
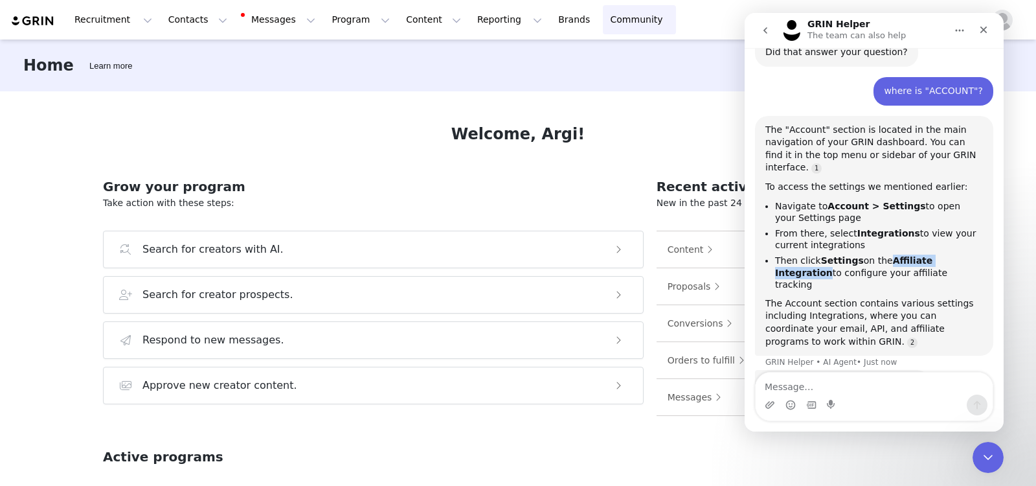
copy b "Affiliate Integration"
drag, startPoint x: 983, startPoint y: 34, endPoint x: 1743, endPoint y: 42, distance: 759.9
click at [932, 34] on icon "Close" at bounding box center [984, 30] width 10 height 10
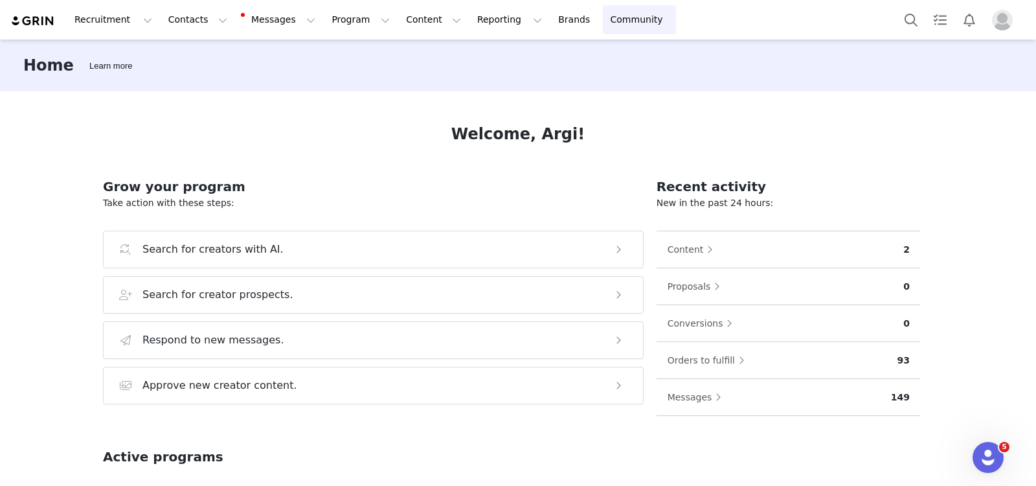
click at [932, 27] on button "Profile" at bounding box center [1005, 20] width 41 height 21
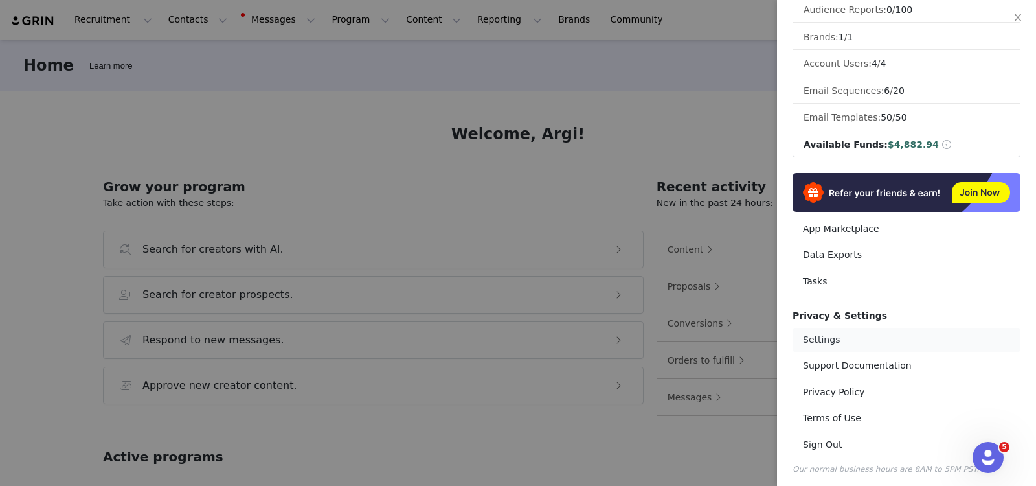
click at [848, 334] on link "Settings" at bounding box center [907, 340] width 228 height 24
select select "UTC"
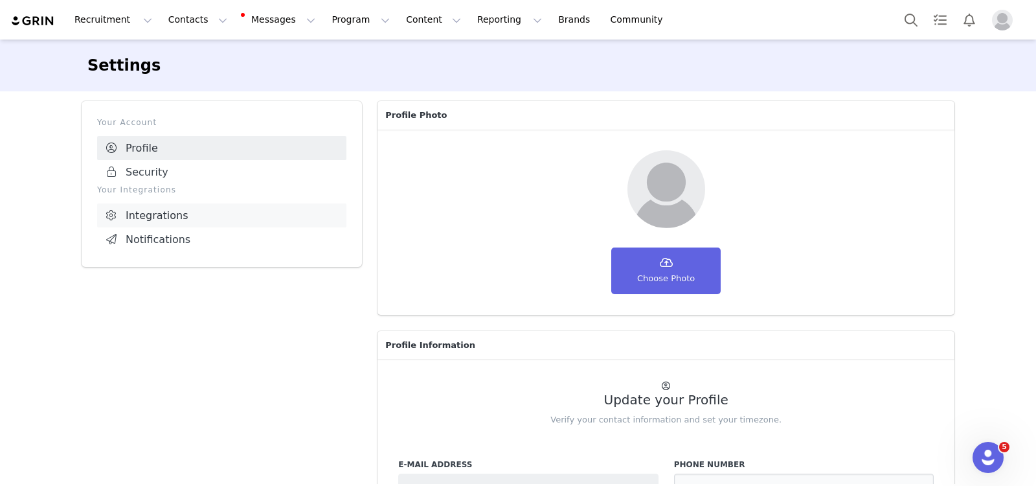
click at [179, 221] on link "Integrations" at bounding box center [221, 215] width 249 height 24
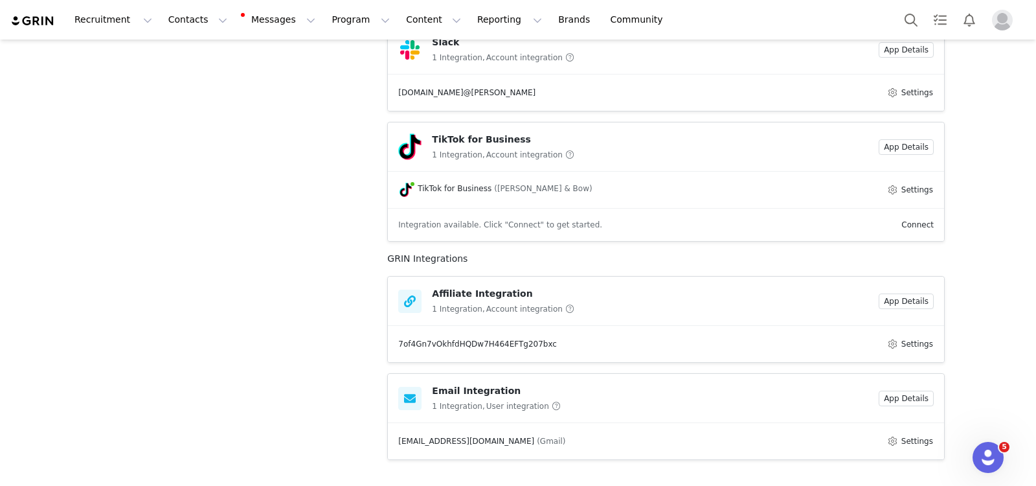
scroll to position [564, 0]
click at [361, 339] on div "Your Account Profile Security Your Integrations Integrations Notifications" at bounding box center [222, 8] width 296 height 958
click at [932, 415] on icon "Open Intercom Messenger" at bounding box center [986, 455] width 21 height 21
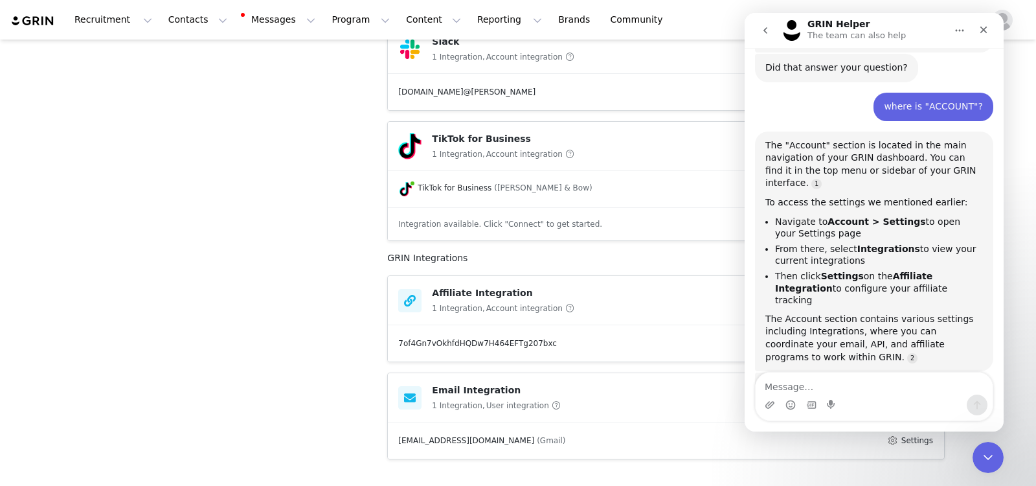
scroll to position [509, 0]
click at [827, 376] on textarea "Message…" at bounding box center [874, 383] width 237 height 22
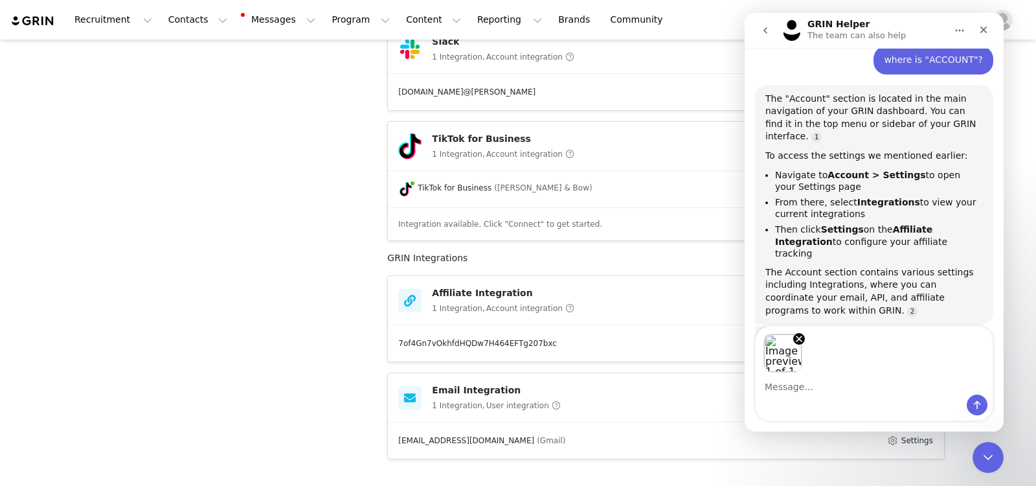
scroll to position [555, 0]
type textarea "does this means is already integrated?"
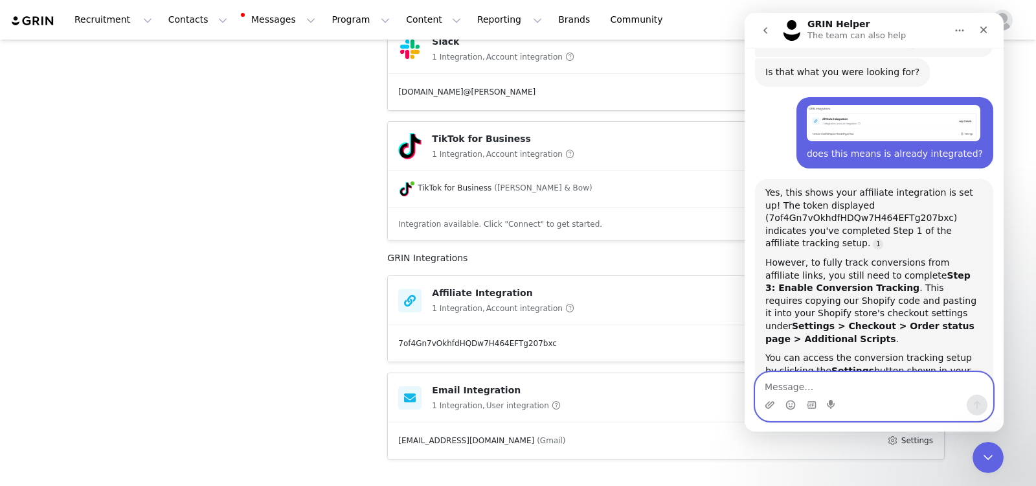
scroll to position [849, 0]
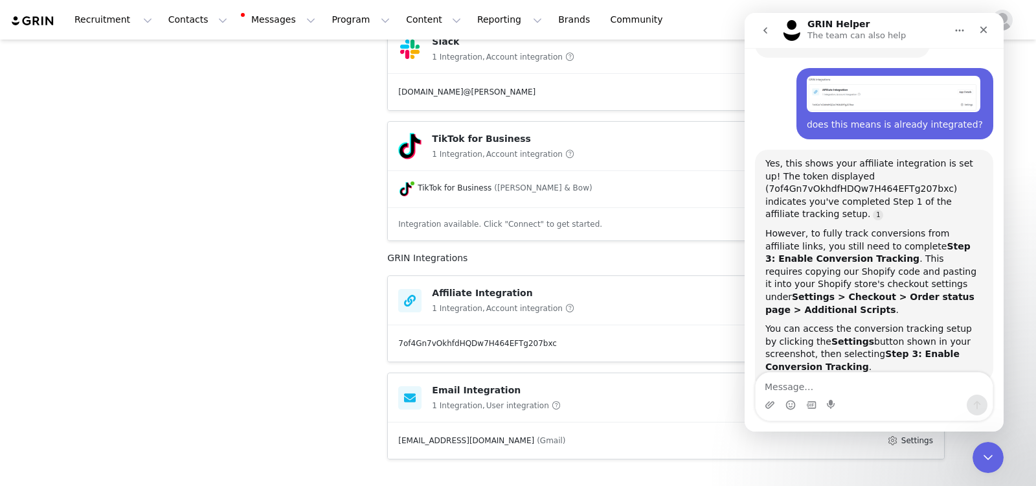
click at [313, 312] on div "Your Account Profile Security Your Integrations Integrations Notifications" at bounding box center [222, 8] width 296 height 958
drag, startPoint x: 992, startPoint y: 448, endPoint x: 1949, endPoint y: 862, distance: 1042.2
click at [932, 415] on div "Close Intercom Messenger" at bounding box center [986, 455] width 31 height 31
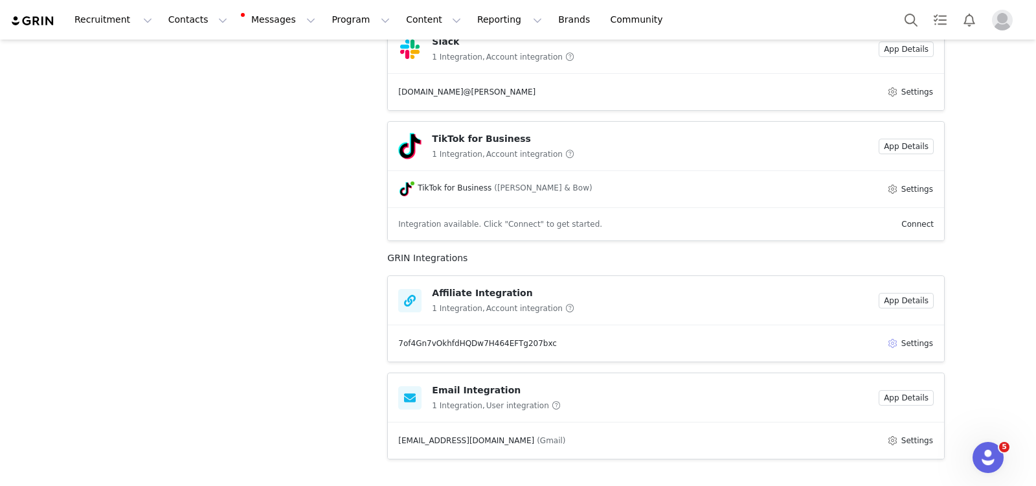
click at [917, 341] on button "Settings" at bounding box center [910, 344] width 47 height 16
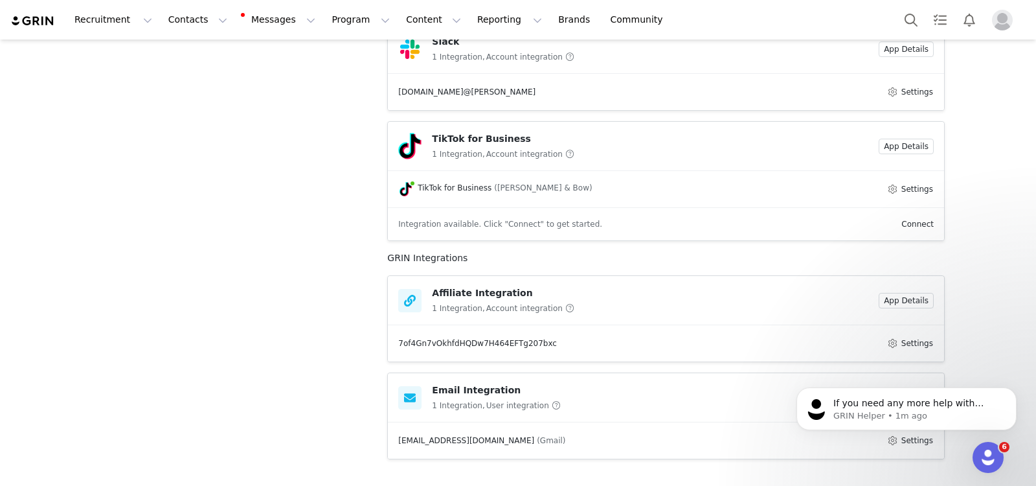
scroll to position [890, 0]
click at [932, 415] on icon "Open Intercom Messenger" at bounding box center [986, 455] width 21 height 21
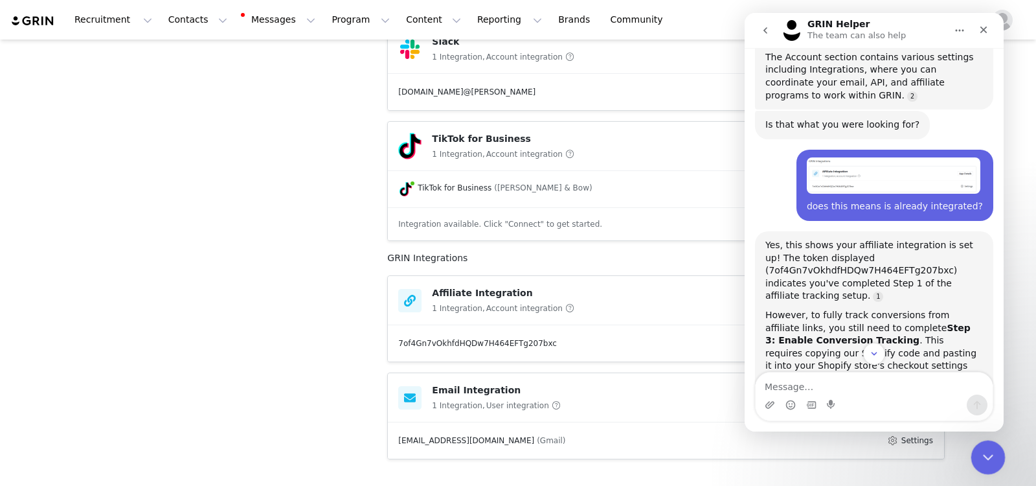
scroll to position [735, 0]
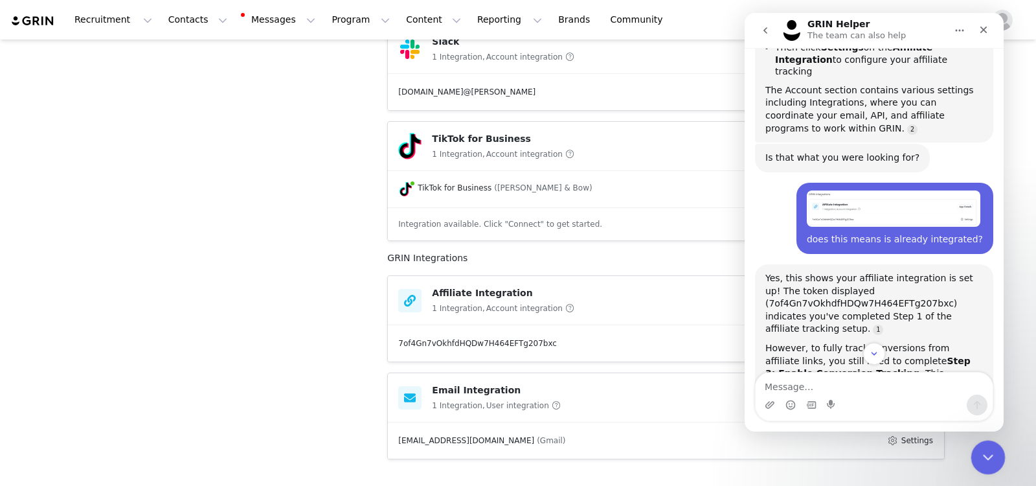
click at [932, 415] on icon "Close Intercom Messenger" at bounding box center [987, 456] width 16 height 16
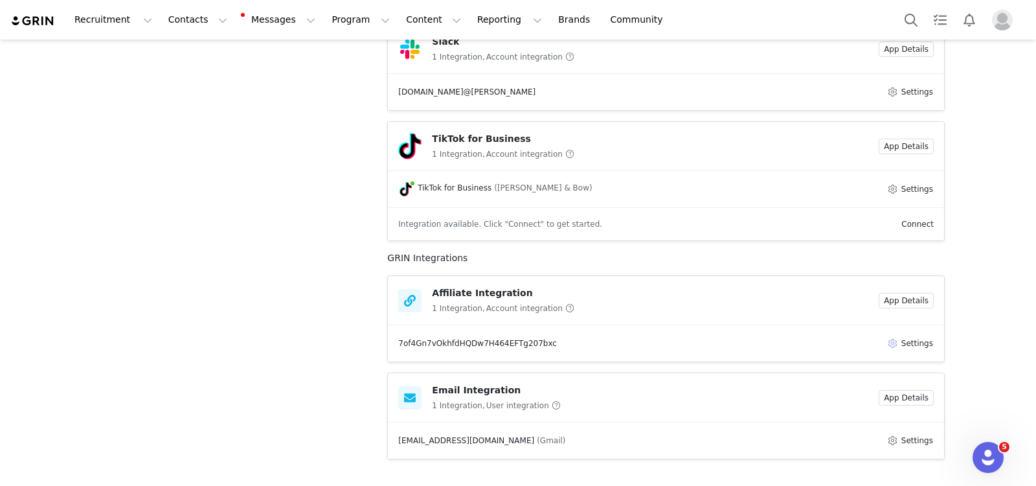
click at [908, 339] on button "Settings" at bounding box center [910, 344] width 47 height 16
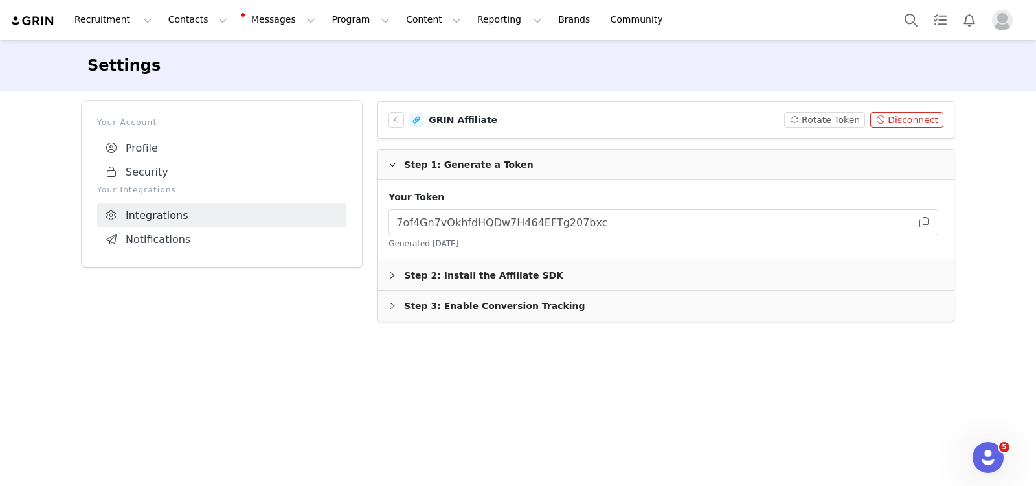
click at [543, 309] on div "Step 3: Enable Conversion Tracking" at bounding box center [666, 306] width 576 height 30
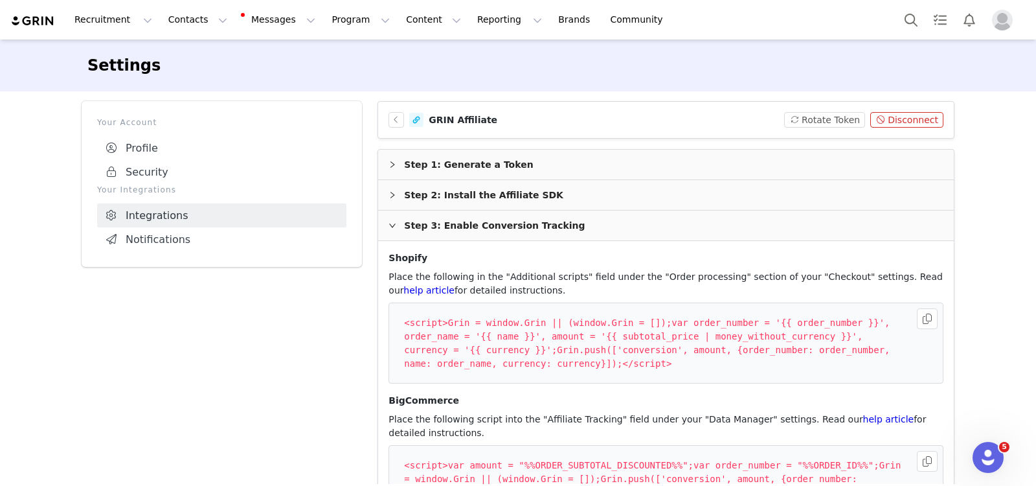
click at [42, 15] on img at bounding box center [32, 21] width 45 height 12
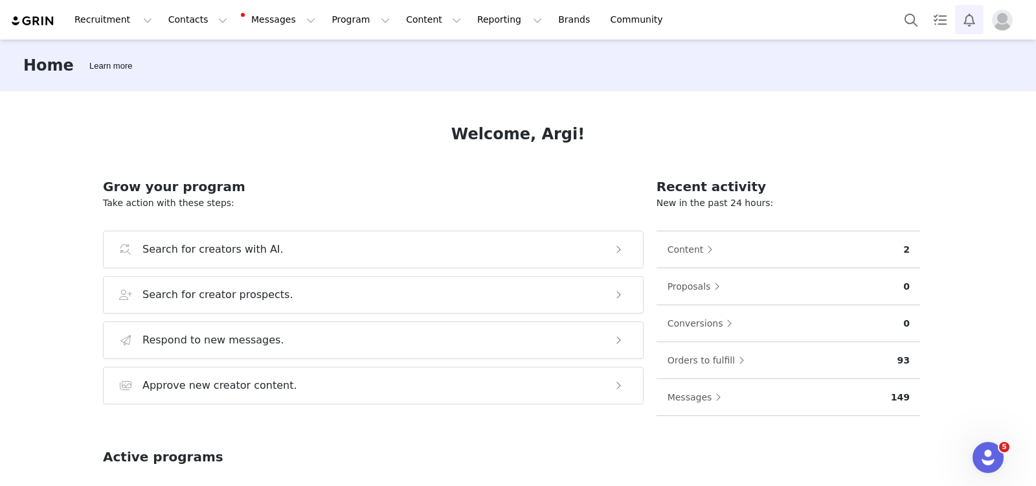
drag, startPoint x: 984, startPoint y: 21, endPoint x: 976, endPoint y: 19, distance: 8.6
click at [932, 19] on div at bounding box center [961, 19] width 129 height 29
click at [932, 19] on button "Notifications" at bounding box center [970, 19] width 29 height 29
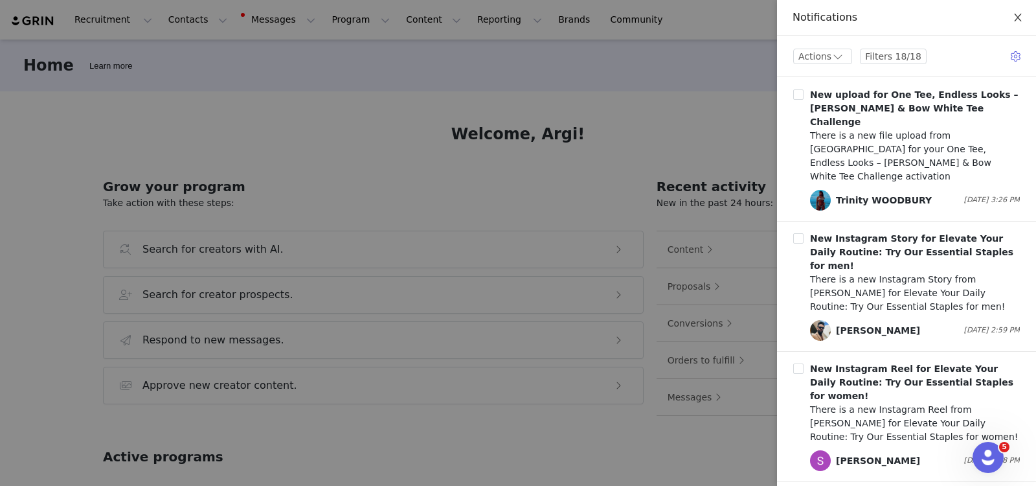
click at [932, 15] on icon "icon: close" at bounding box center [1018, 17] width 10 height 10
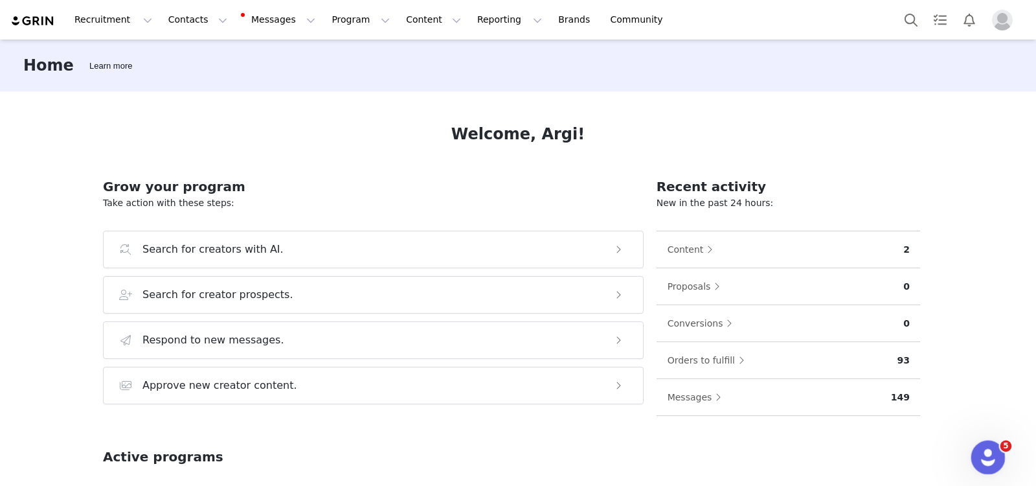
click at [932, 415] on div "Open Intercom Messenger" at bounding box center [986, 455] width 43 height 43
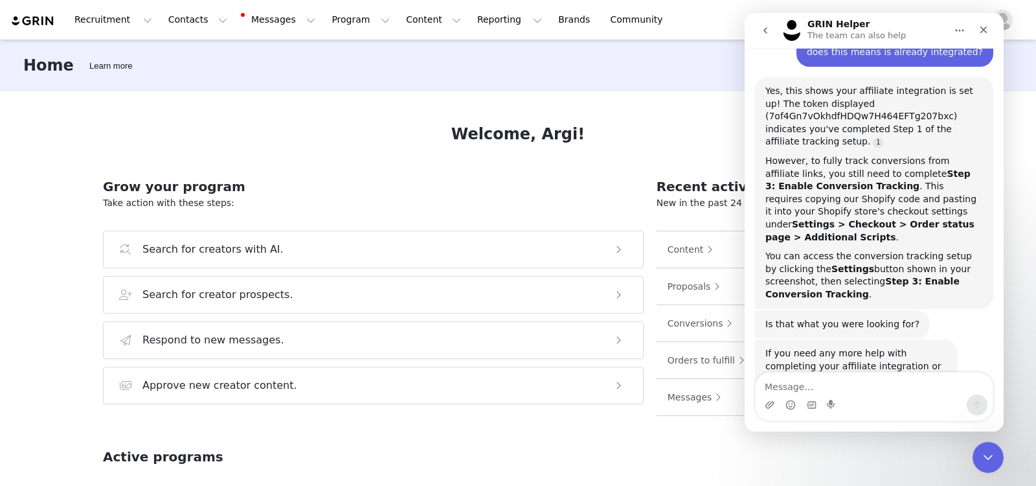
scroll to position [930, 0]
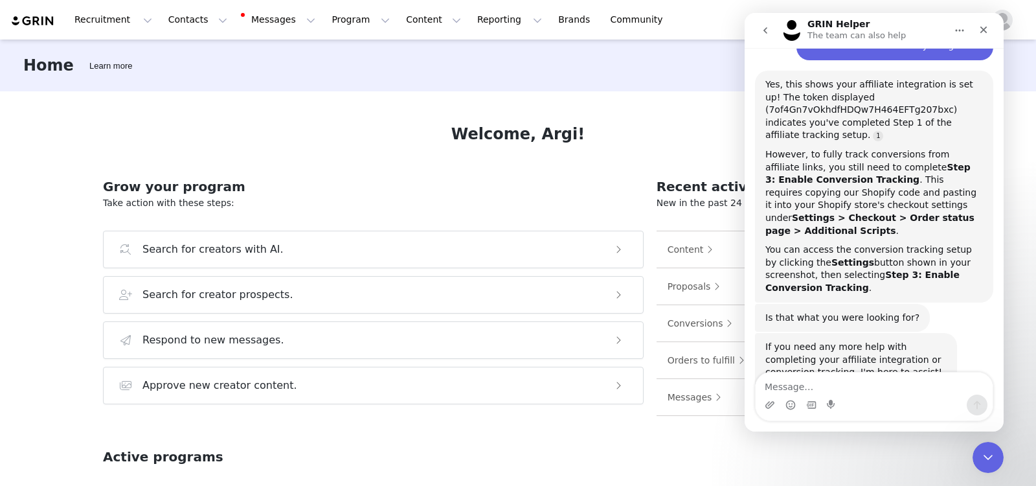
click at [762, 29] on icon "go back" at bounding box center [766, 30] width 10 height 10
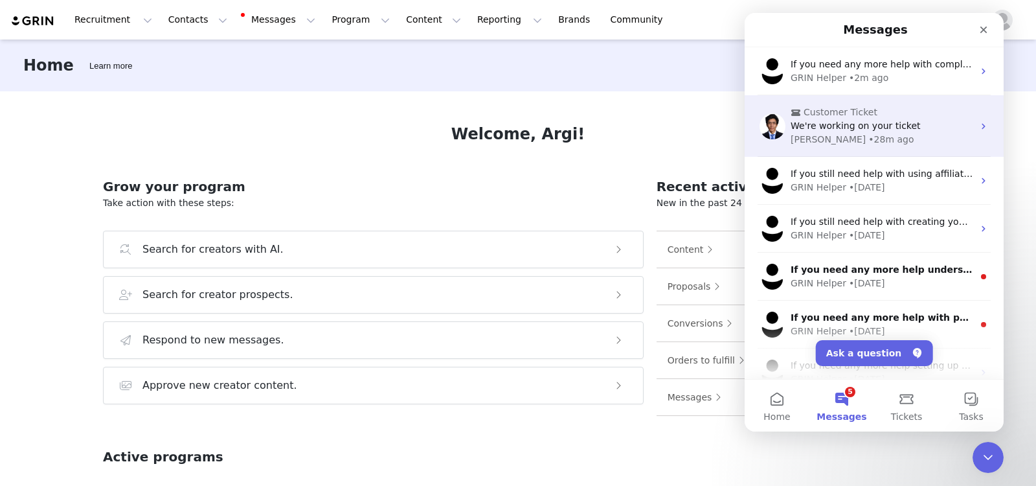
click at [882, 141] on div "[PERSON_NAME] • 28m ago" at bounding box center [882, 140] width 183 height 14
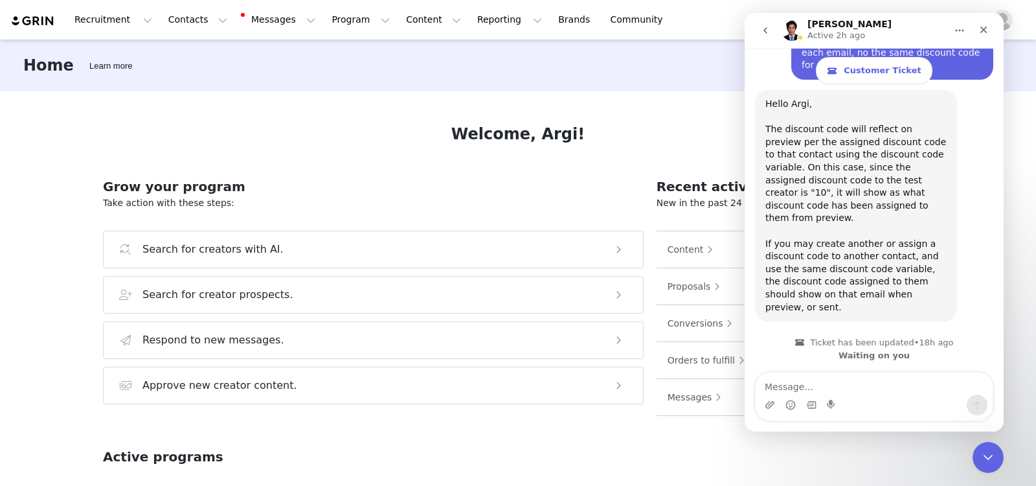
scroll to position [2082, 0]
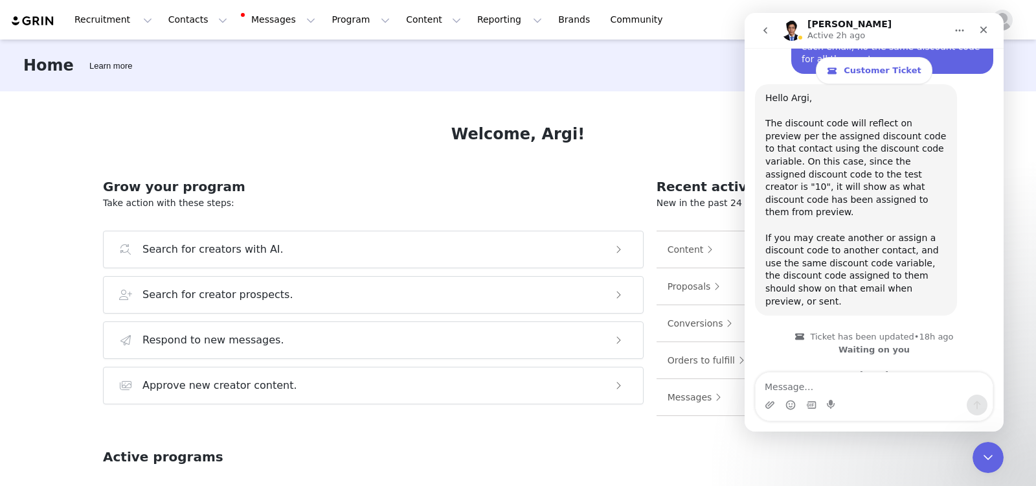
click at [765, 30] on icon "go back" at bounding box center [766, 30] width 4 height 6
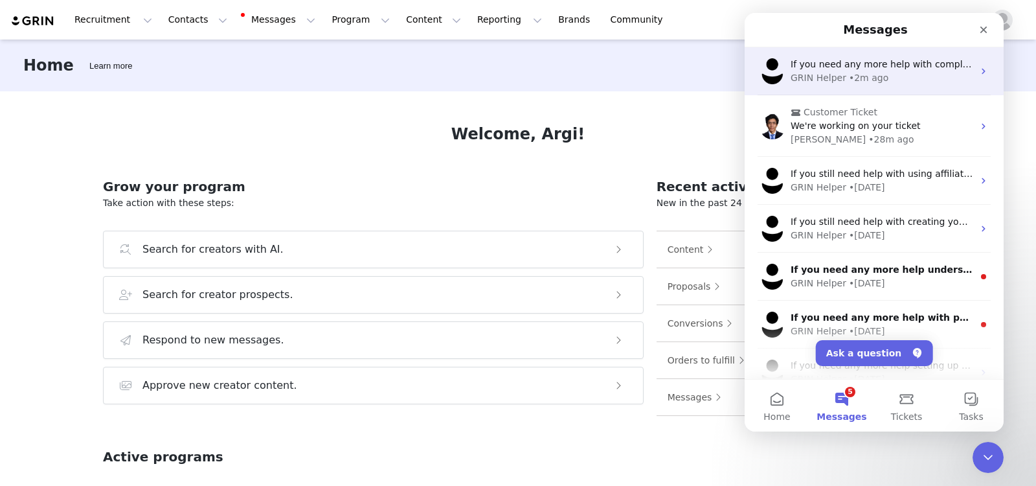
click at [849, 79] on div "• 2m ago" at bounding box center [869, 78] width 40 height 14
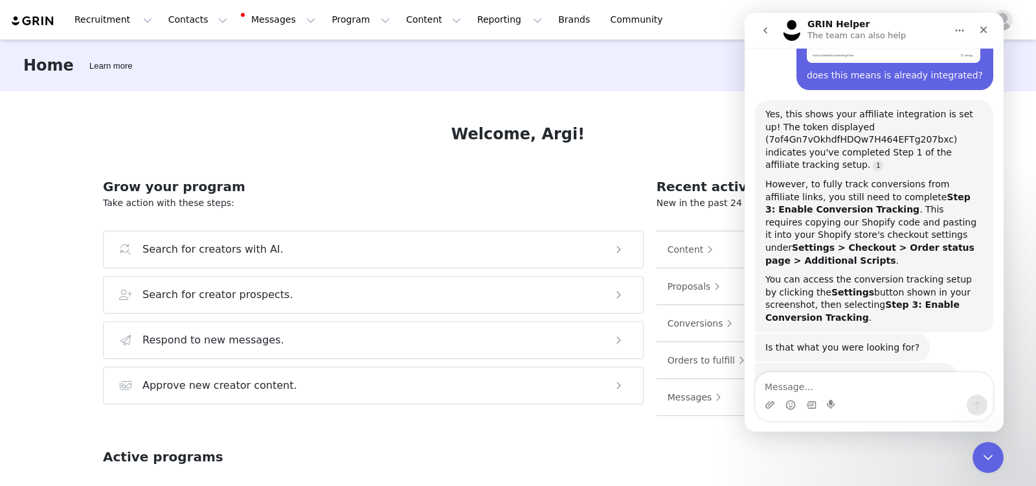
scroll to position [930, 0]
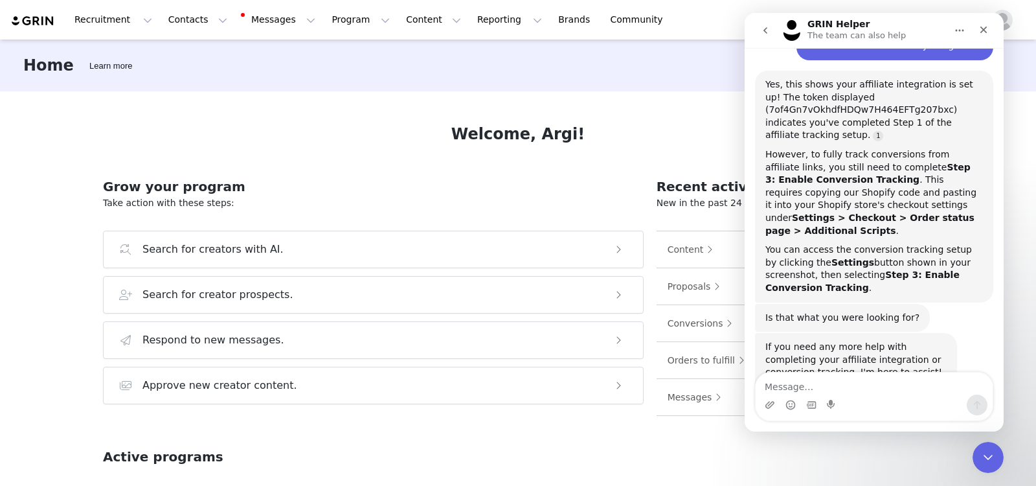
click at [856, 387] on textarea "Message…" at bounding box center [874, 383] width 237 height 22
type textarea "how can i send personalized tracking links to affiliates?"
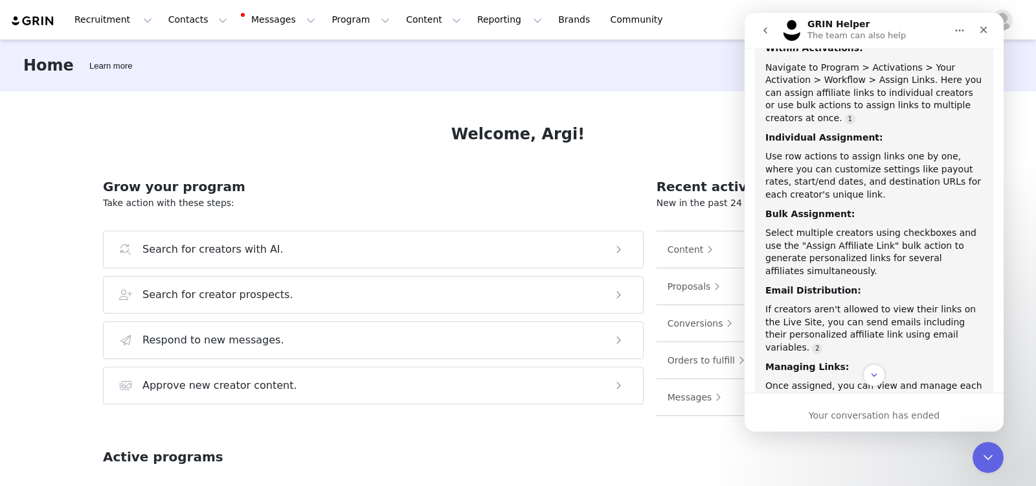
scroll to position [1556, 0]
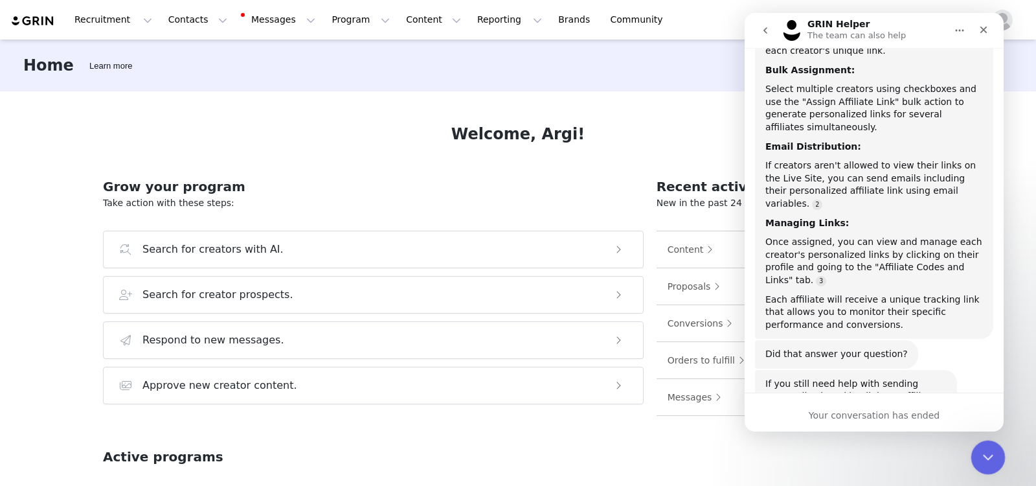
click at [932, 415] on div "Close Intercom Messenger" at bounding box center [986, 455] width 31 height 31
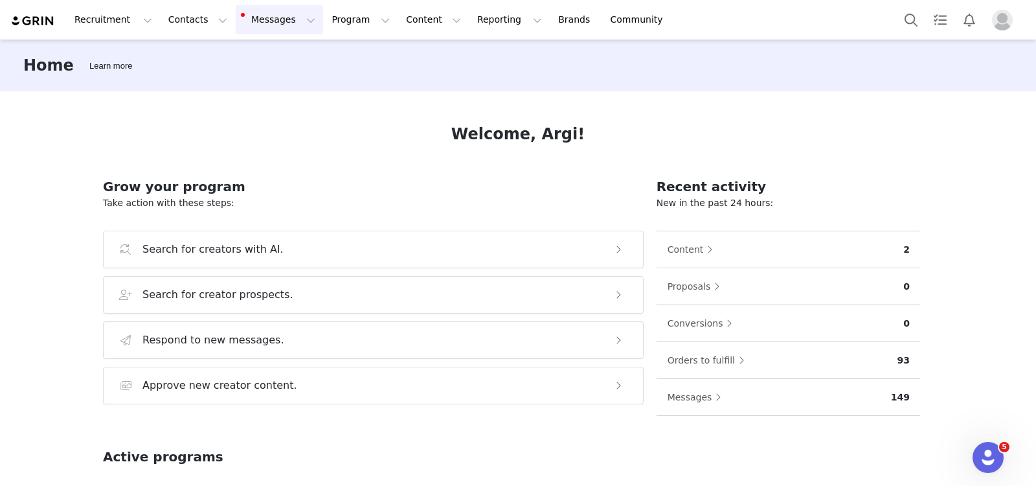
click at [255, 32] on button "Messages Messages" at bounding box center [279, 19] width 87 height 29
click at [257, 89] on link "Inbox 99+" at bounding box center [265, 81] width 102 height 24
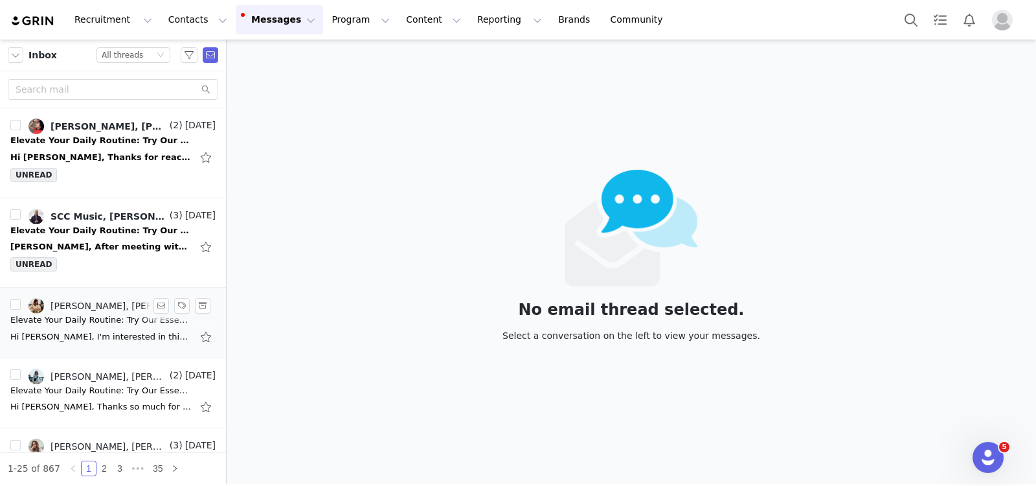
click at [78, 319] on div "Elevate Your Daily Routine: Try Our Essential Staples" at bounding box center [100, 320] width 181 height 13
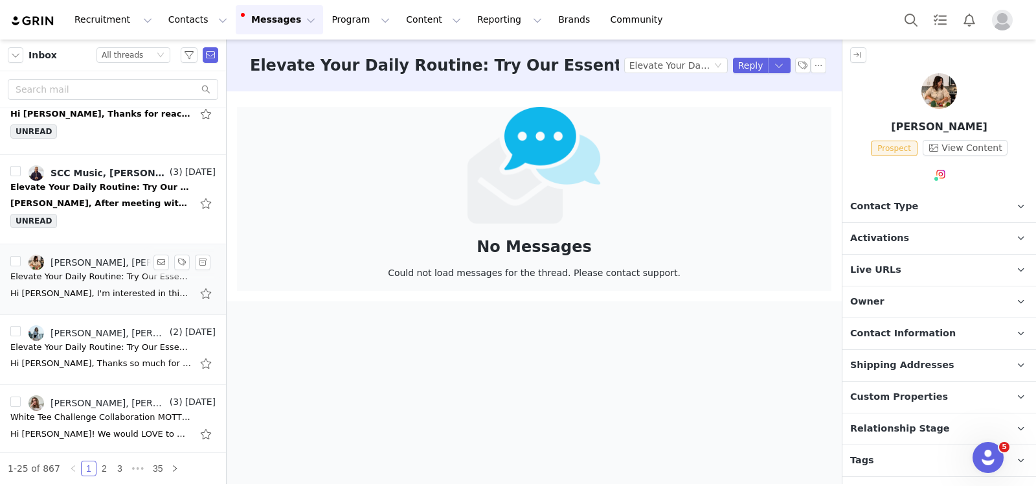
scroll to position [72, 0]
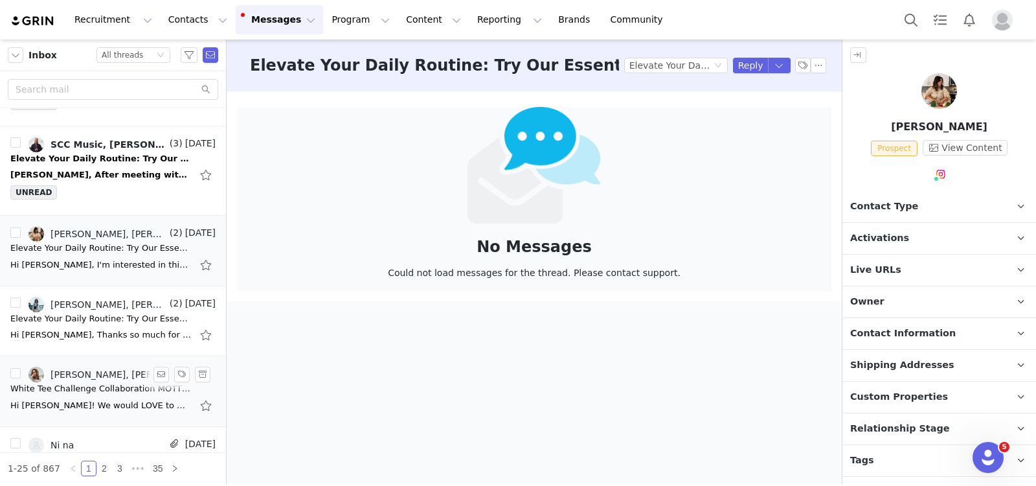
click at [130, 377] on link "[PERSON_NAME], [PERSON_NAME], [PERSON_NAME]" at bounding box center [98, 375] width 139 height 16
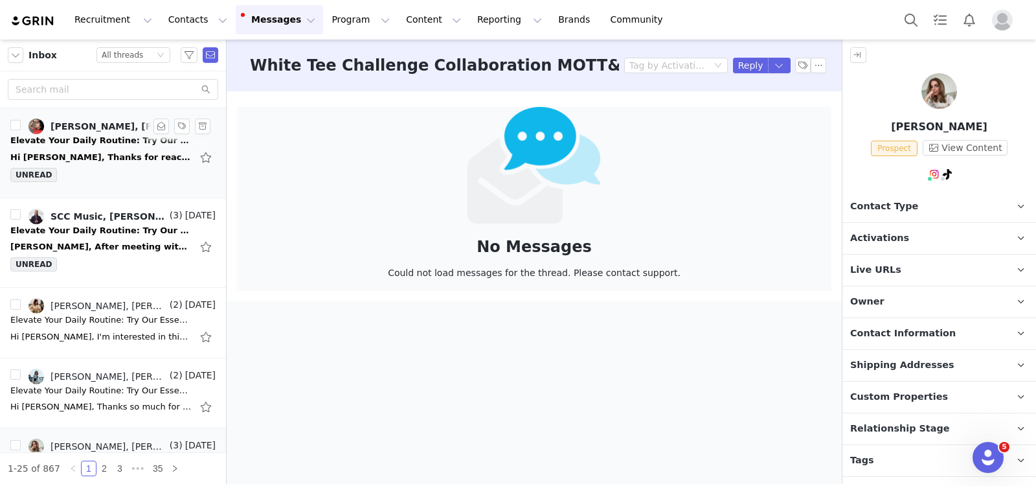
scroll to position [0, 0]
click at [98, 218] on div "SCC Music, [PERSON_NAME] [PERSON_NAME]" at bounding box center [109, 216] width 117 height 10
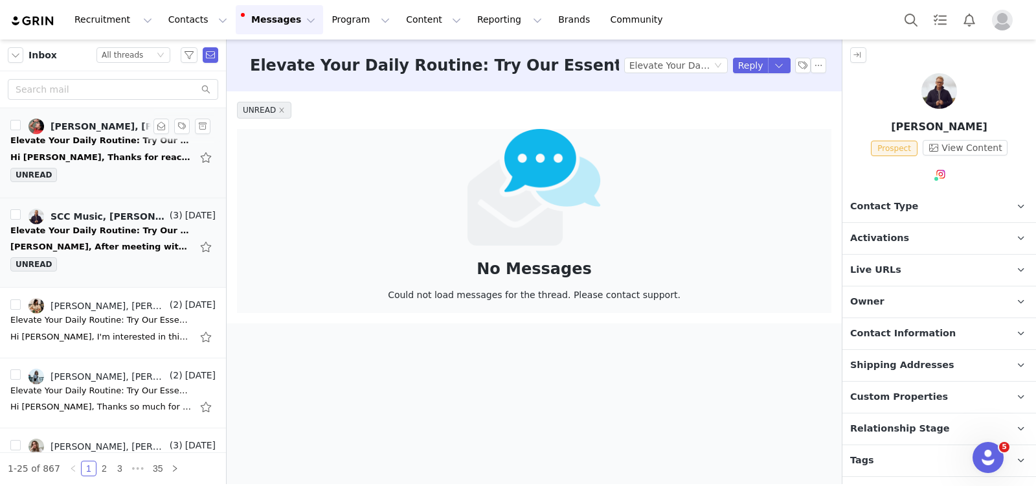
click at [135, 141] on div "Elevate Your Daily Routine: Try Our Essential Staples" at bounding box center [100, 140] width 181 height 13
click at [331, 10] on button "Program Program" at bounding box center [361, 19] width 74 height 29
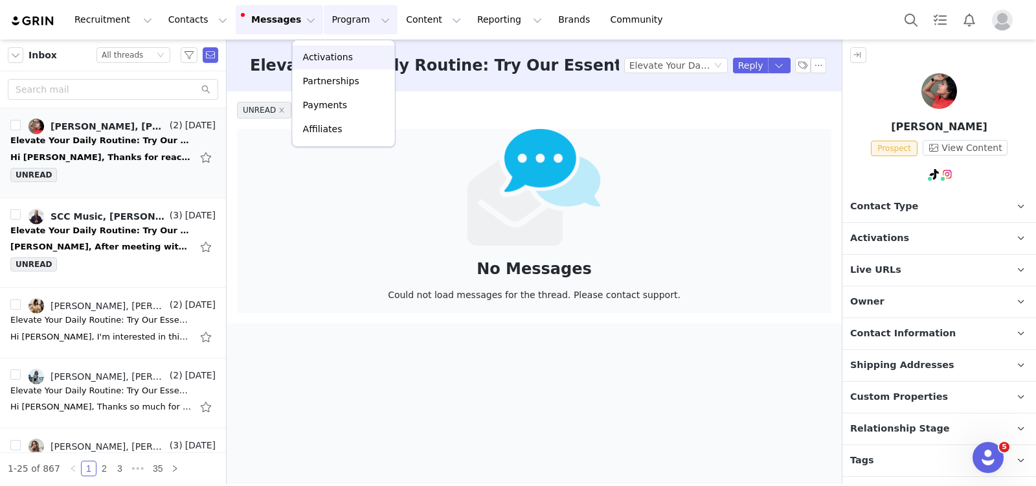
click at [335, 63] on p "Activations" at bounding box center [328, 58] width 50 height 14
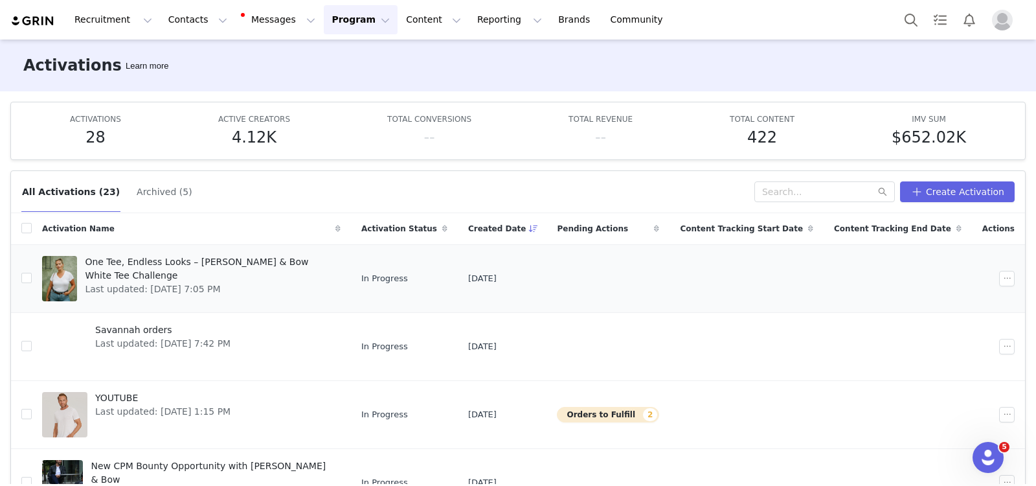
click at [205, 260] on span "One Tee, Endless Looks – [PERSON_NAME] & Bow White Tee Challenge" at bounding box center [209, 268] width 248 height 27
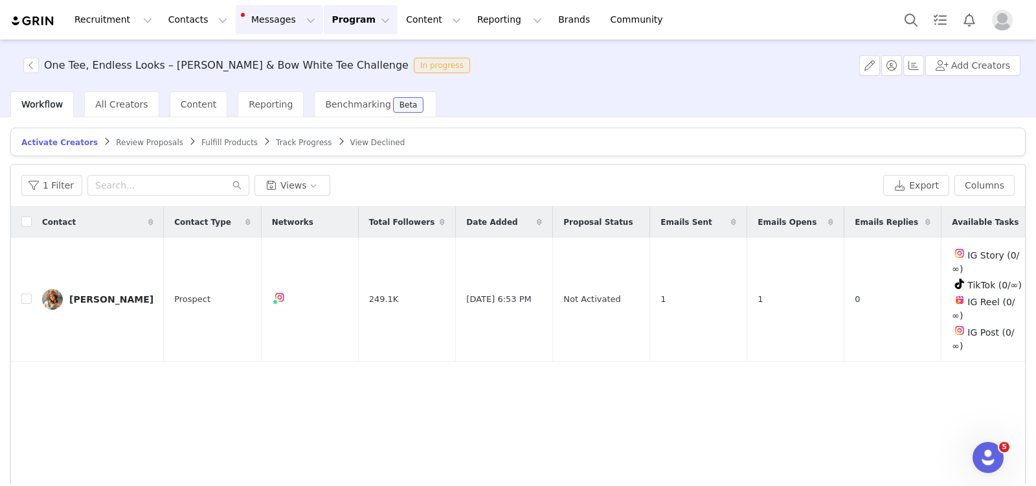
click at [268, 23] on button "Messages Messages" at bounding box center [279, 19] width 87 height 29
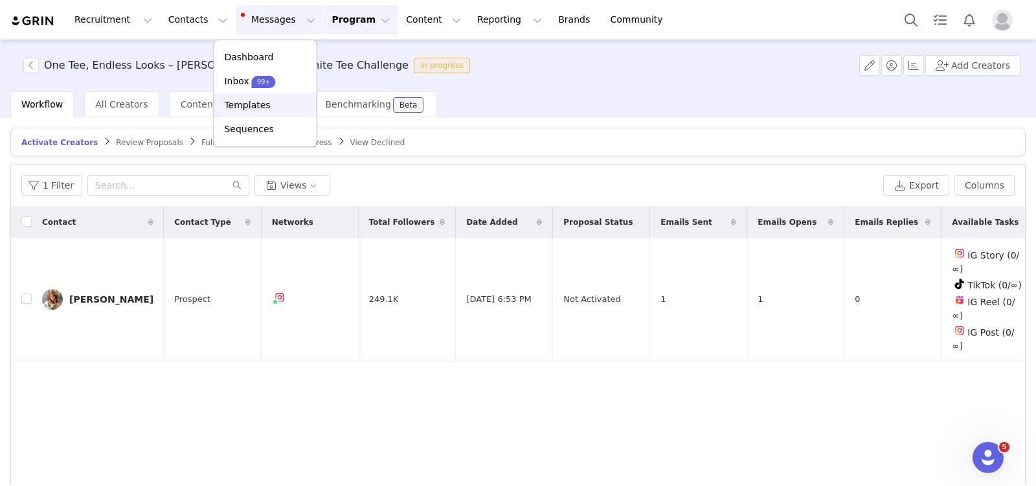
click at [264, 106] on p "Templates" at bounding box center [247, 105] width 46 height 14
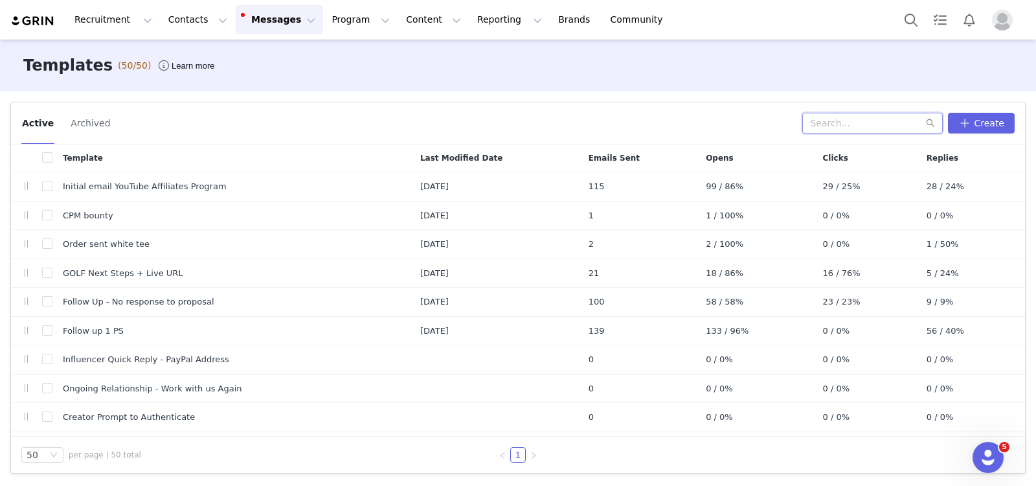
click at [852, 117] on input "text" at bounding box center [873, 123] width 141 height 21
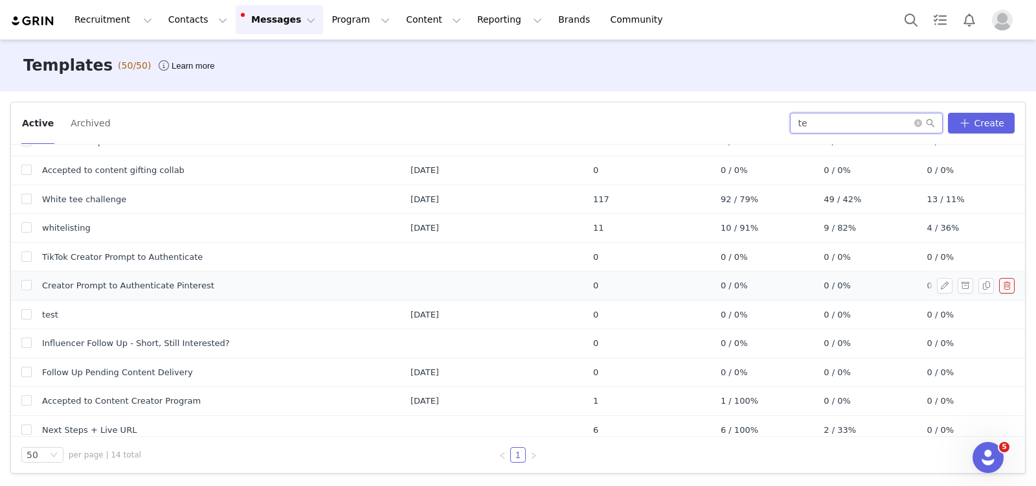
scroll to position [134, 0]
type input "te"
click at [932, 304] on button "button" at bounding box center [945, 312] width 16 height 16
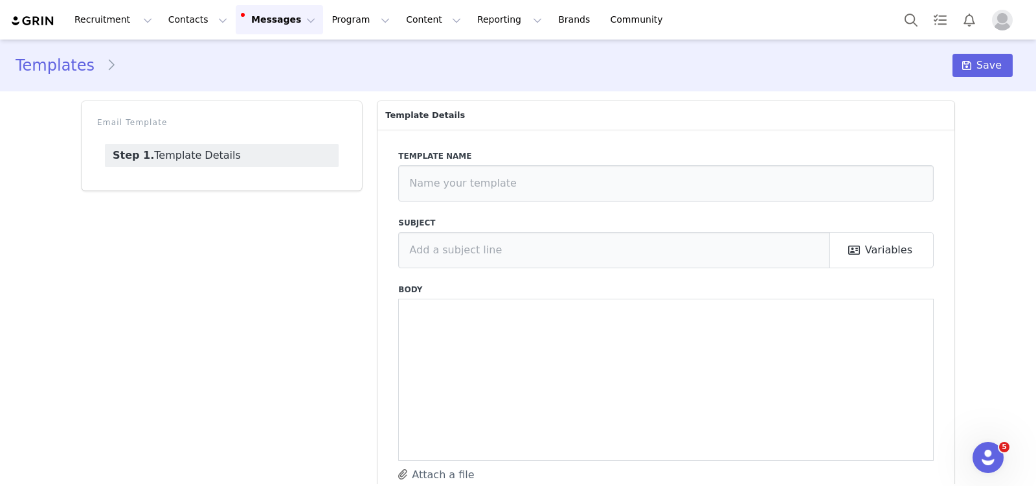
type input "test"
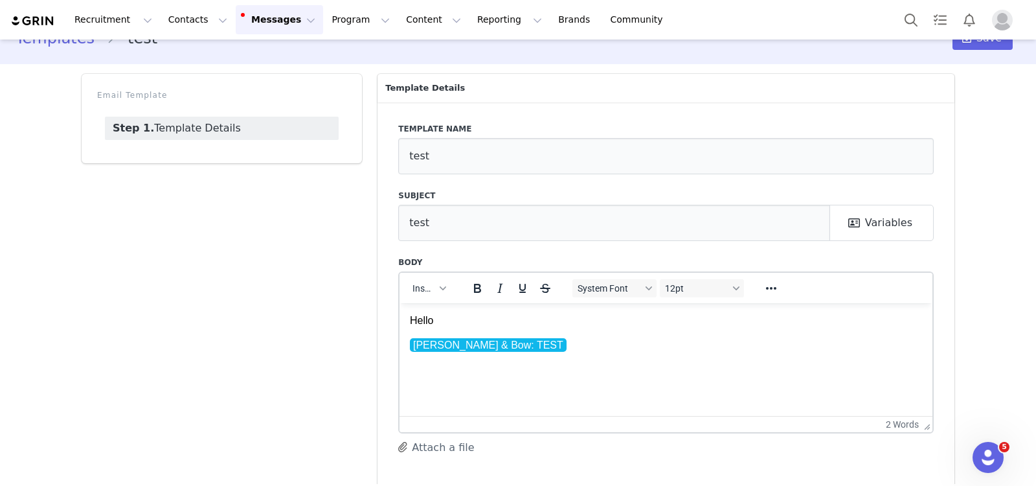
scroll to position [45, 0]
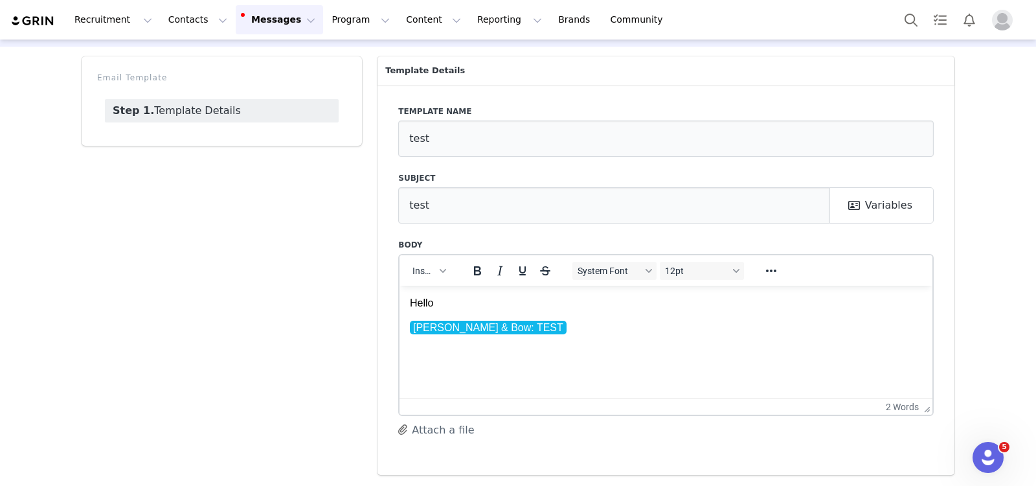
click at [532, 343] on html "Hello [PERSON_NAME] & Bow: TEST" at bounding box center [666, 315] width 533 height 60
click at [439, 276] on button "Insert" at bounding box center [428, 271] width 43 height 18
click at [448, 310] on div "Insert Variable" at bounding box center [471, 314] width 117 height 16
select select
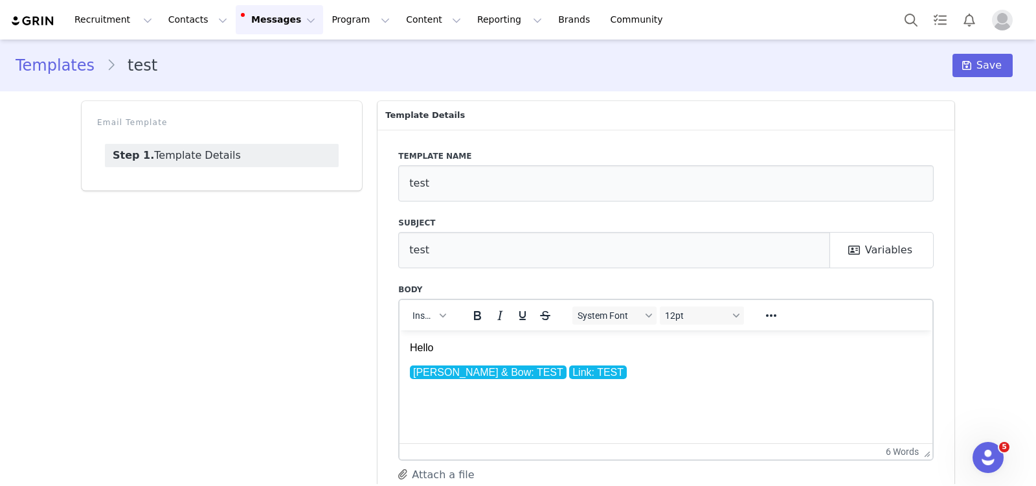
scroll to position [0, 0]
click at [932, 80] on div "Templates test Save" at bounding box center [518, 65] width 1036 height 44
click at [932, 69] on span "Save" at bounding box center [989, 66] width 25 height 16
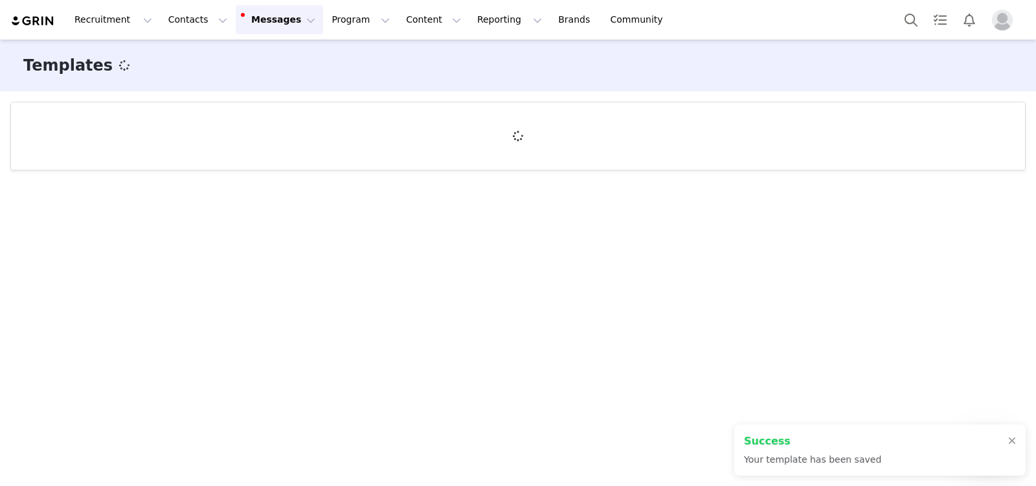
scroll to position [166, 0]
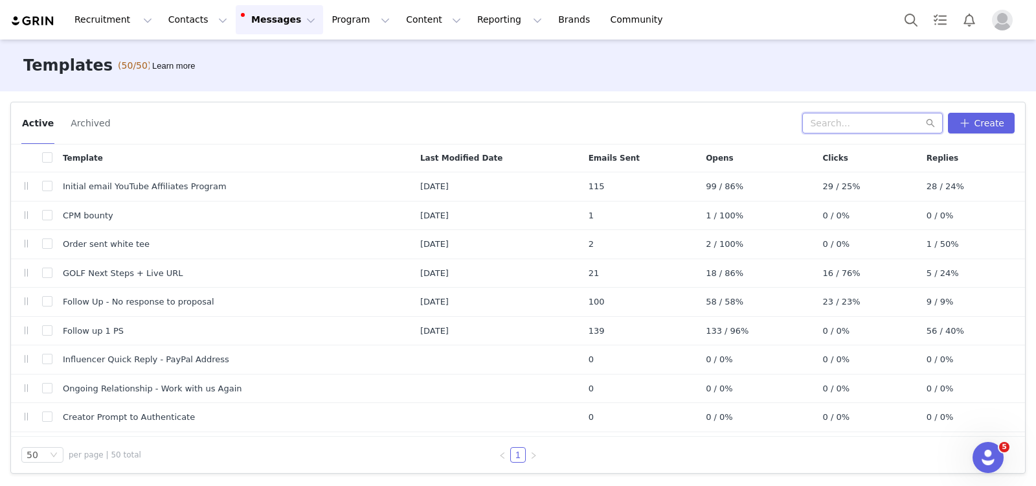
click at [838, 128] on input "text" at bounding box center [873, 123] width 141 height 21
type input "test"
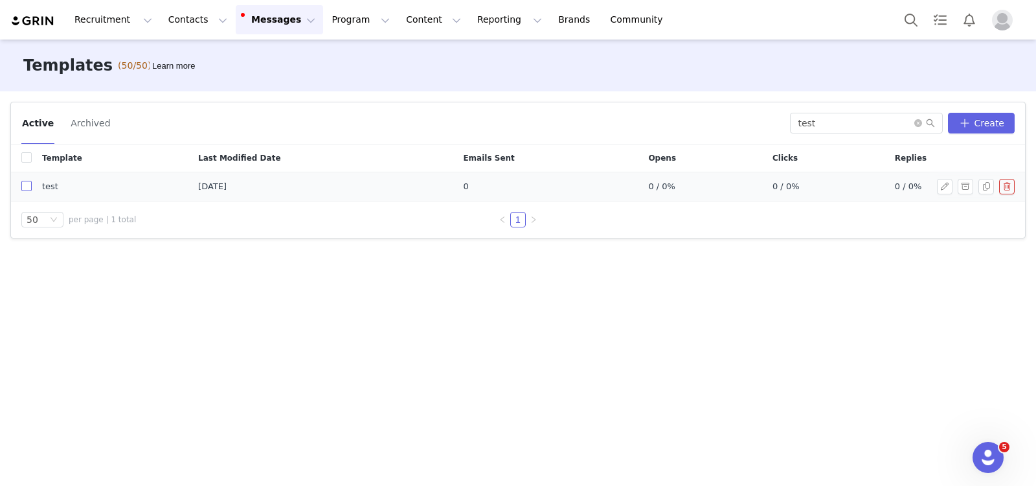
click at [23, 187] on input "checkbox" at bounding box center [26, 186] width 10 height 10
checkbox input "true"
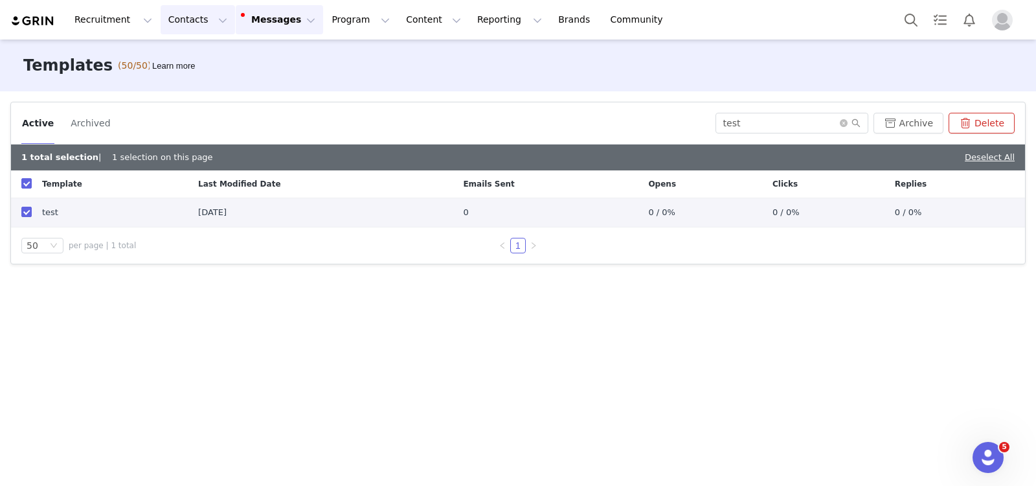
click at [172, 27] on button "Contacts Contacts" at bounding box center [198, 19] width 74 height 29
click at [192, 53] on div "Creators" at bounding box center [198, 58] width 87 height 14
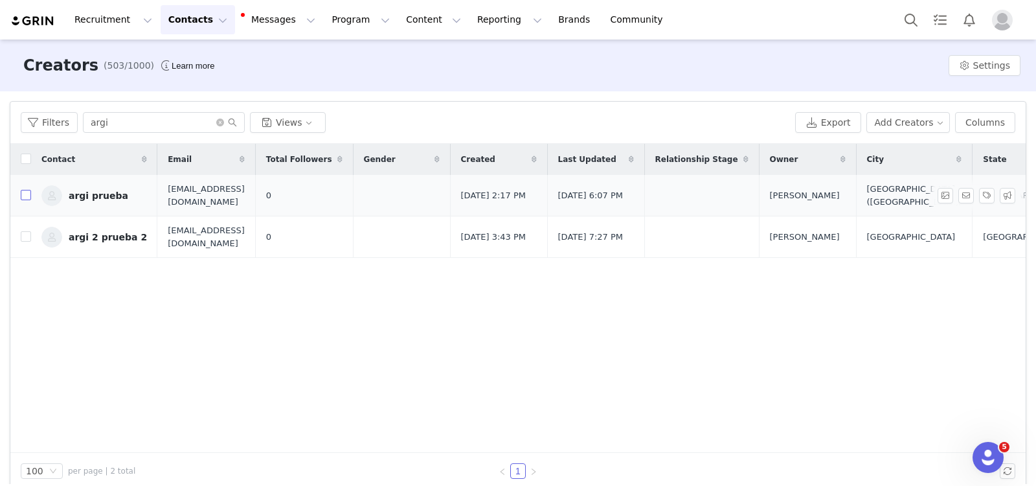
click at [25, 201] on label at bounding box center [26, 196] width 10 height 14
click at [25, 200] on input "checkbox" at bounding box center [26, 195] width 10 height 10
checkbox input "true"
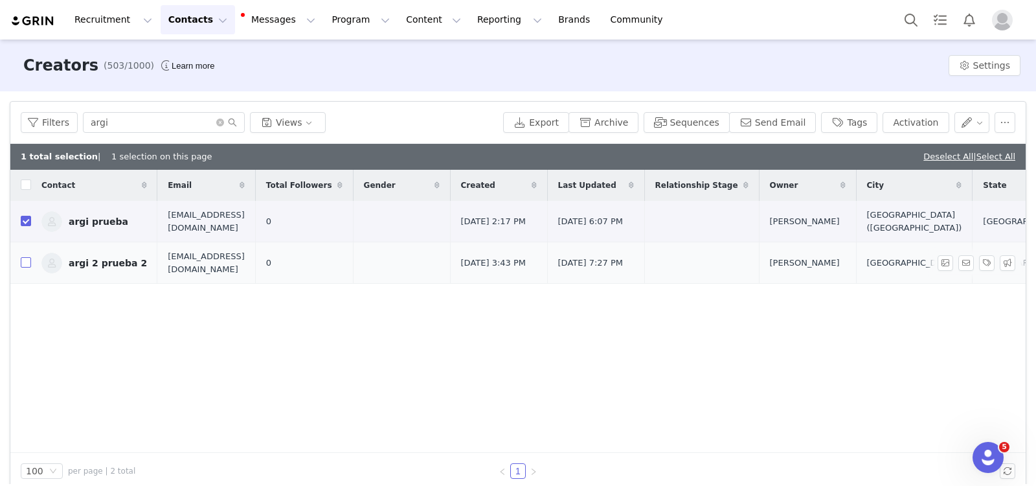
click at [27, 266] on input "checkbox" at bounding box center [26, 262] width 10 height 10
checkbox input "true"
click at [771, 119] on button "Send Email" at bounding box center [772, 122] width 87 height 21
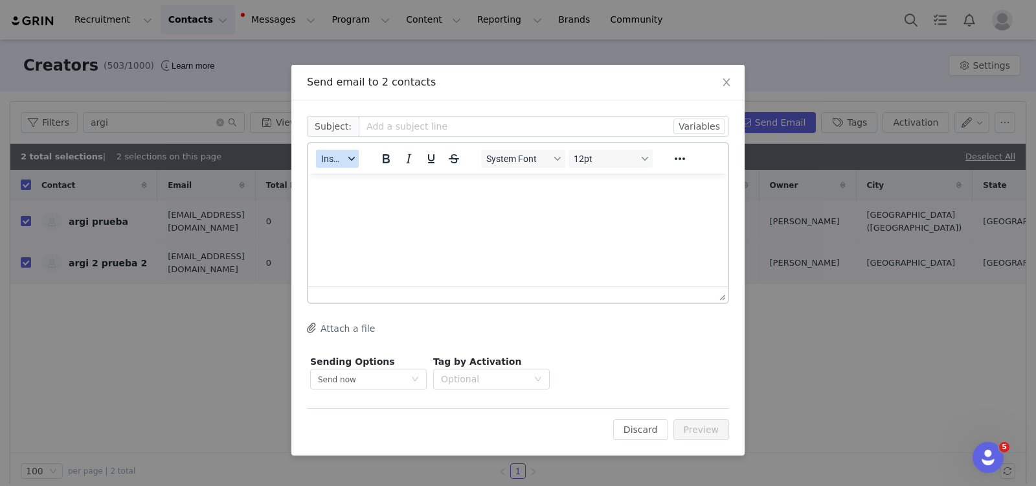
click at [347, 155] on div "button" at bounding box center [352, 158] width 10 height 6
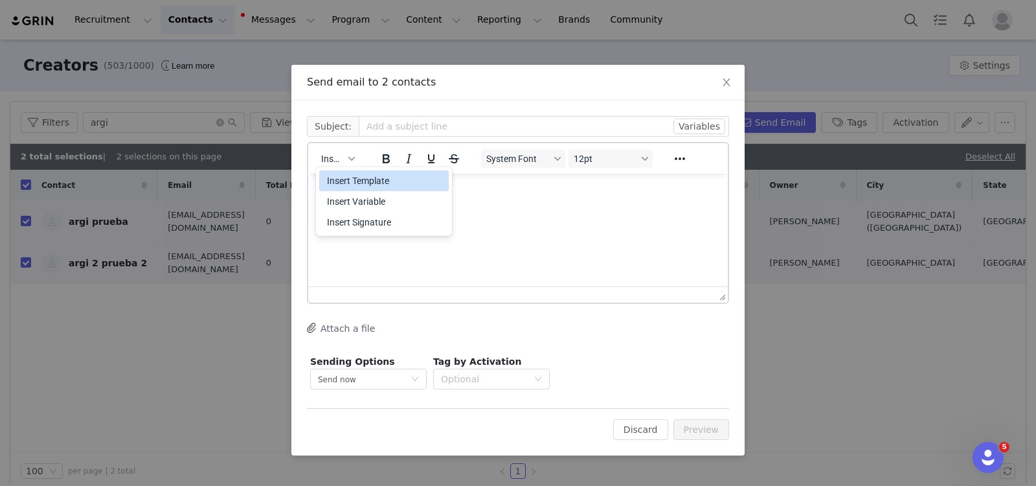
click at [364, 179] on div "Insert Template" at bounding box center [385, 181] width 117 height 16
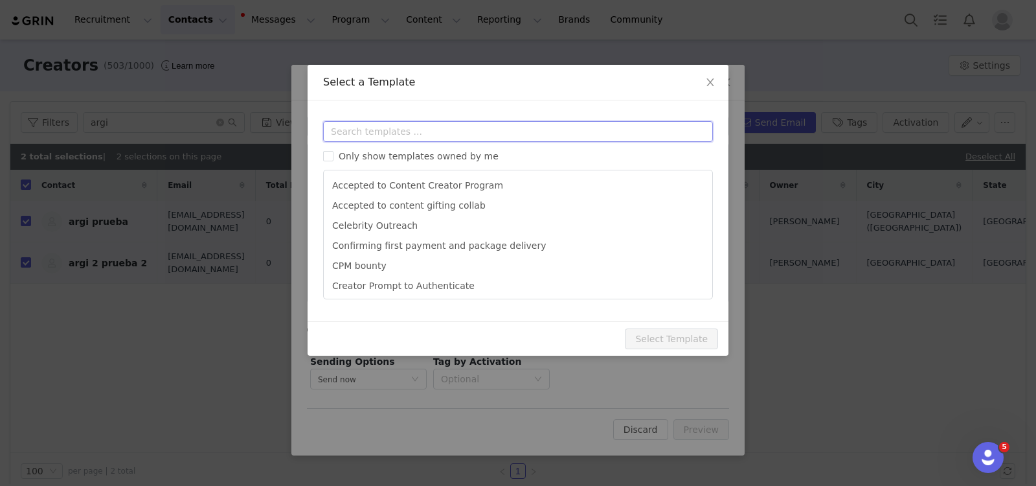
click at [401, 133] on input "text" at bounding box center [518, 131] width 390 height 21
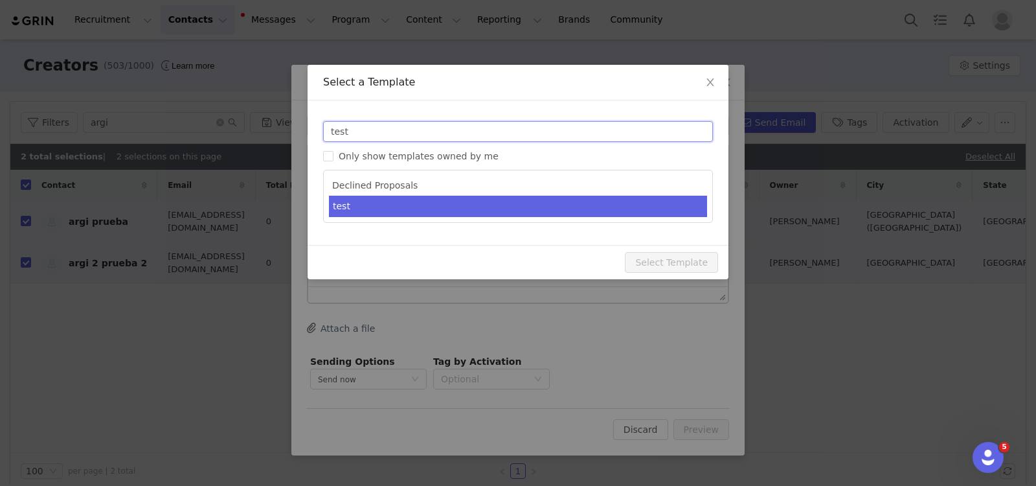
type input "test"
click at [377, 208] on li "test" at bounding box center [518, 206] width 378 height 21
type input "test"
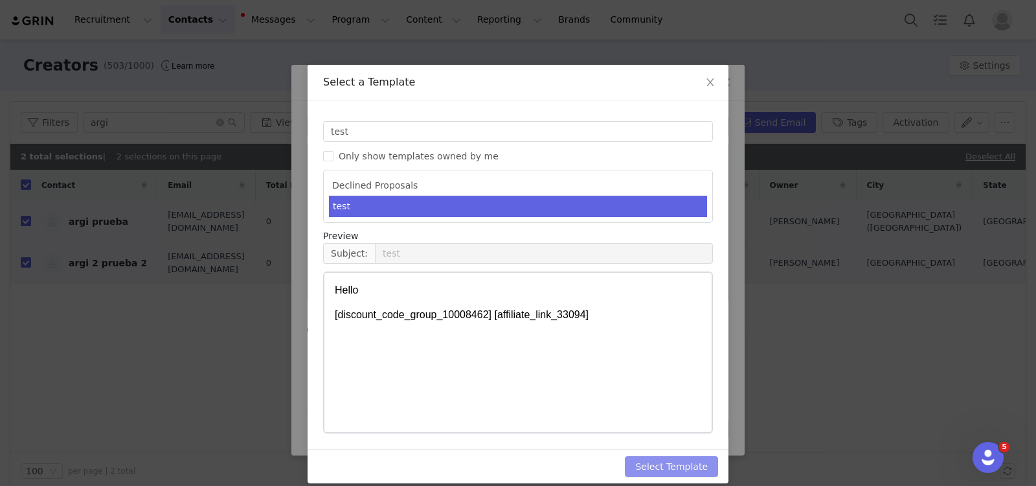
click at [674, 415] on button "Select Template" at bounding box center [671, 466] width 93 height 21
type input "test"
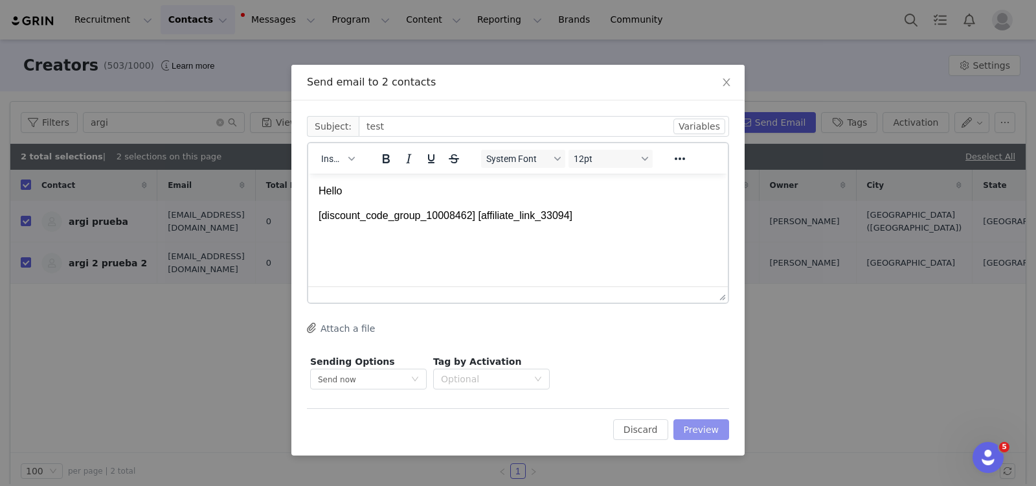
click at [711, 415] on button "Preview" at bounding box center [702, 429] width 56 height 21
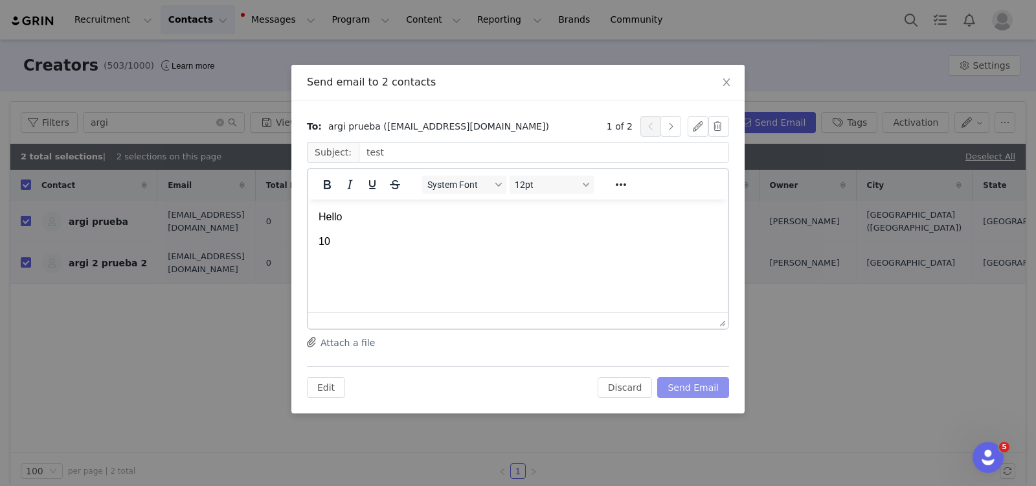
click at [683, 393] on button "Send Email" at bounding box center [694, 387] width 72 height 21
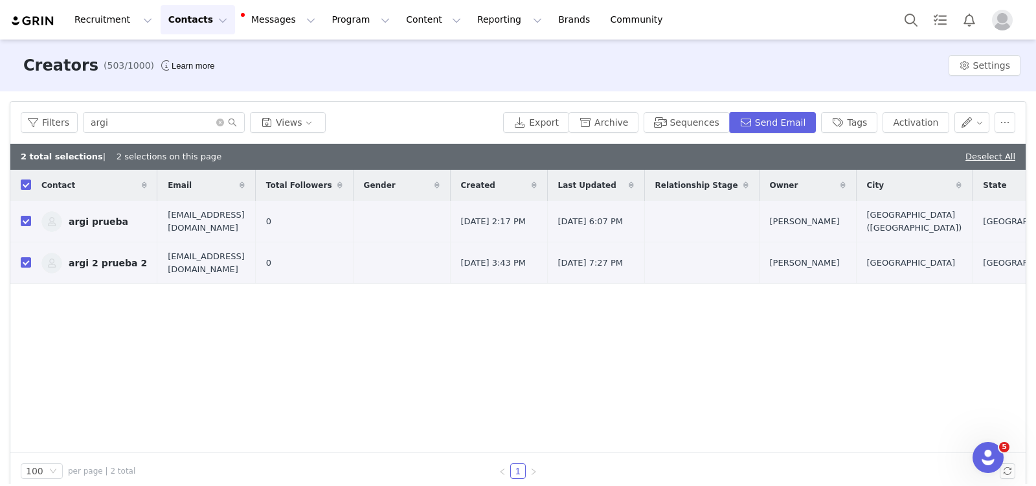
click at [415, 373] on div "Contact Email Total Followers Gender Created Last Updated Relationship Stage Ow…" at bounding box center [518, 311] width 1016 height 283
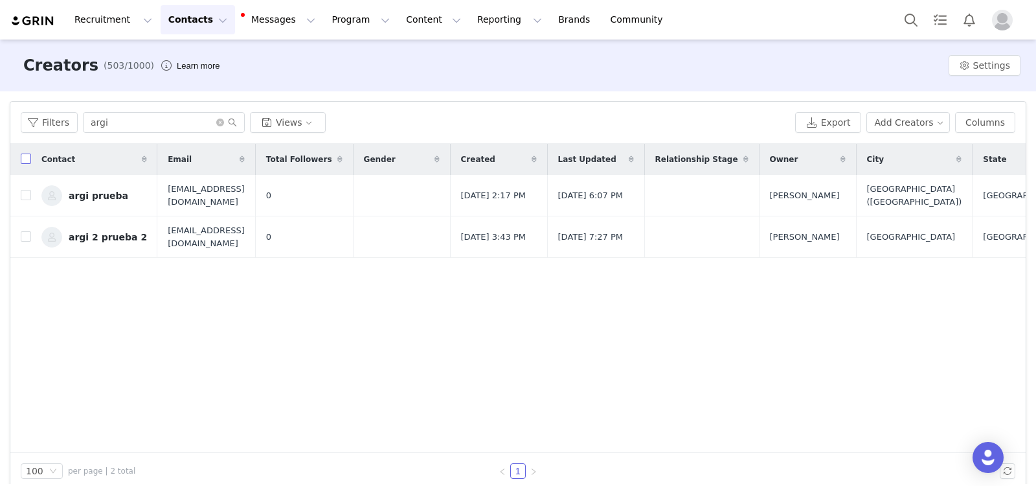
click at [28, 159] on input "checkbox" at bounding box center [26, 159] width 10 height 10
checkbox input "true"
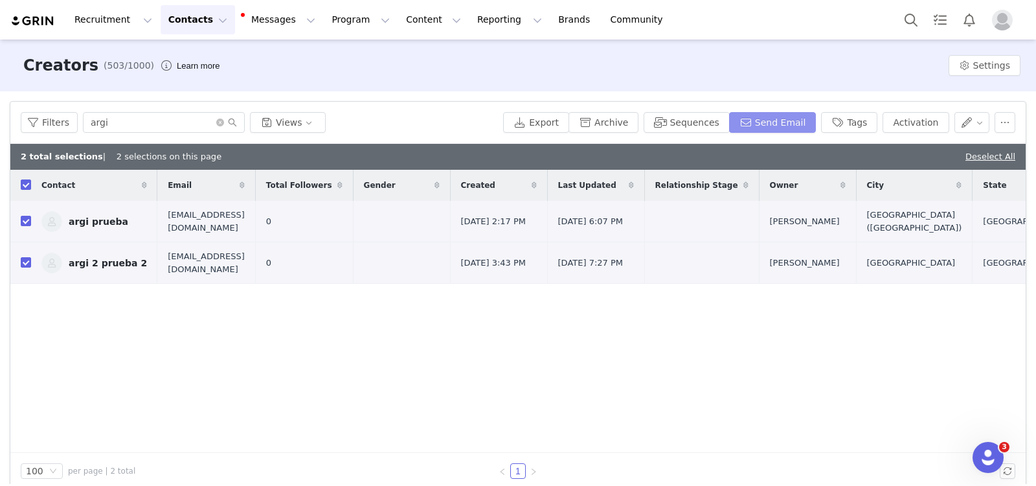
click at [765, 121] on button "Send Email" at bounding box center [772, 122] width 87 height 21
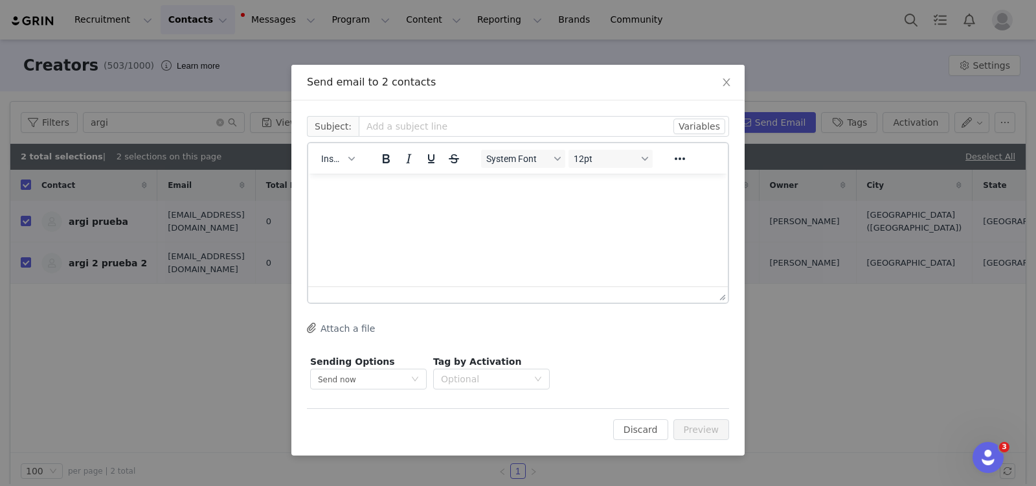
click at [361, 164] on div "Insert" at bounding box center [337, 158] width 59 height 25
click at [339, 155] on span "Insert" at bounding box center [332, 159] width 23 height 10
click at [338, 188] on div "Insert Template" at bounding box center [385, 181] width 117 height 16
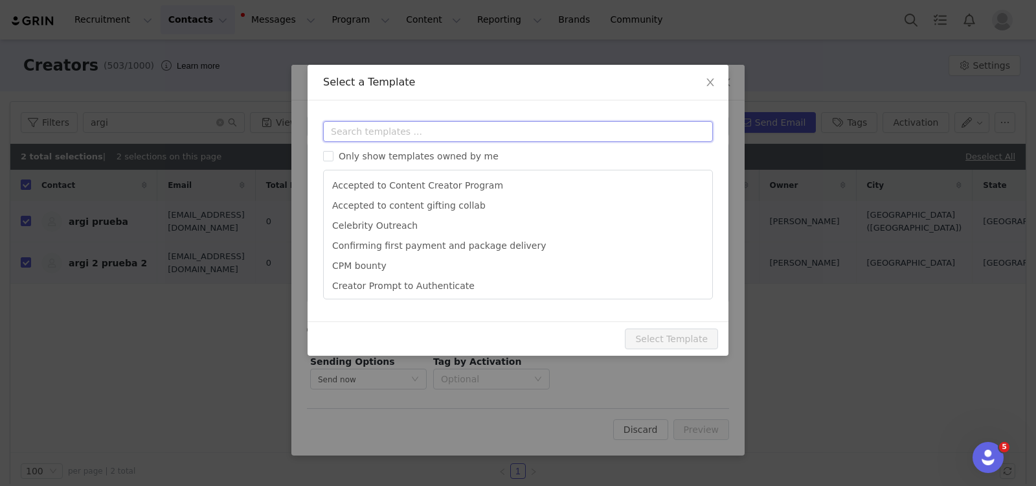
click at [367, 139] on input "text" at bounding box center [518, 131] width 390 height 21
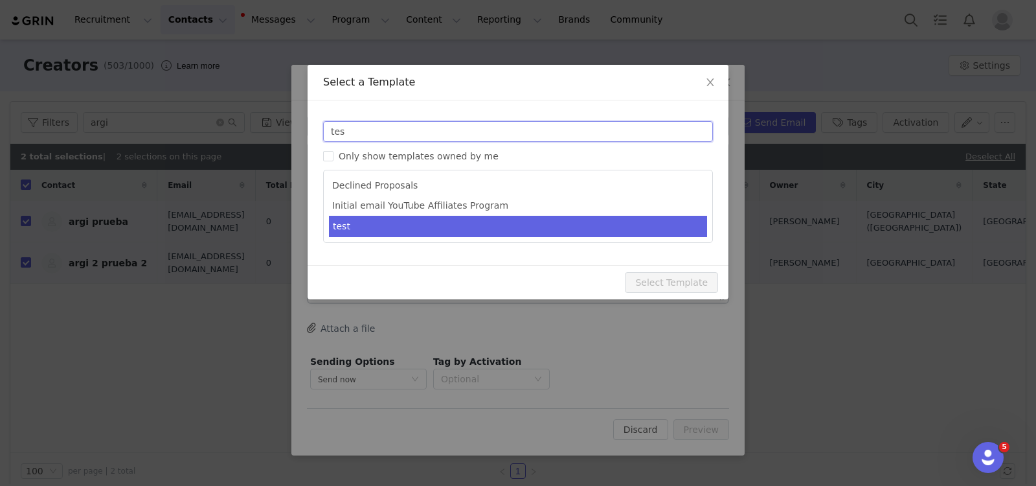
type input "tes"
click at [376, 222] on li "test" at bounding box center [518, 226] width 378 height 21
type input "test"
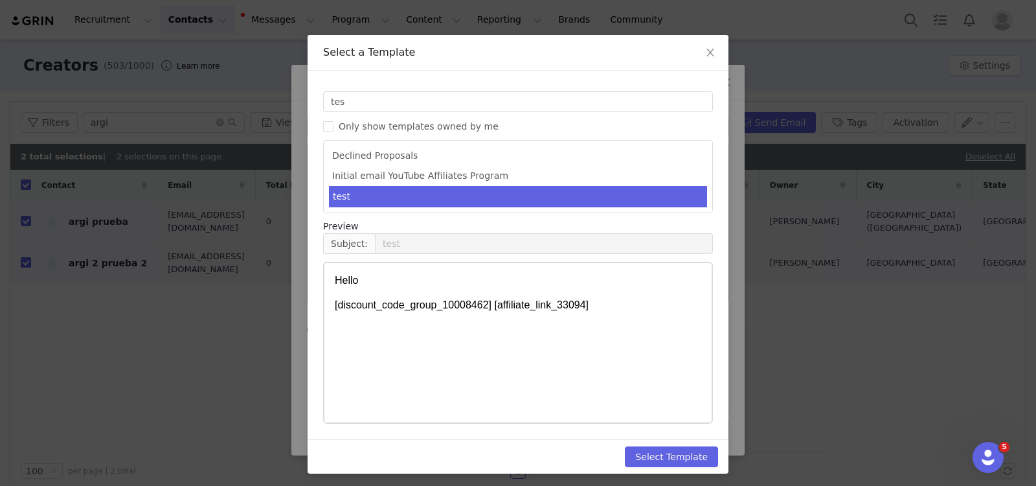
scroll to position [31, 0]
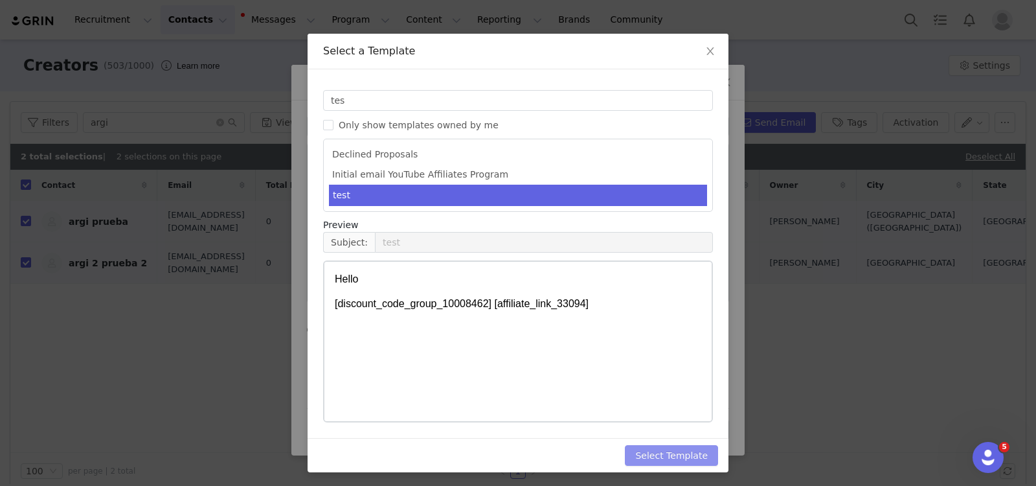
click at [663, 445] on button "Select Template" at bounding box center [671, 455] width 93 height 21
type input "test"
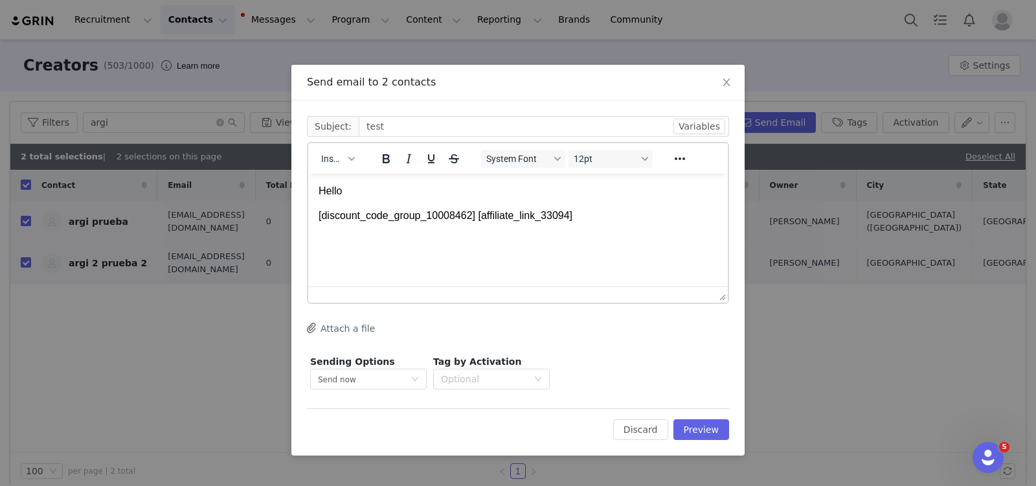
scroll to position [0, 0]
click at [696, 424] on button "Preview" at bounding box center [702, 429] width 56 height 21
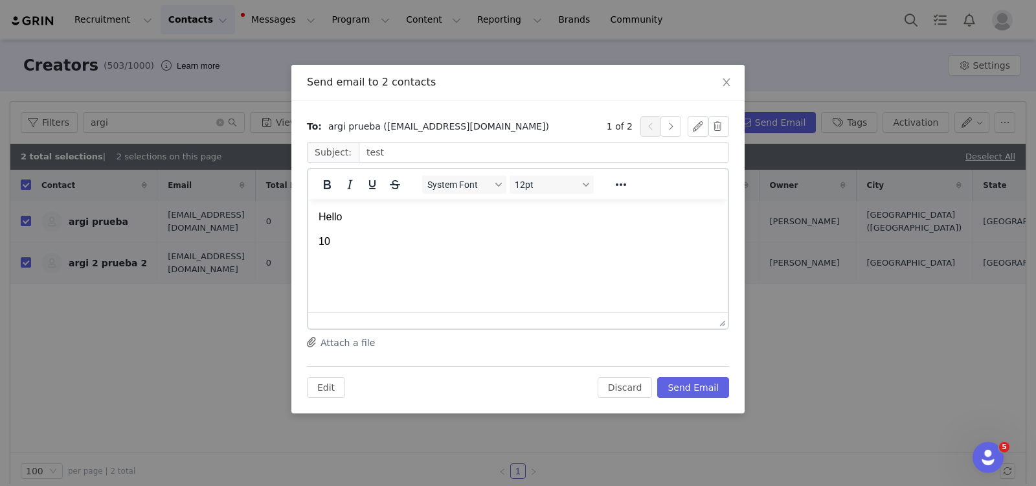
click at [698, 397] on div "To: argi prueba (argiazpilicueta@gmail.com) 1 of 2 Subject: test System Font 12…" at bounding box center [518, 256] width 453 height 313
click at [698, 380] on button "Send Email" at bounding box center [694, 387] width 72 height 21
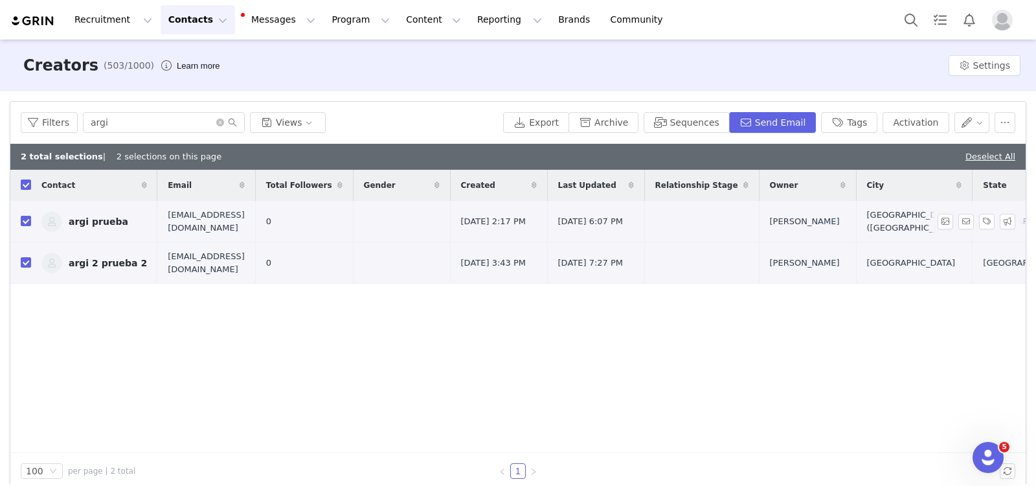
click at [111, 214] on link "argi prueba" at bounding box center [94, 221] width 106 height 21
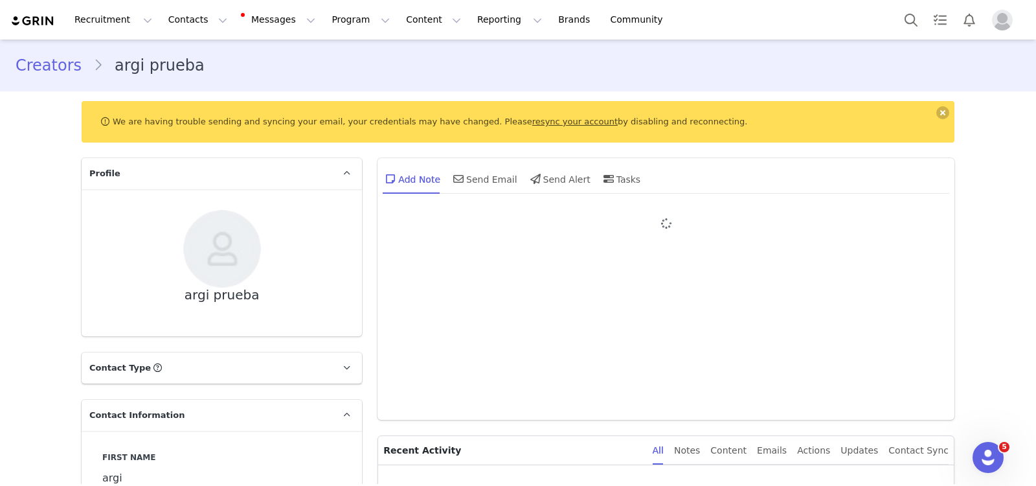
type input "+1 ([GEOGRAPHIC_DATA])"
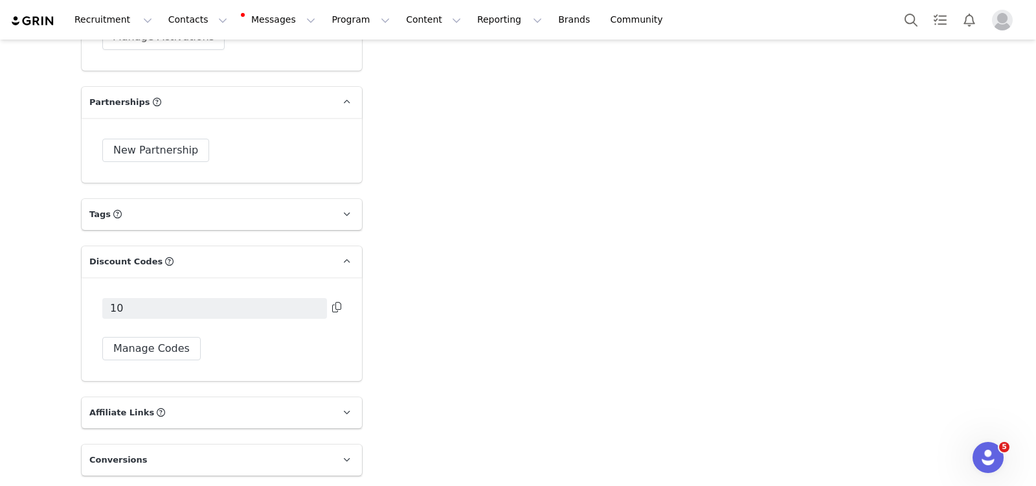
scroll to position [3239, 0]
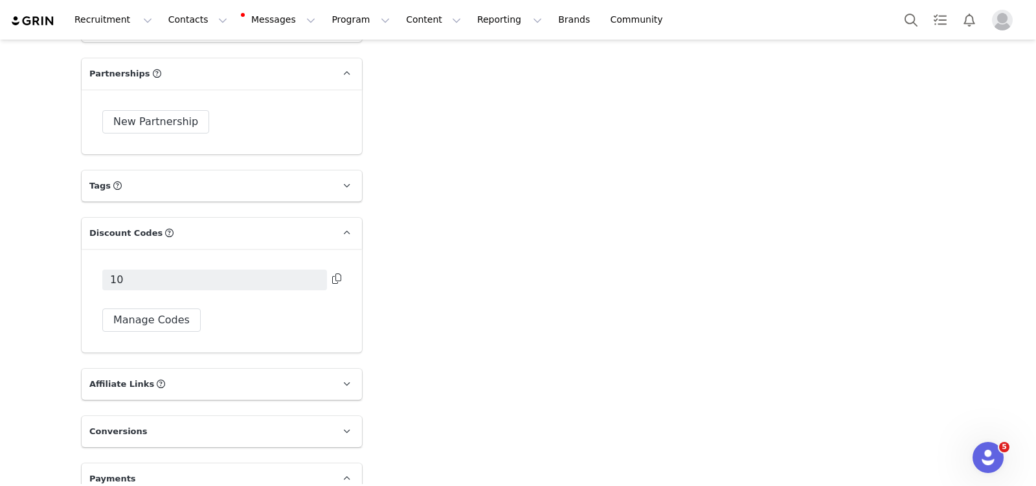
click at [150, 369] on p "Affiliate Links Affiliate links associated with this Creator" at bounding box center [206, 384] width 249 height 31
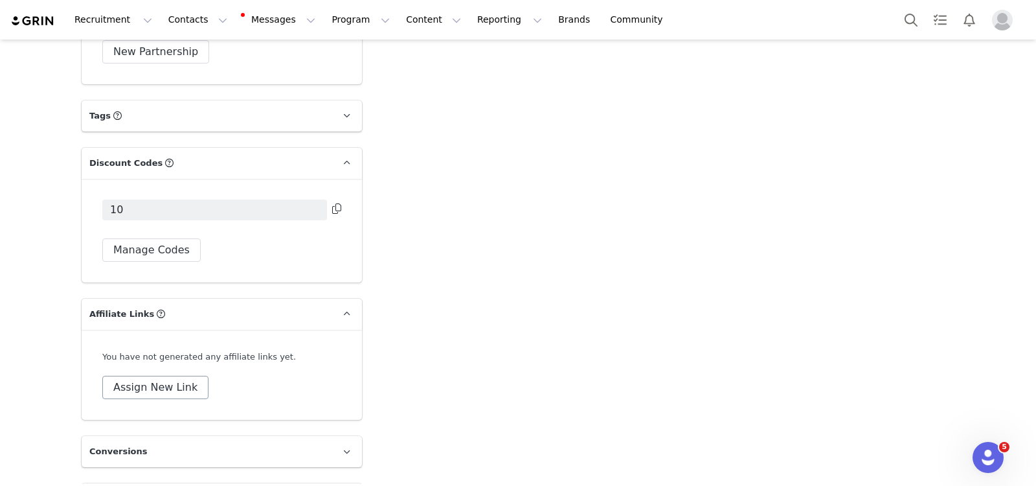
scroll to position [3311, 0]
click at [146, 374] on button "Assign New Link" at bounding box center [155, 385] width 106 height 23
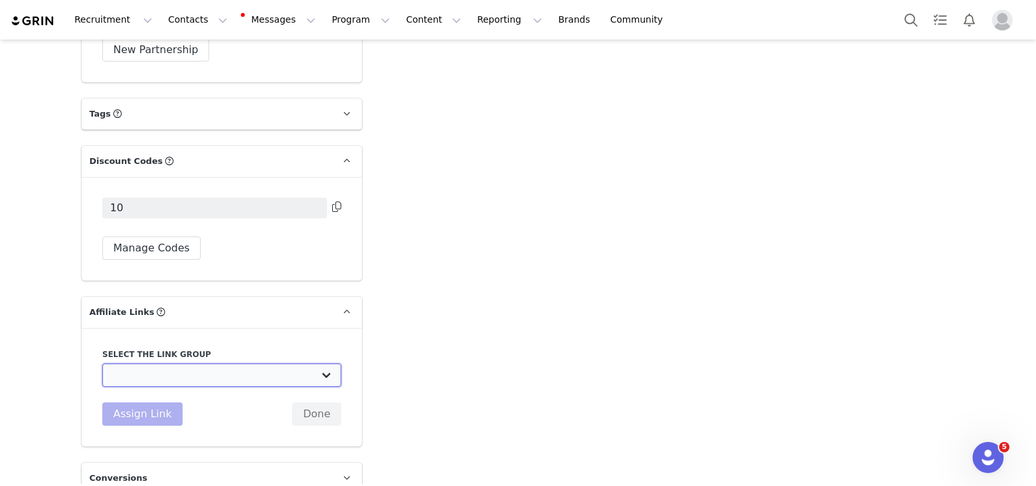
click at [216, 363] on select "TEST: https://www.mottandbow.com/" at bounding box center [221, 374] width 239 height 23
select select "33094"
click at [102, 363] on select "TEST: https://www.mottandbow.com/" at bounding box center [221, 374] width 239 height 23
click at [131, 402] on button "Assign Link" at bounding box center [142, 413] width 80 height 23
